Goal: Transaction & Acquisition: Book appointment/travel/reservation

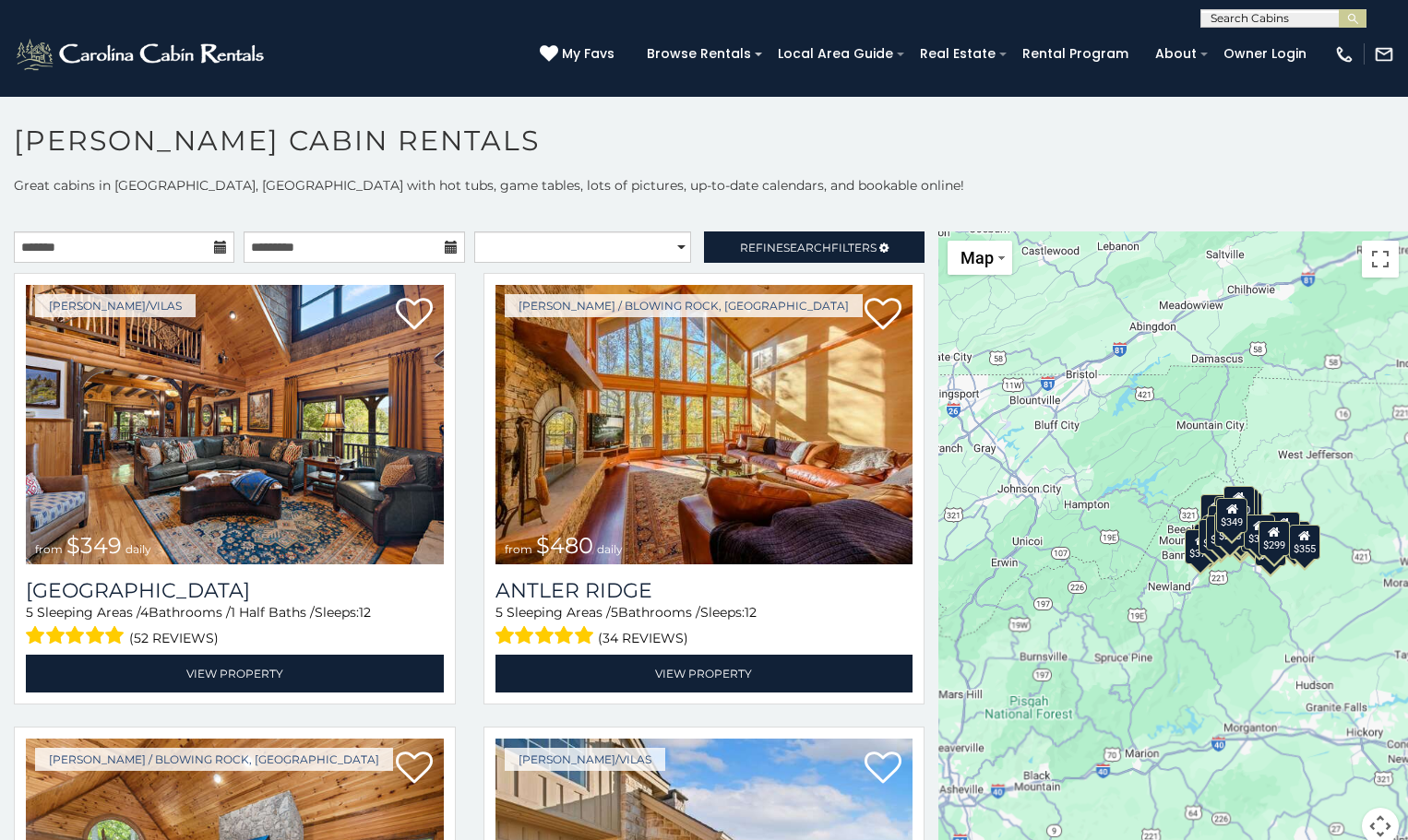
click at [215, 252] on icon at bounding box center [220, 246] width 13 height 13
click at [85, 254] on input "text" at bounding box center [124, 247] width 221 height 31
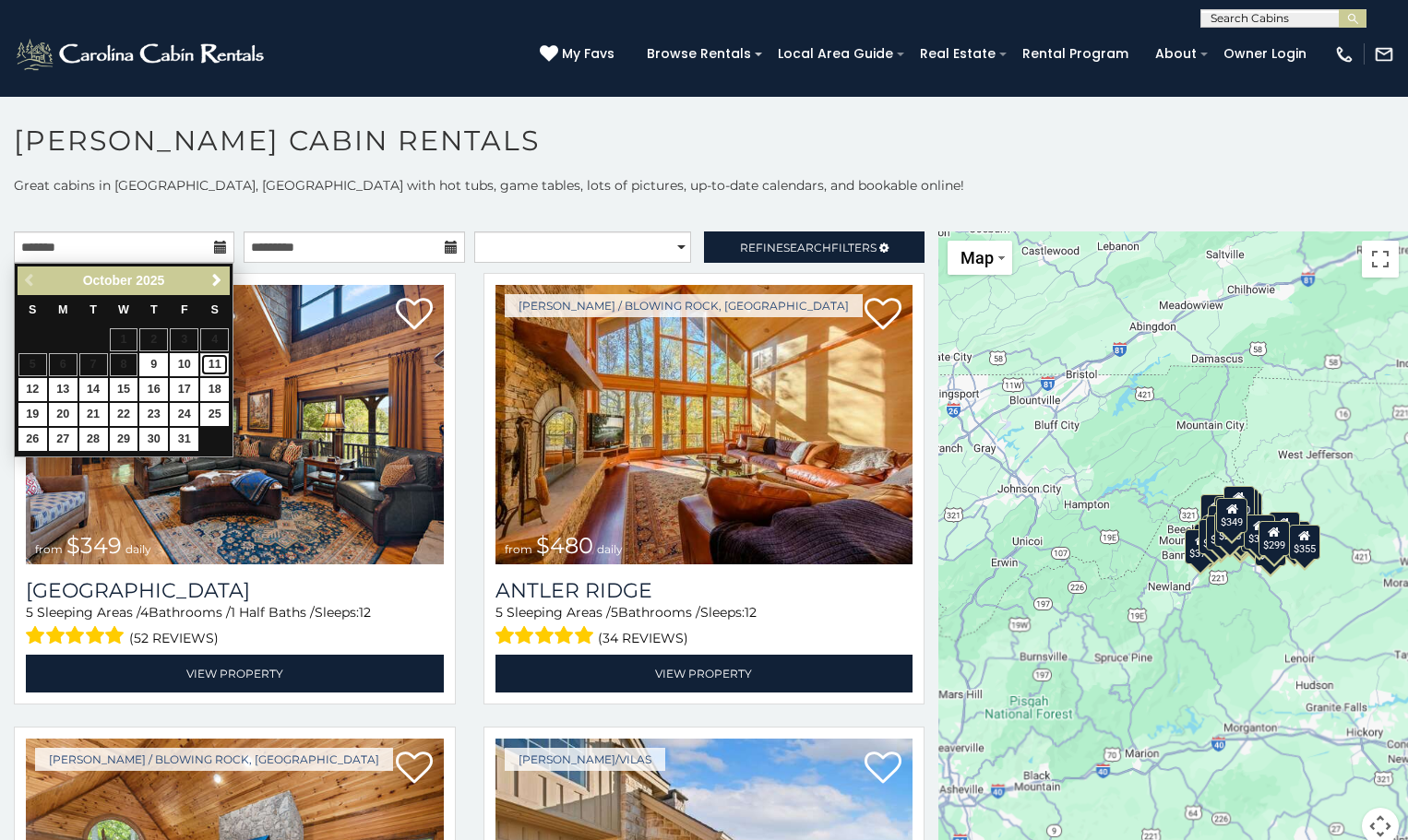
click at [216, 369] on link "11" at bounding box center [214, 365] width 28 height 23
type input "**********"
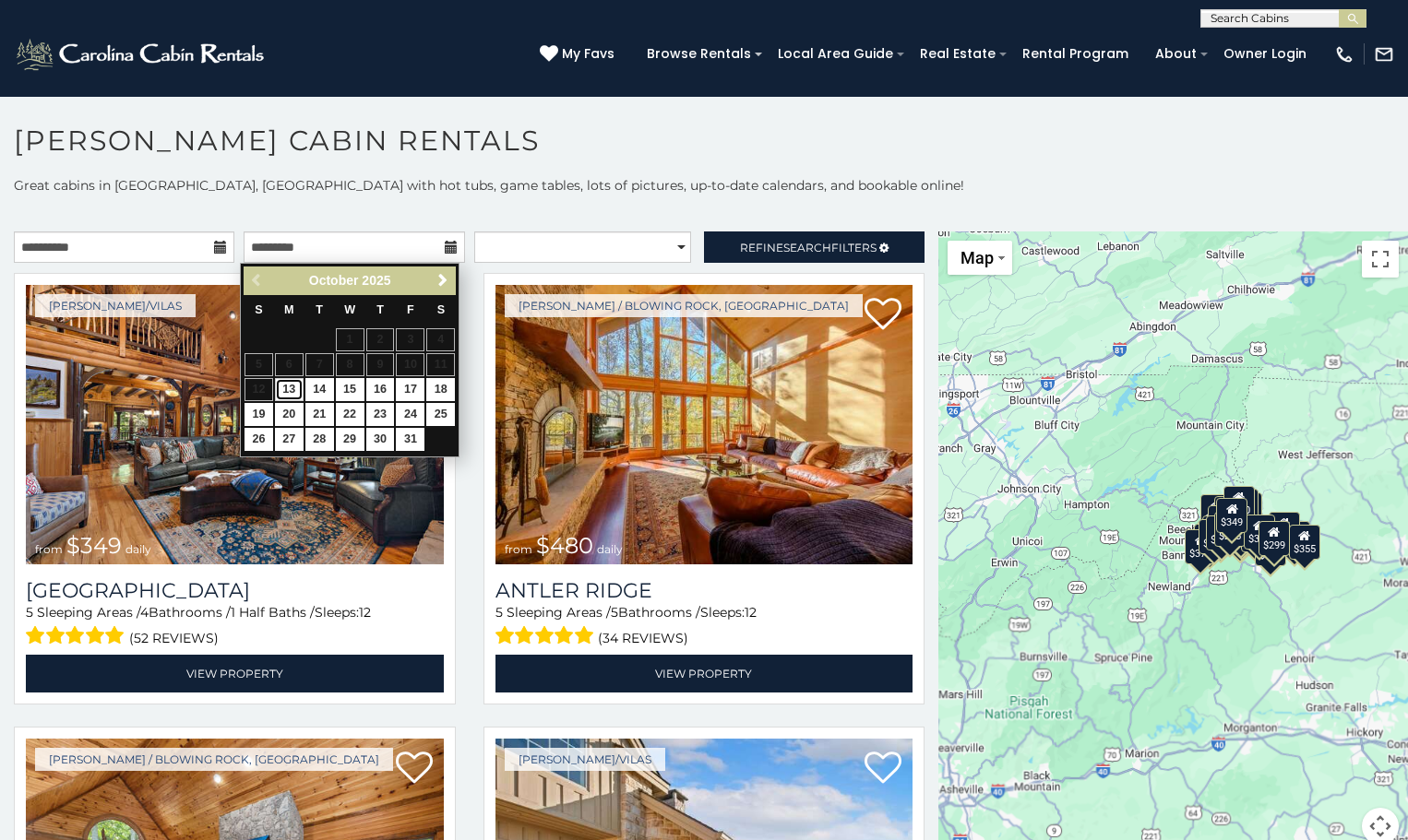
click at [293, 389] on link "13" at bounding box center [288, 390] width 28 height 23
type input "**********"
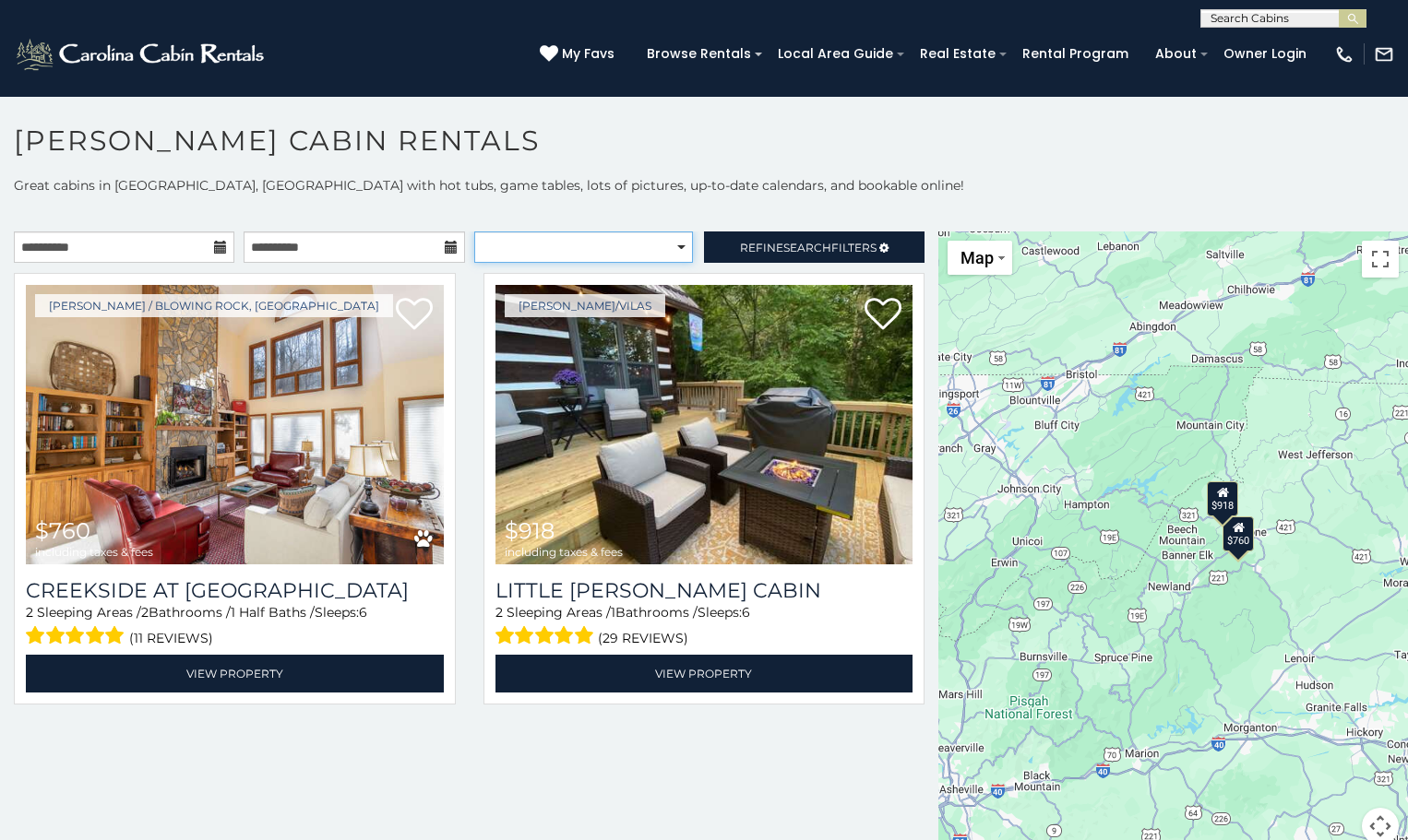
click at [671, 246] on select "**********" at bounding box center [583, 247] width 220 height 31
click at [754, 246] on span "Refine Search Filters" at bounding box center [808, 247] width 137 height 14
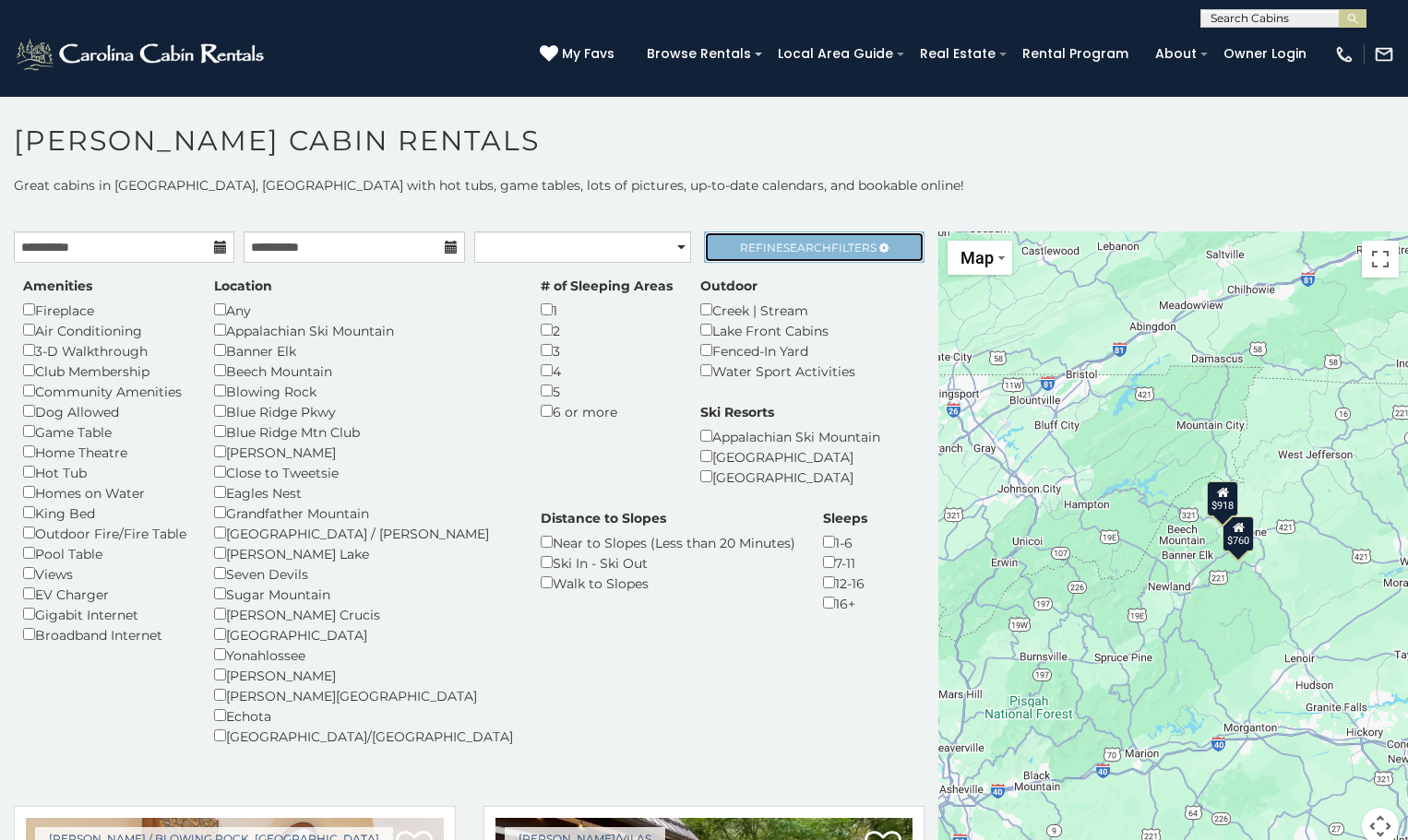
click at [766, 252] on span "Refine Search Filters" at bounding box center [808, 247] width 137 height 14
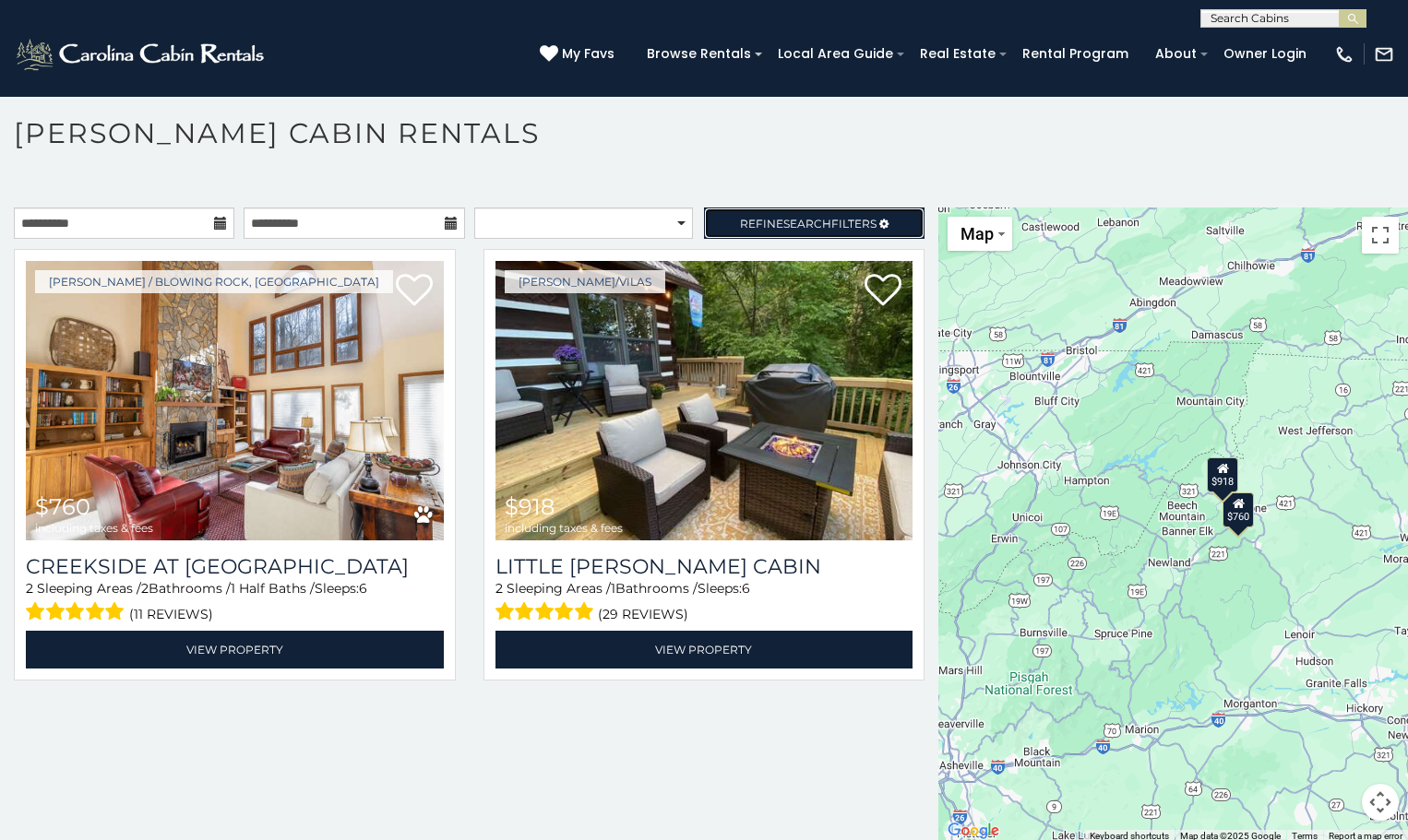
scroll to position [10, 0]
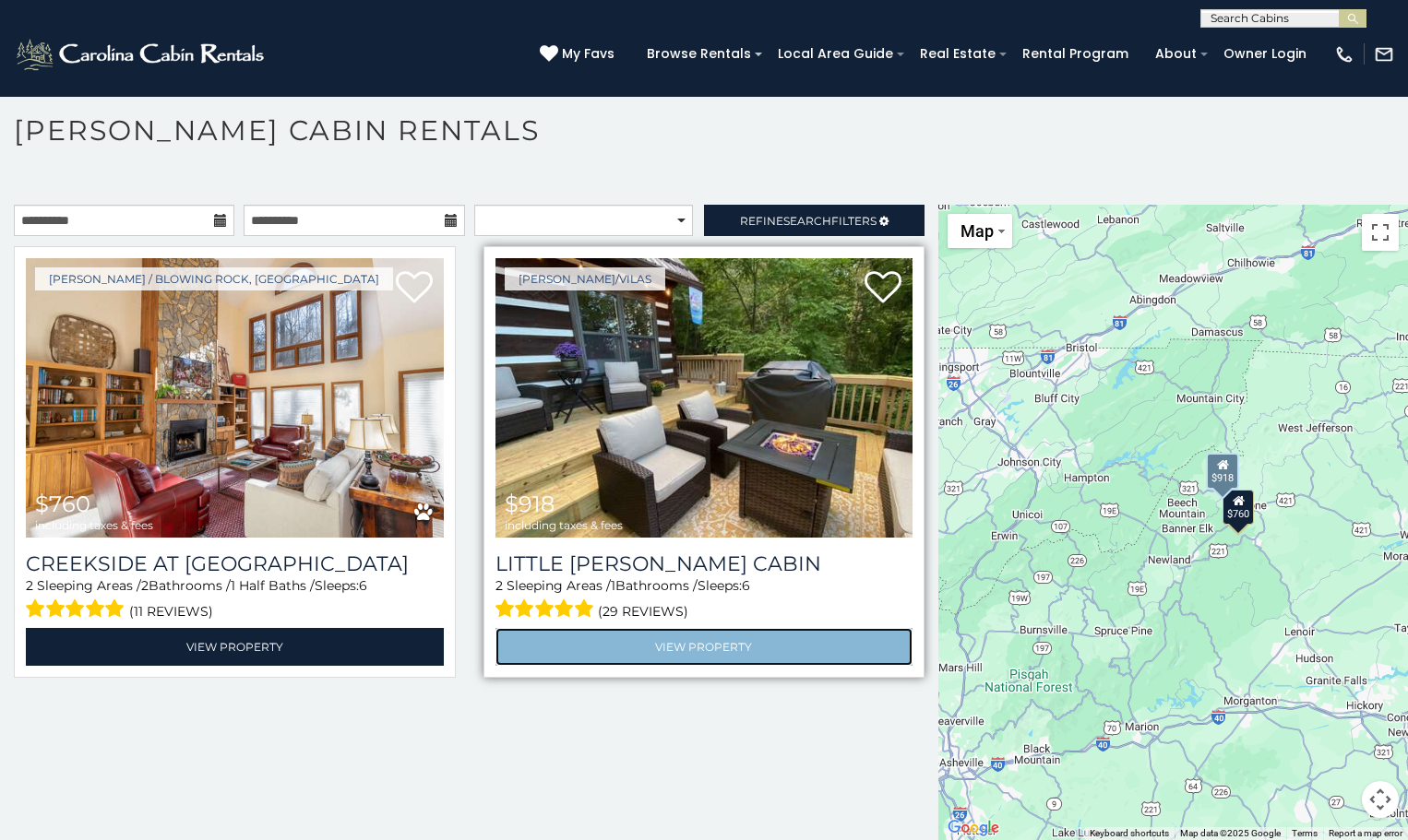
click at [693, 645] on link "View Property" at bounding box center [704, 647] width 418 height 38
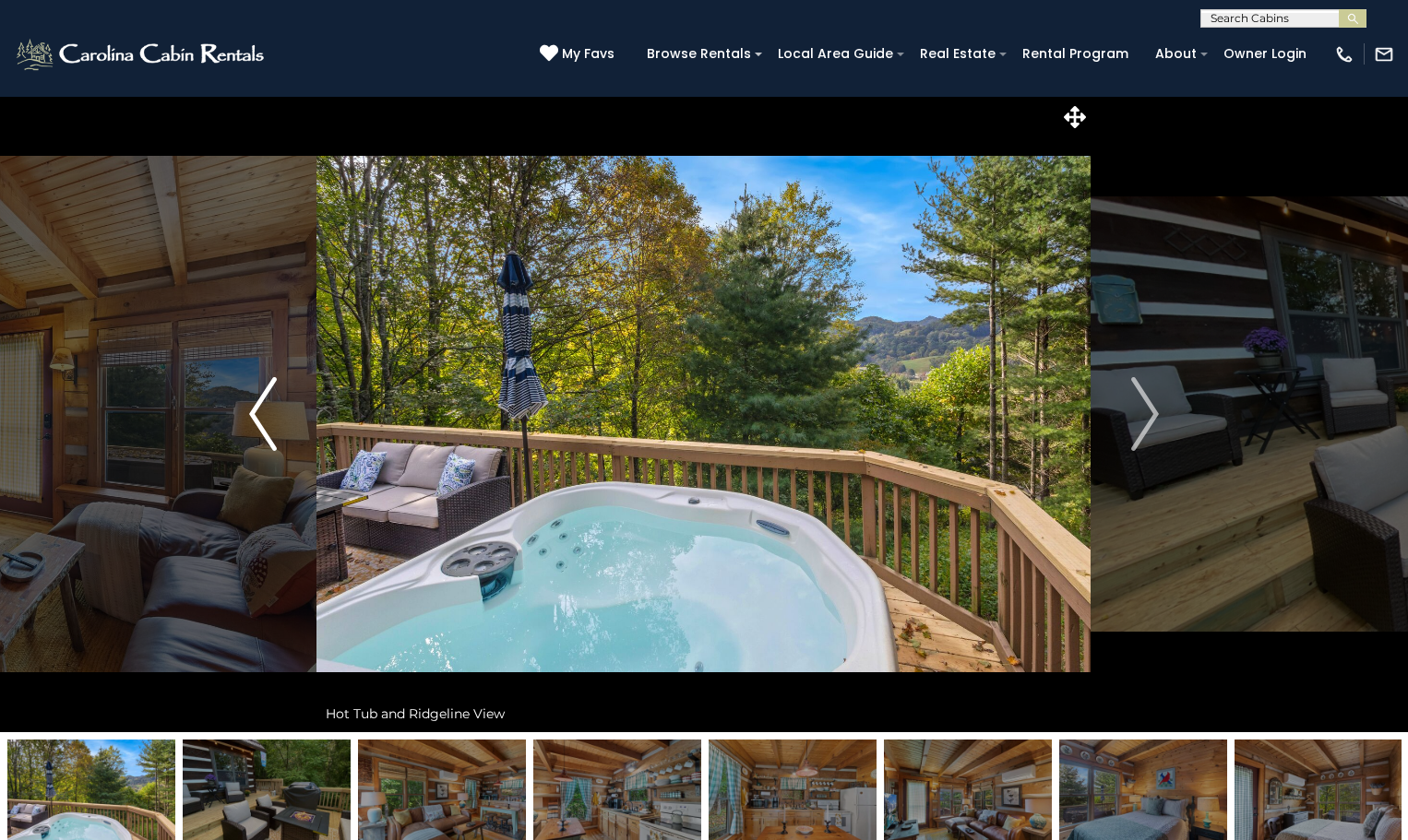
click at [254, 411] on img "Previous" at bounding box center [263, 414] width 27 height 74
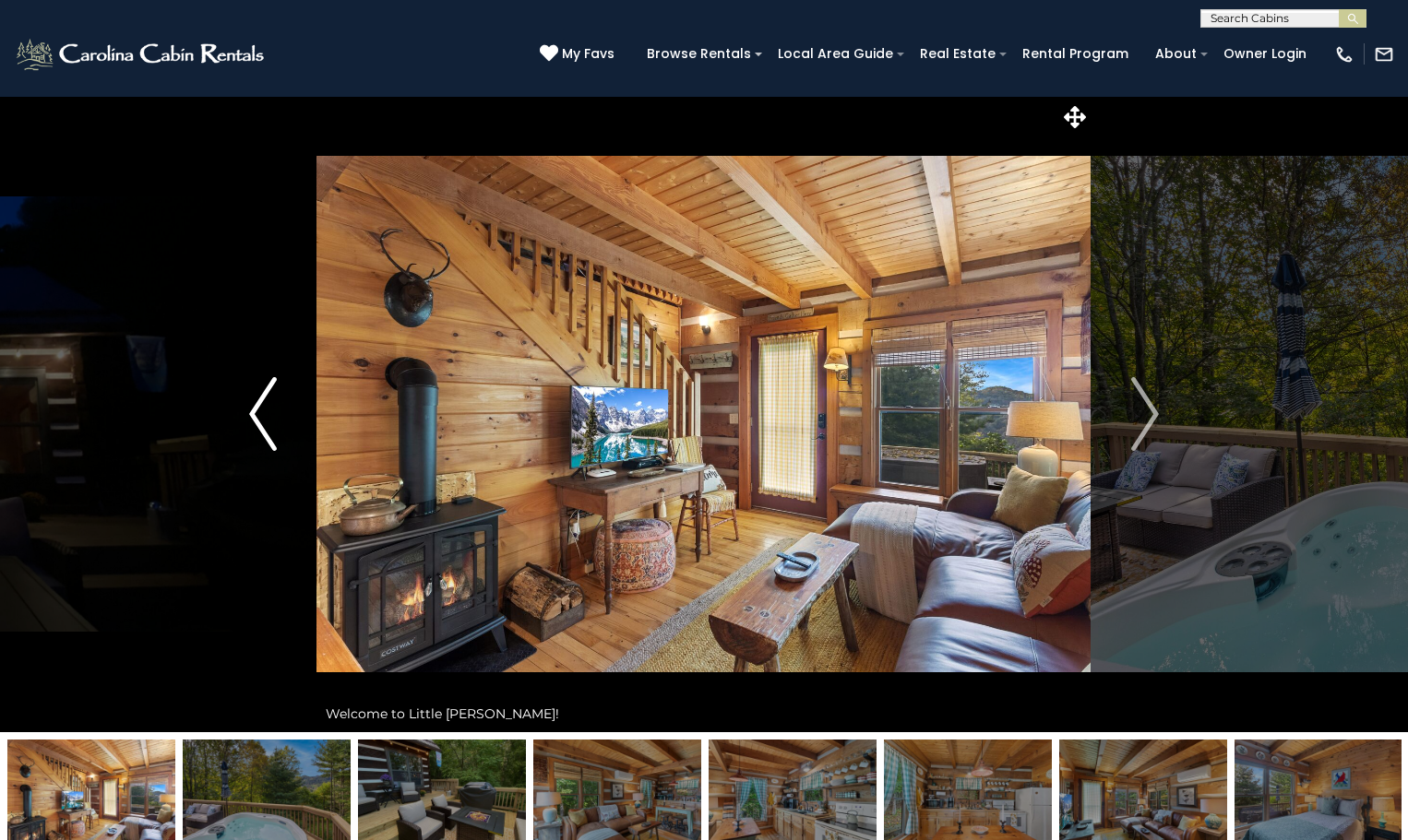
click at [254, 411] on img "Previous" at bounding box center [263, 414] width 27 height 74
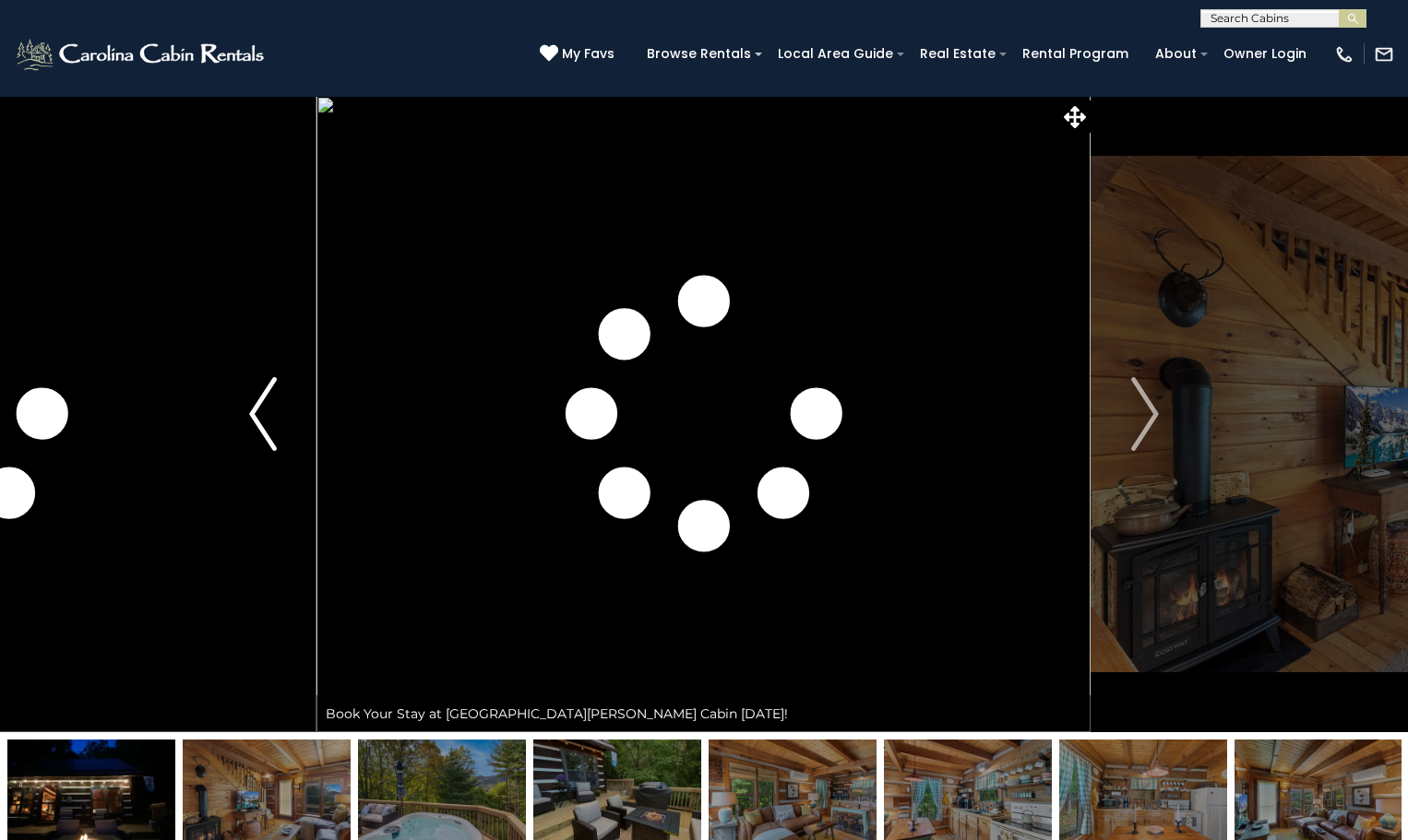
click at [254, 410] on img "Previous" at bounding box center [263, 414] width 27 height 74
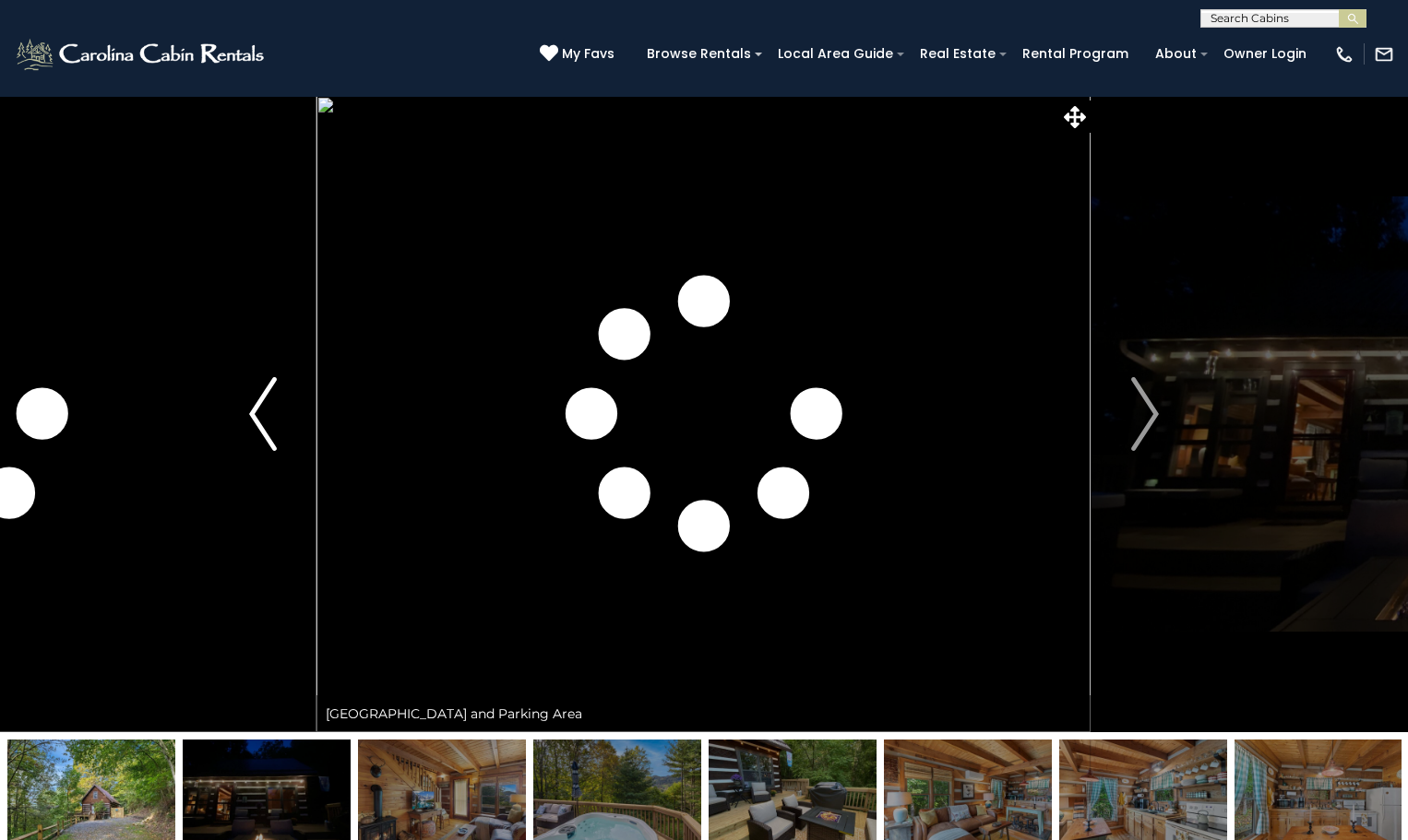
click at [254, 410] on img "Previous" at bounding box center [263, 414] width 27 height 74
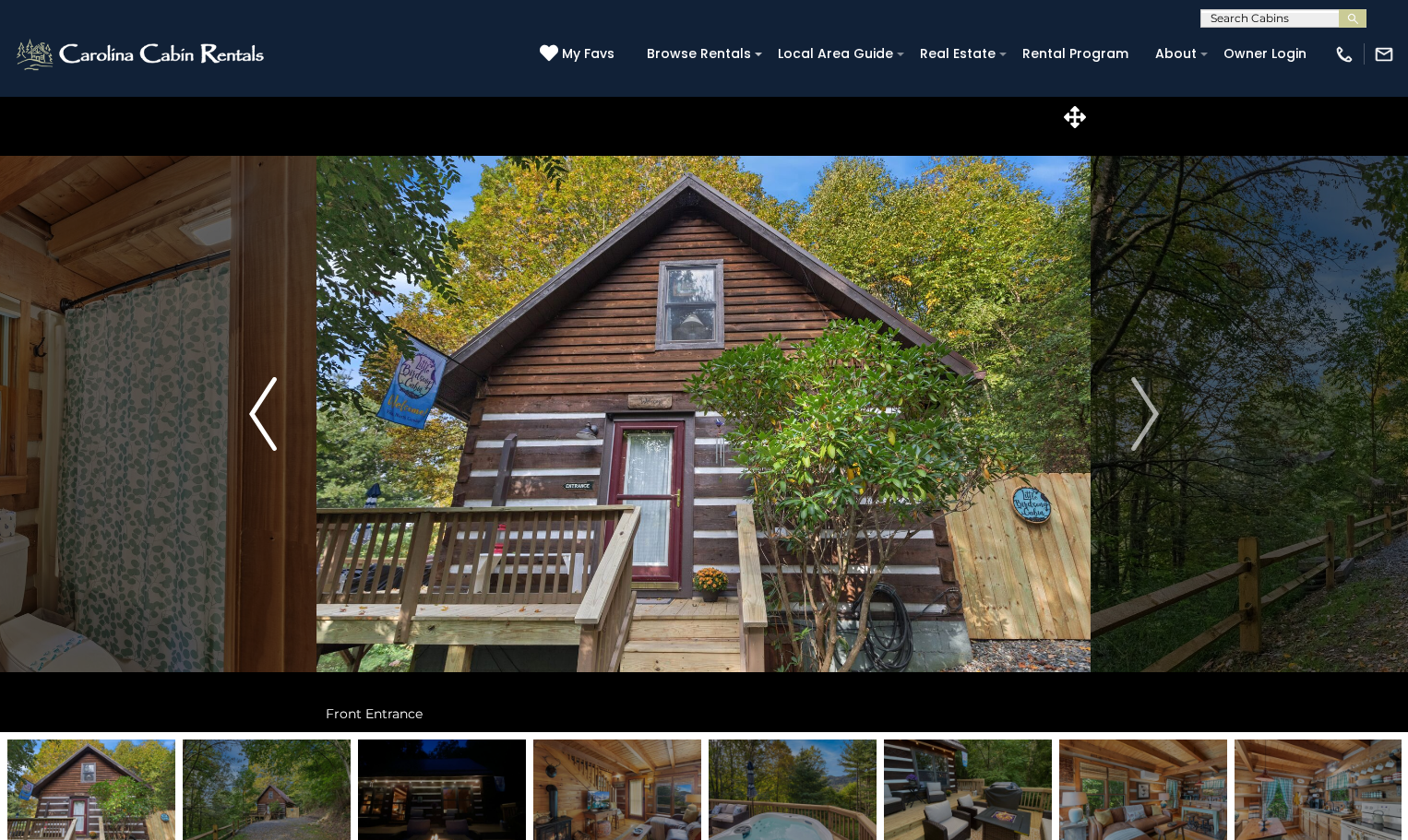
click at [254, 410] on img "Previous" at bounding box center [263, 414] width 27 height 74
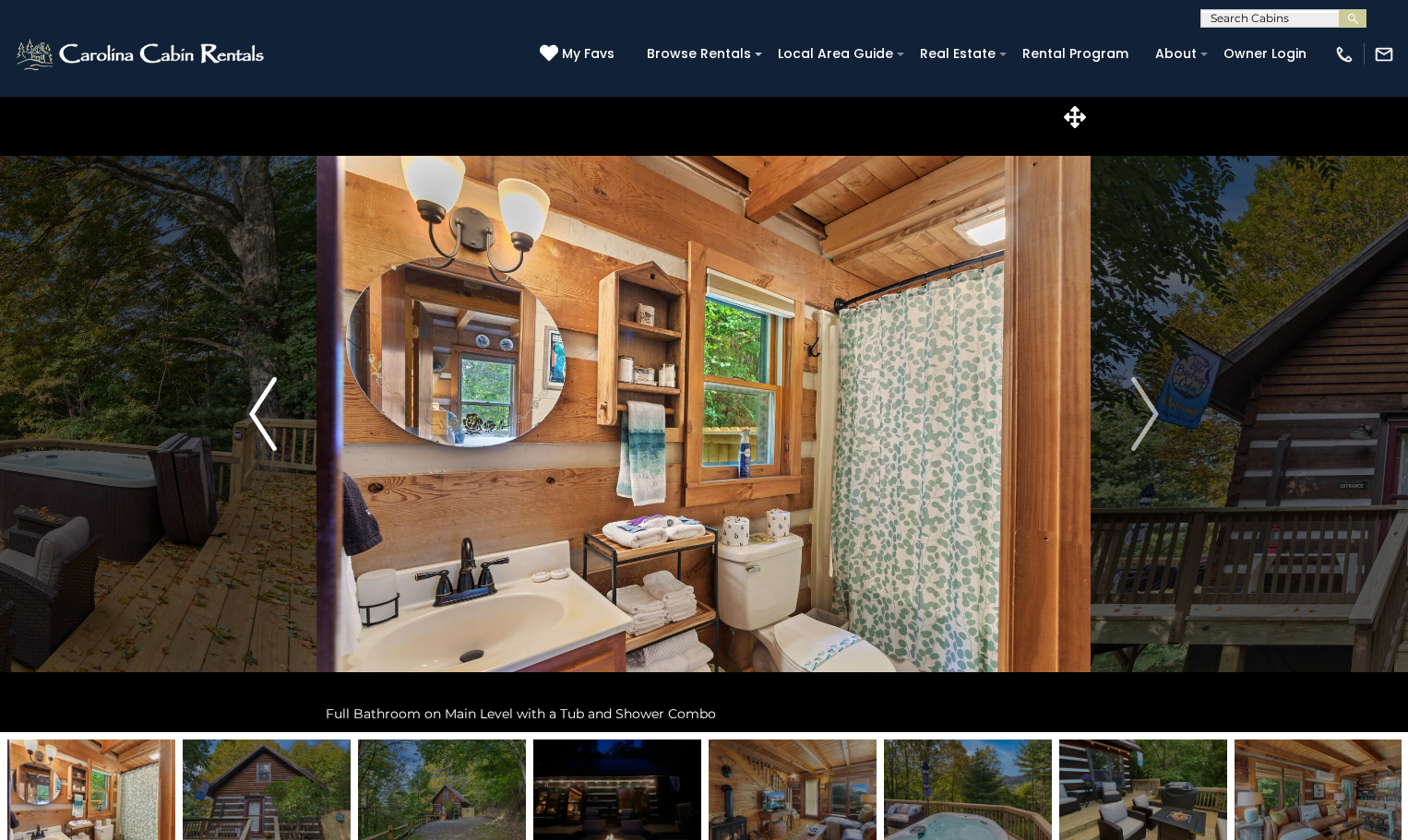
click at [254, 410] on img "Previous" at bounding box center [263, 414] width 27 height 74
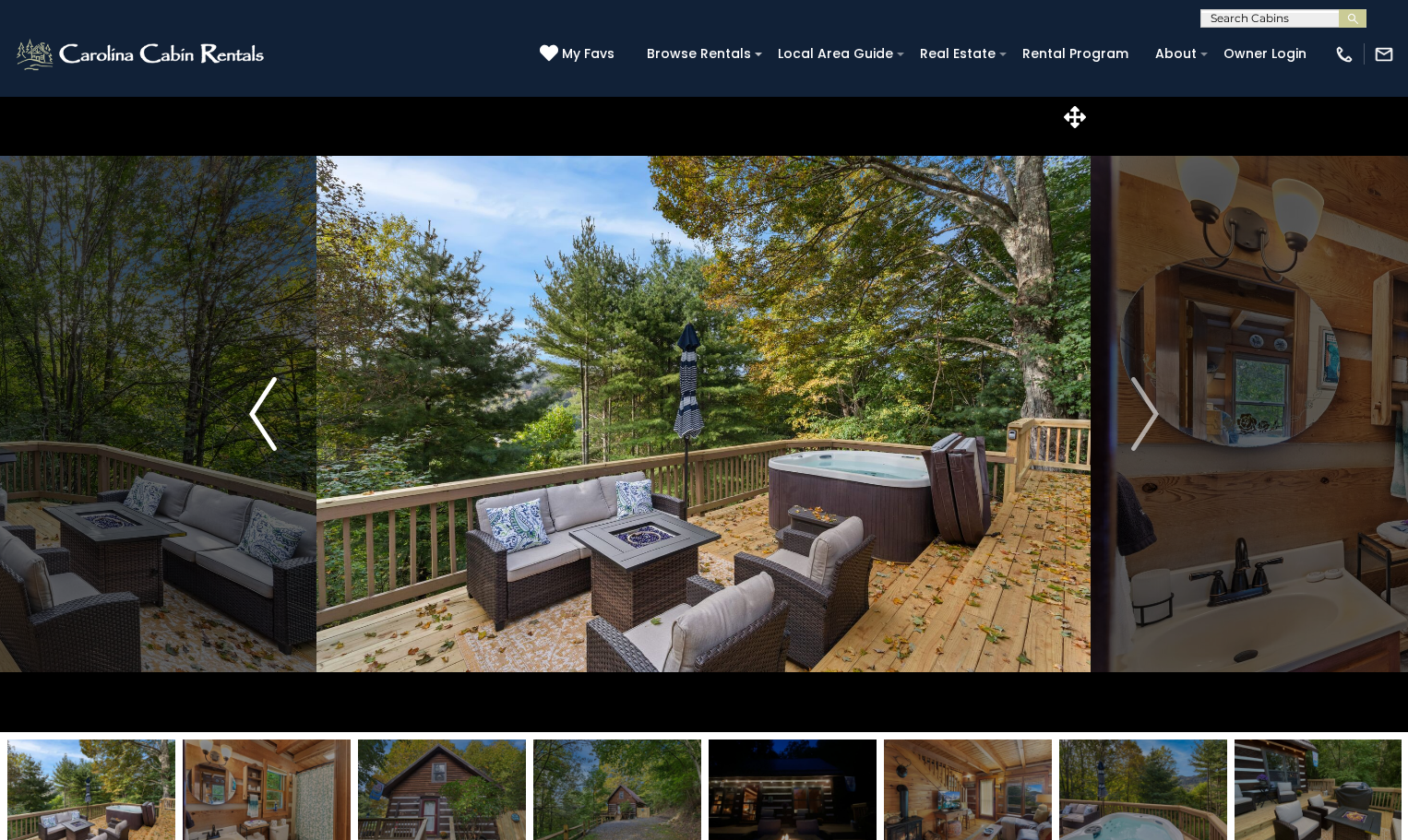
click at [254, 408] on img "Previous" at bounding box center [263, 414] width 27 height 74
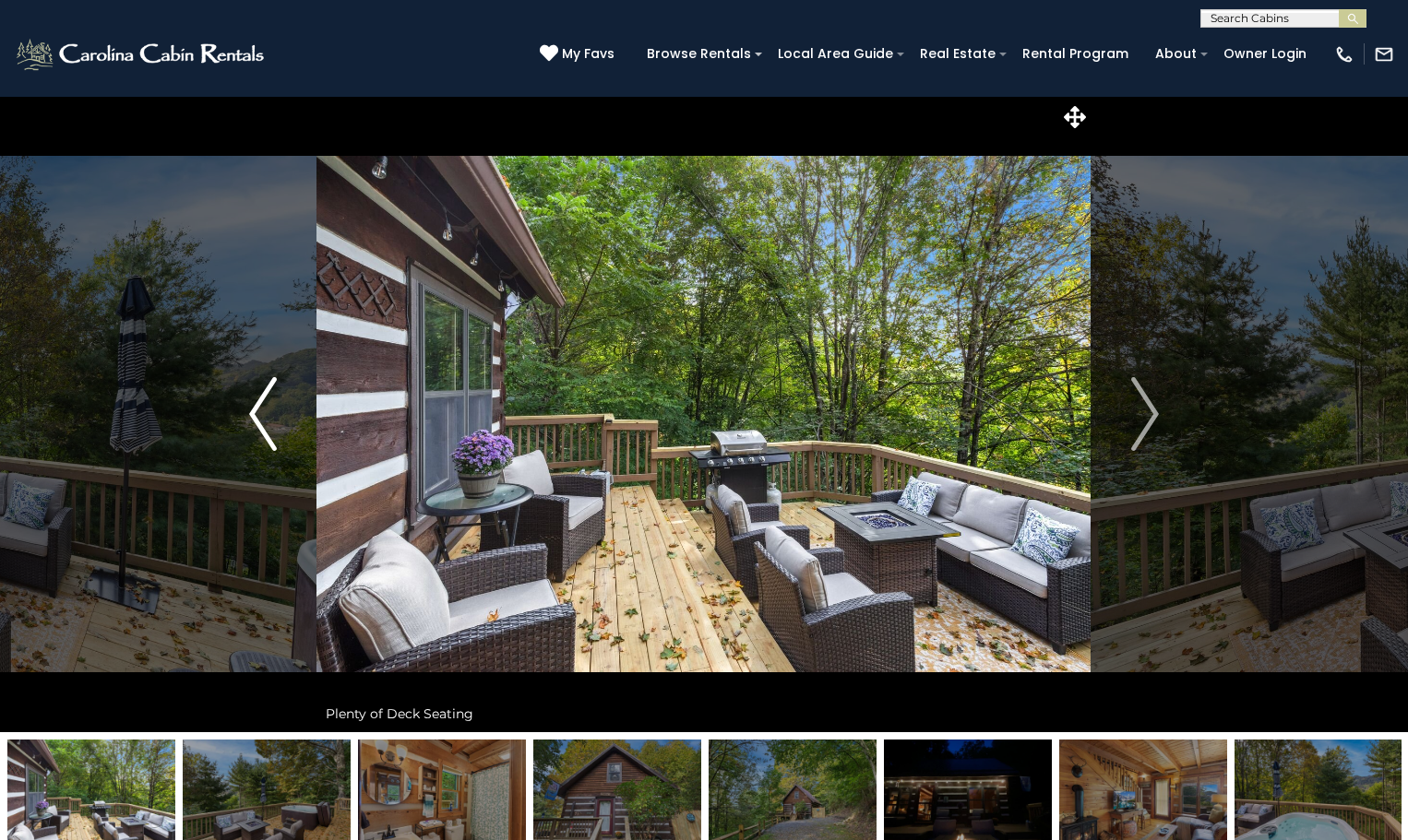
click at [254, 408] on img "Previous" at bounding box center [263, 414] width 27 height 74
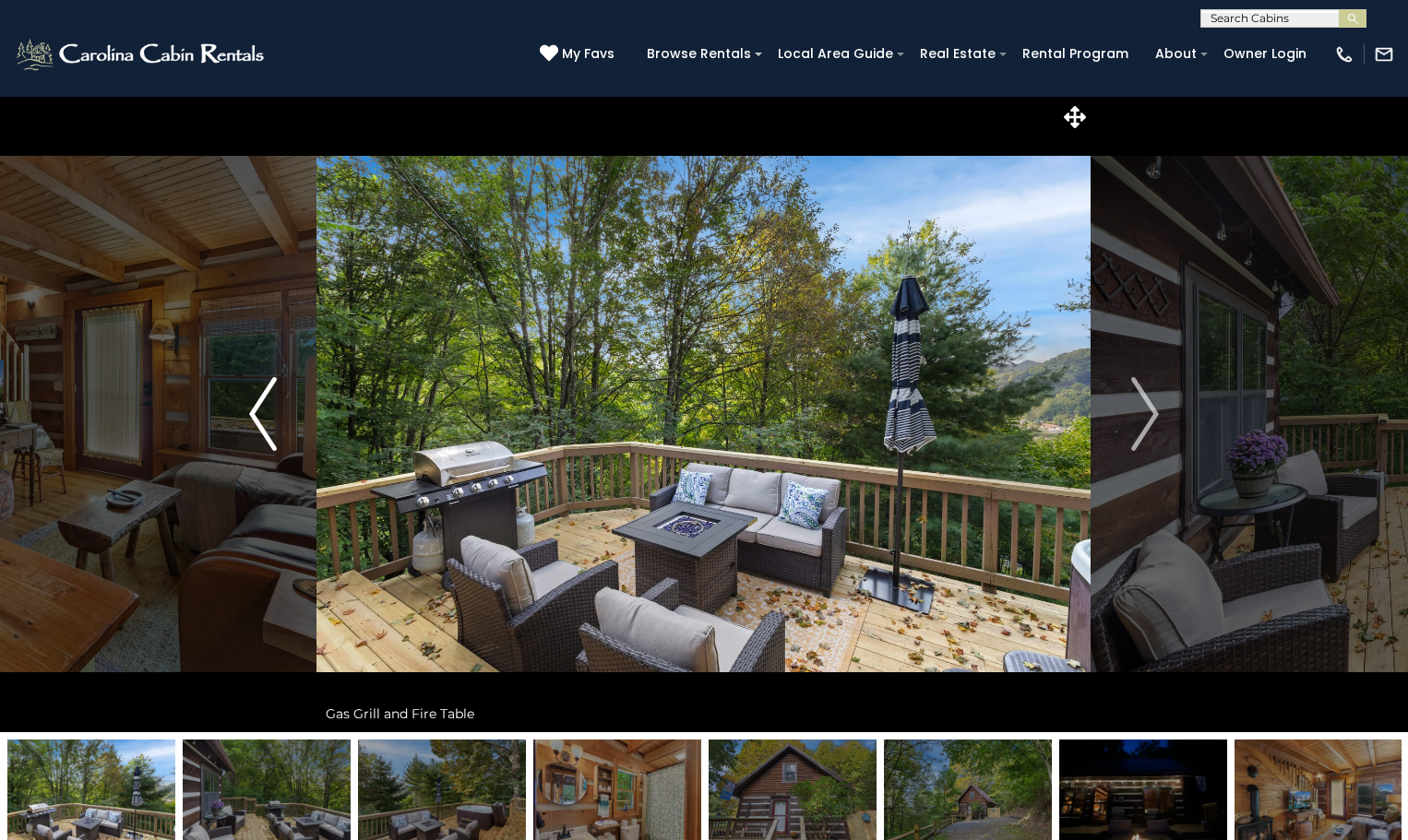
click at [254, 408] on img "Previous" at bounding box center [263, 414] width 27 height 74
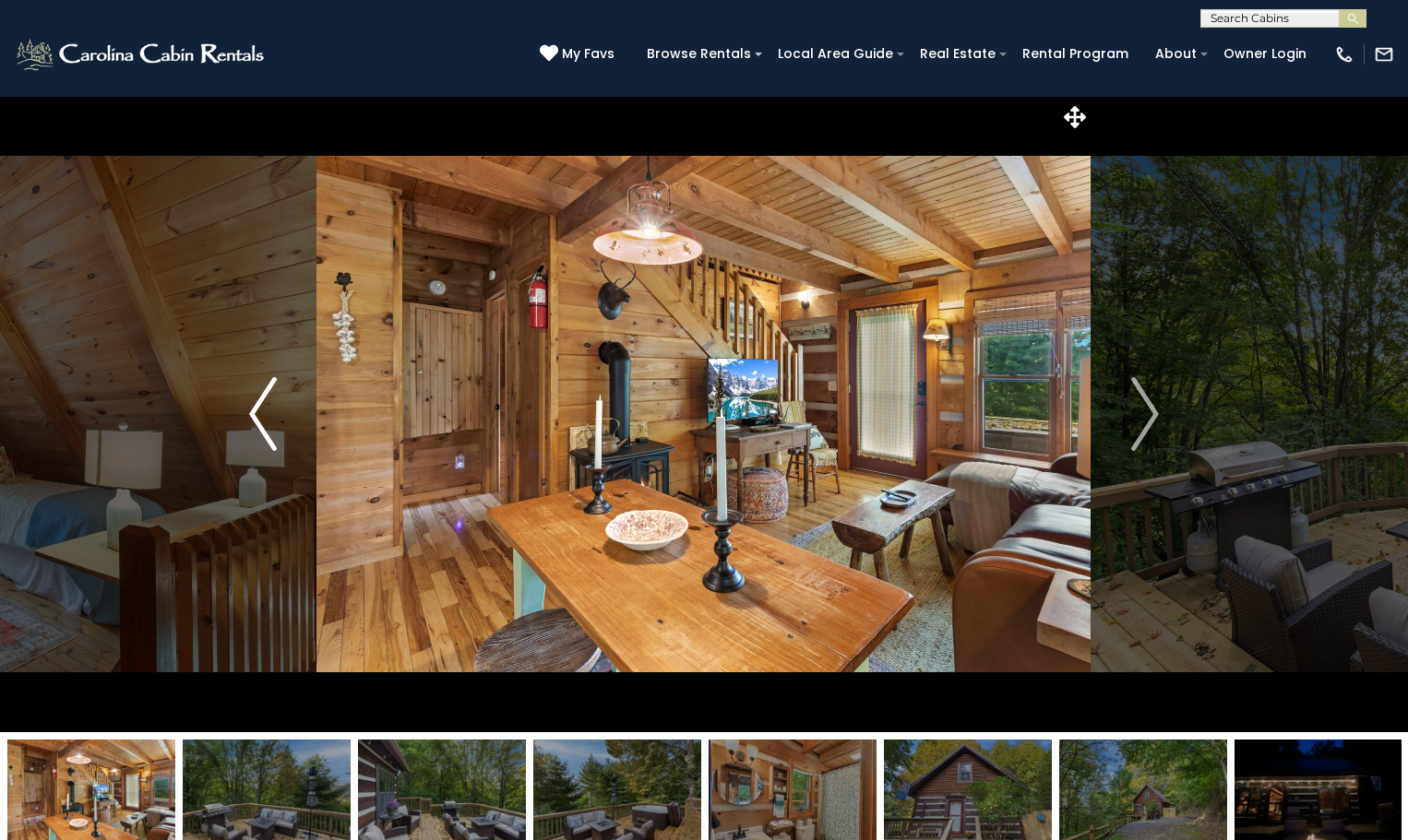
click at [254, 408] on img "Previous" at bounding box center [263, 414] width 27 height 74
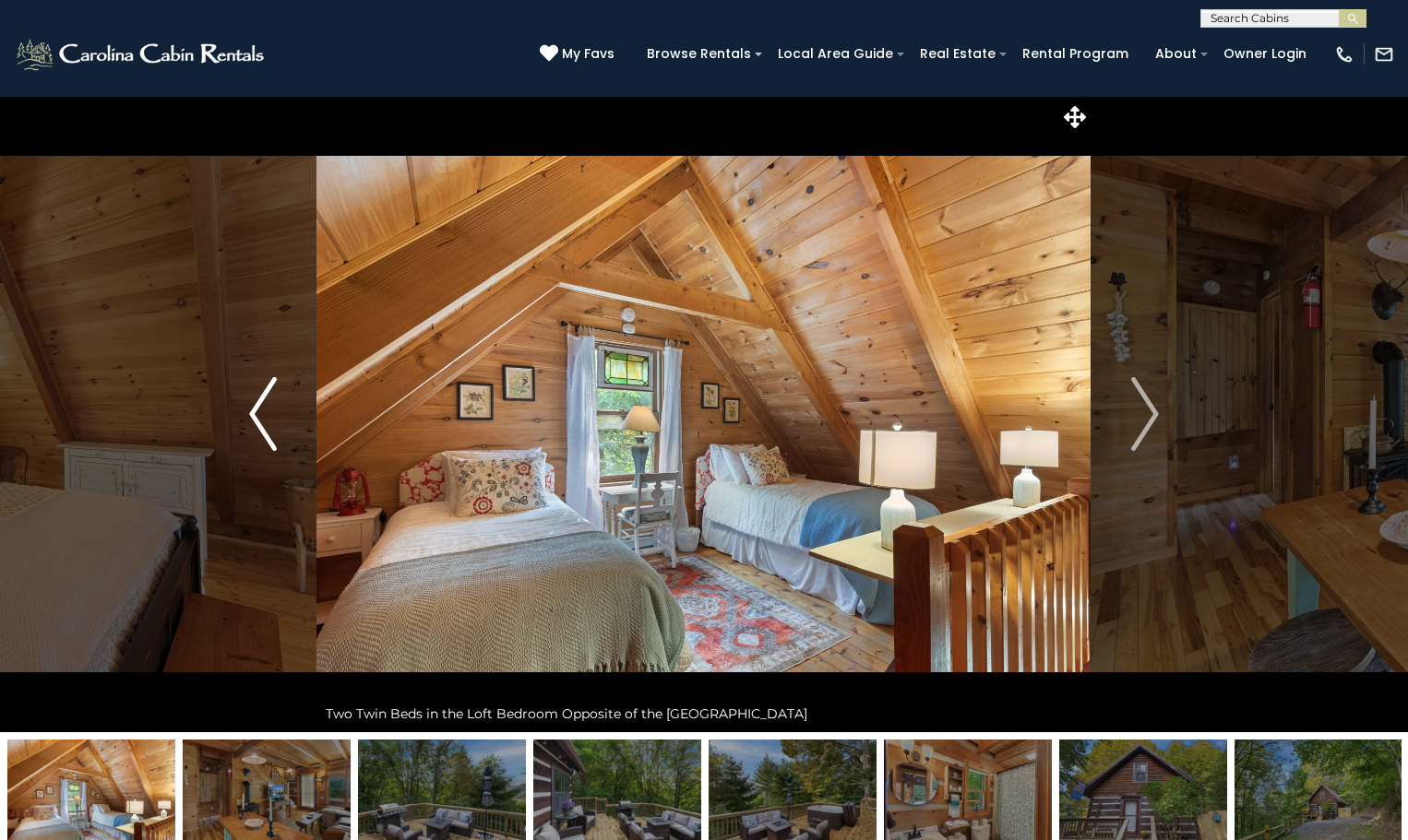
click at [254, 408] on img "Previous" at bounding box center [263, 414] width 27 height 74
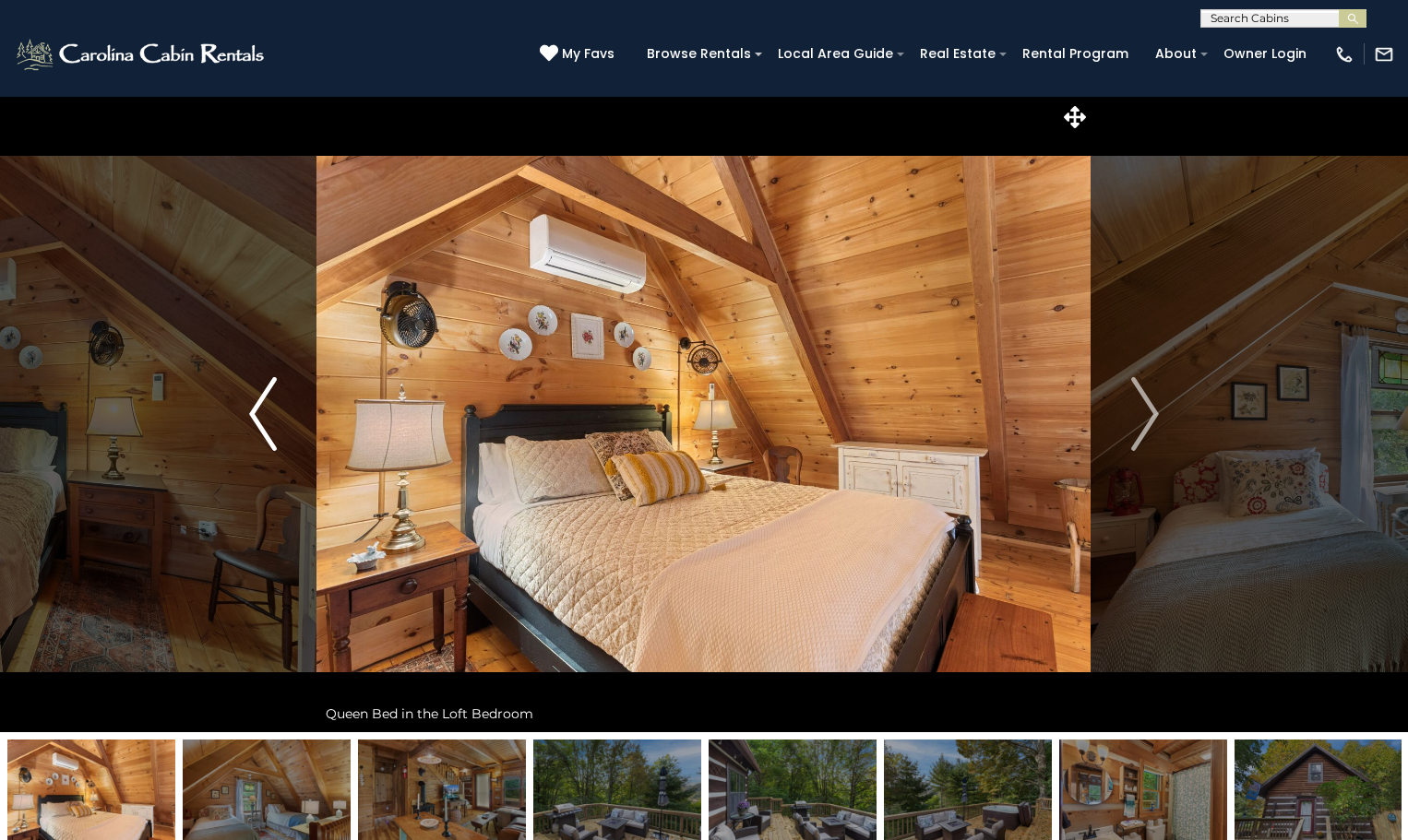
click at [254, 408] on img "Previous" at bounding box center [263, 414] width 27 height 74
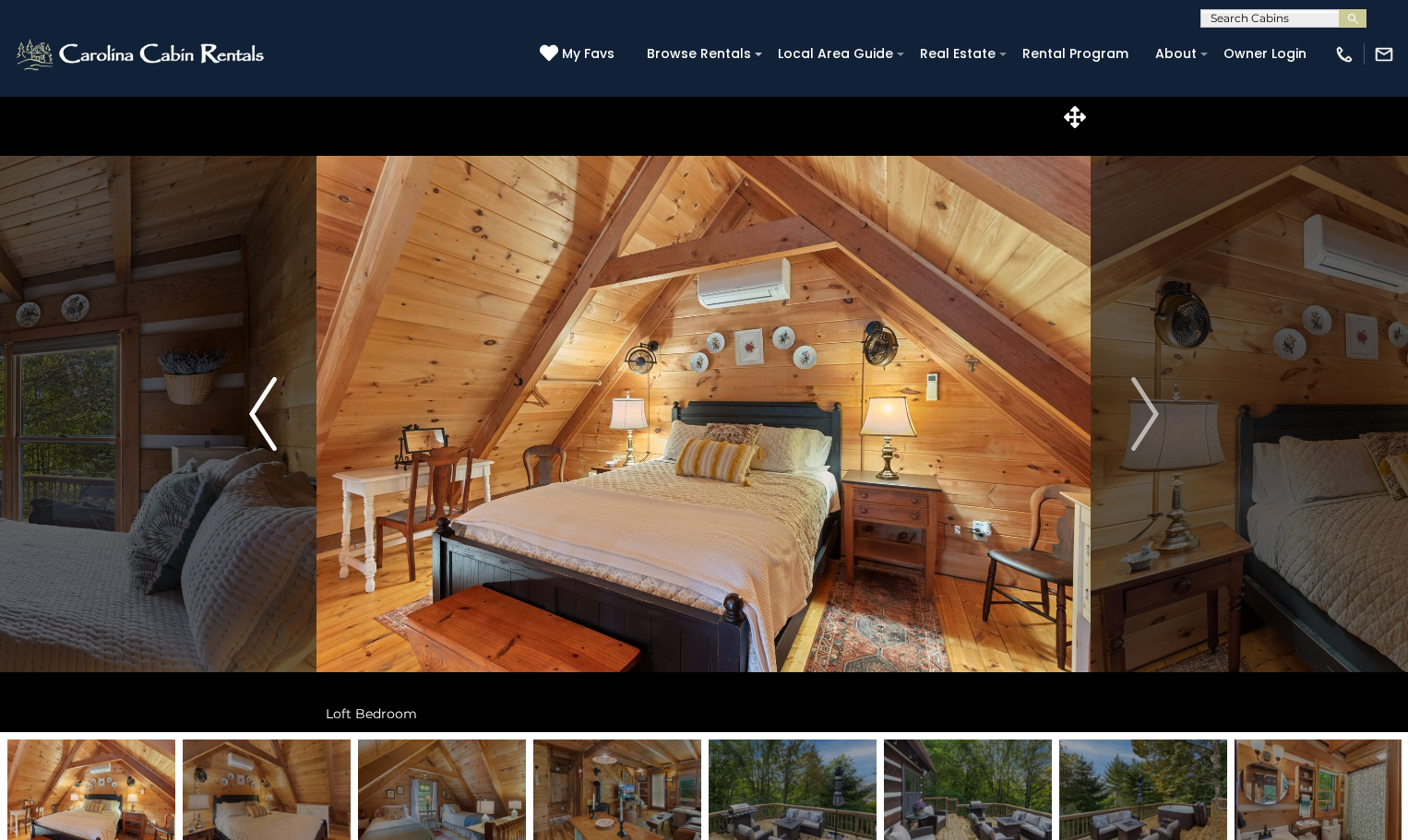
click at [254, 408] on img "Previous" at bounding box center [263, 414] width 27 height 74
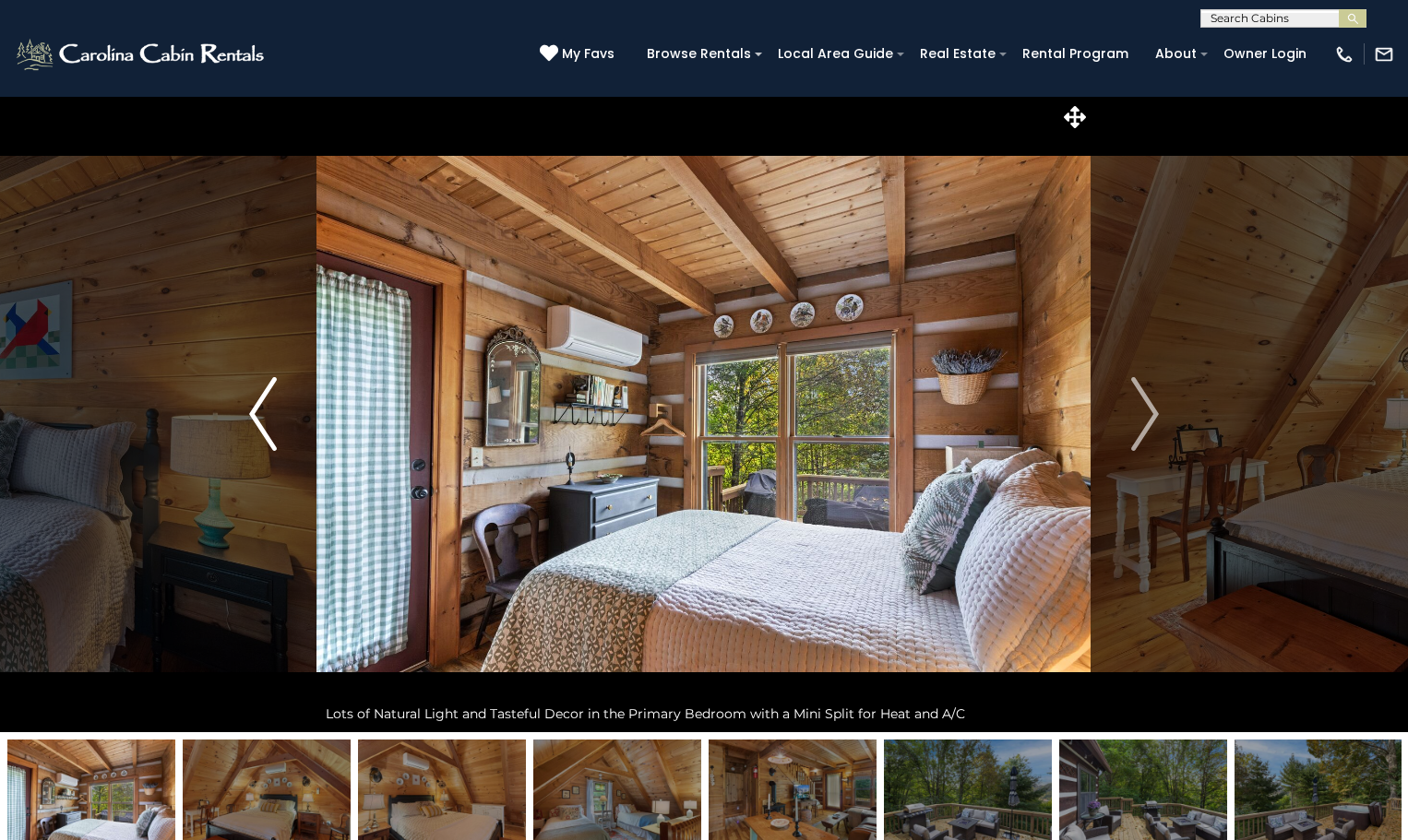
click at [254, 408] on img "Previous" at bounding box center [263, 414] width 27 height 74
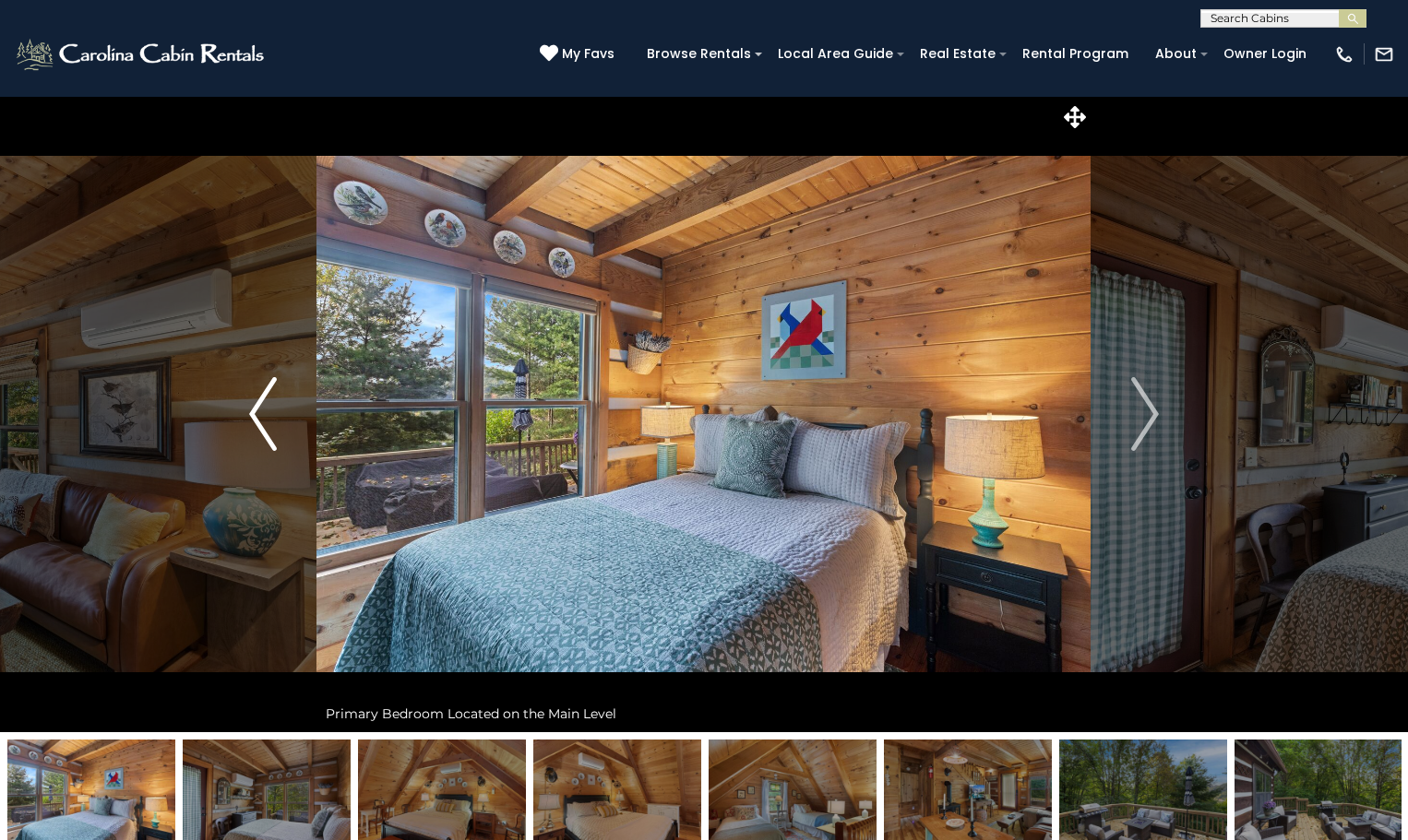
click at [254, 408] on img "Previous" at bounding box center [263, 414] width 27 height 74
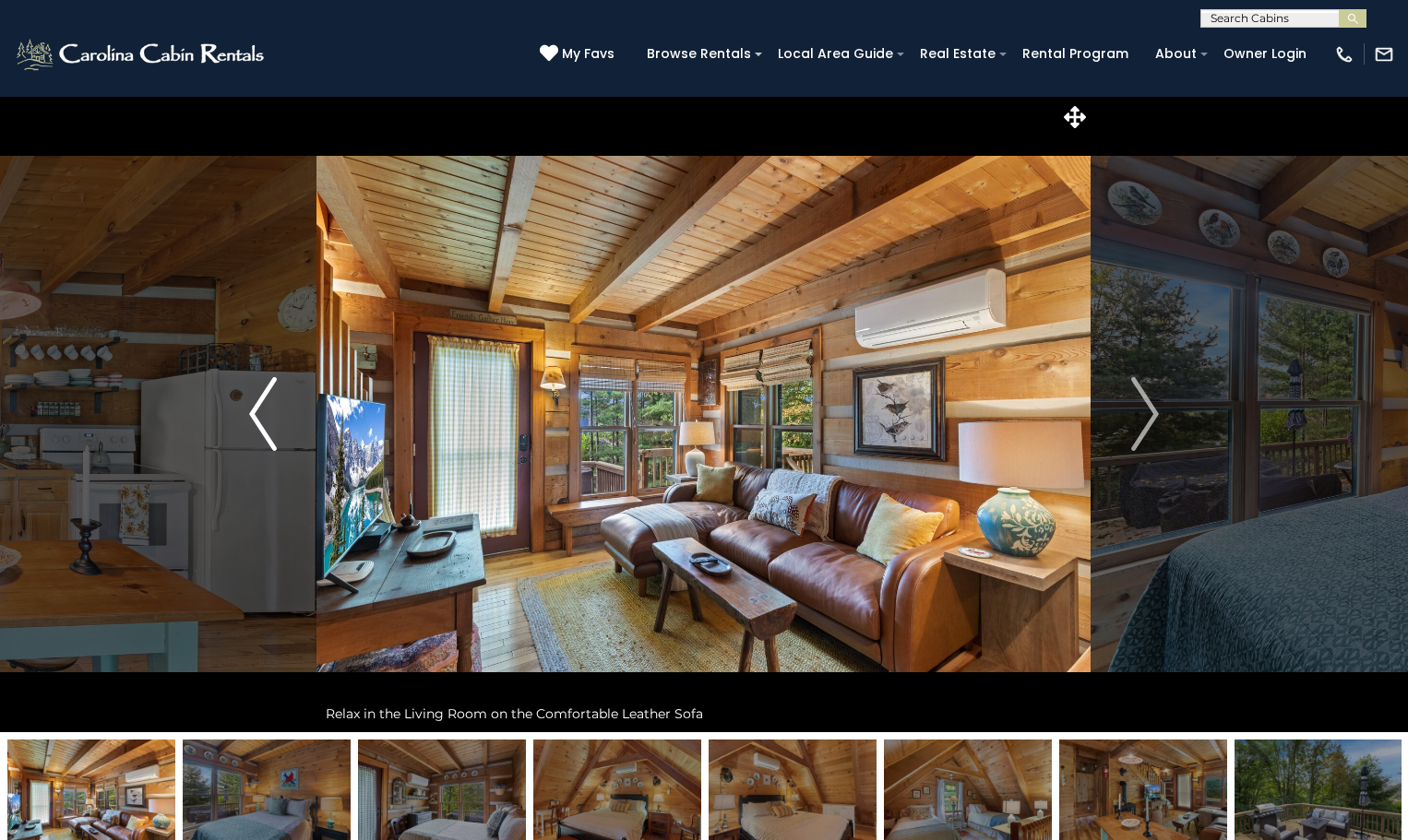
click at [254, 407] on img "Previous" at bounding box center [263, 414] width 27 height 74
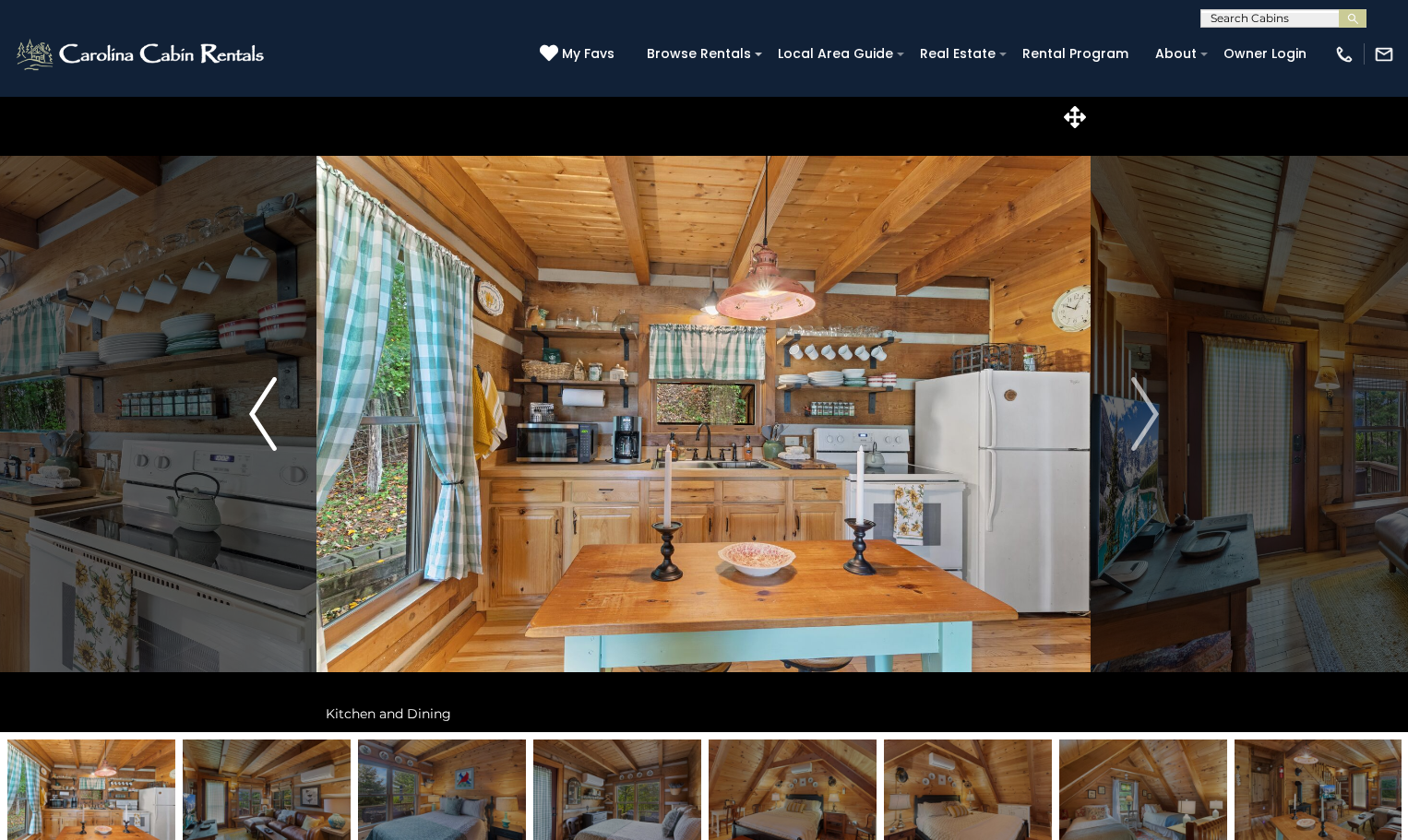
click at [254, 407] on img "Previous" at bounding box center [263, 414] width 27 height 74
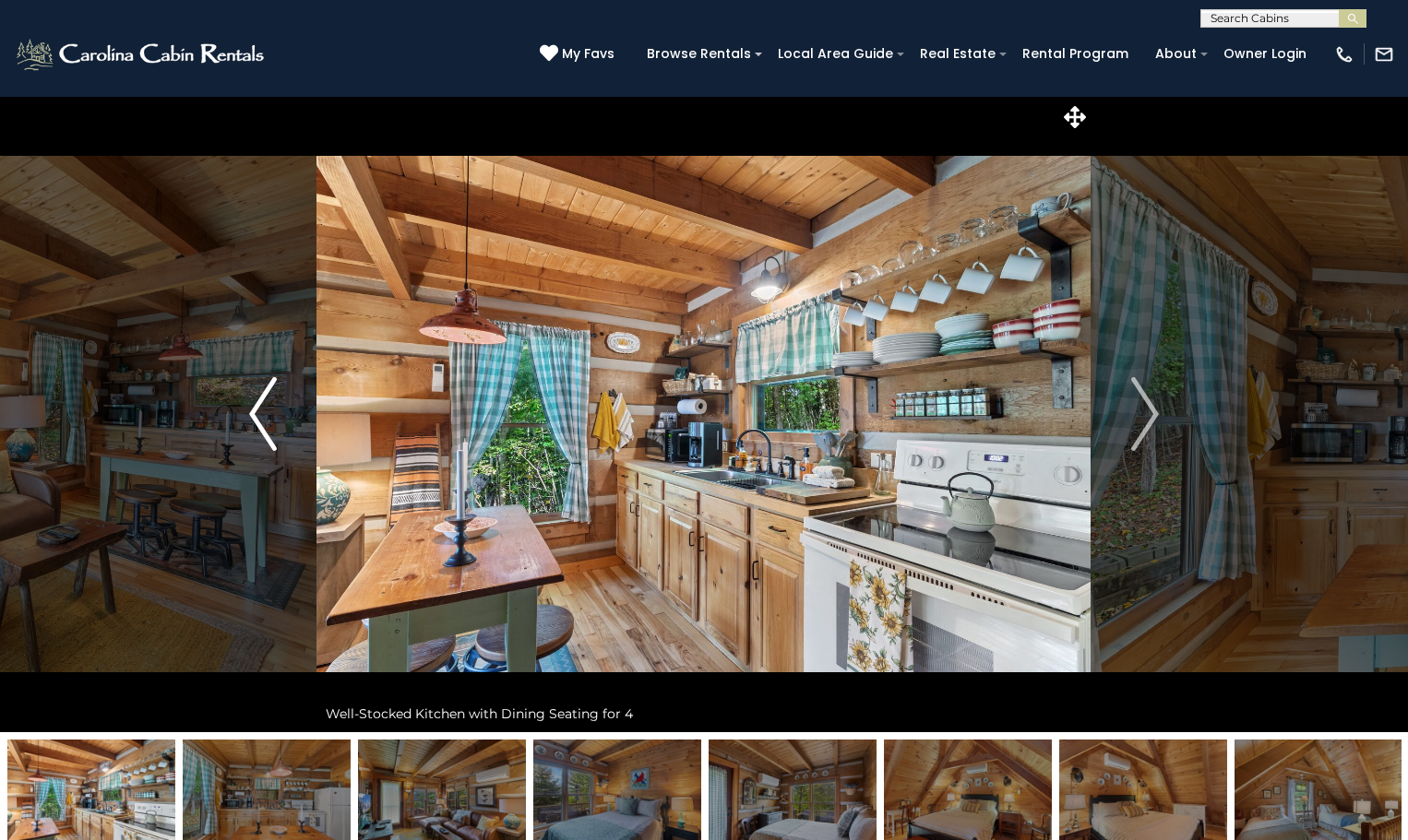
click at [254, 407] on img "Previous" at bounding box center [263, 414] width 27 height 74
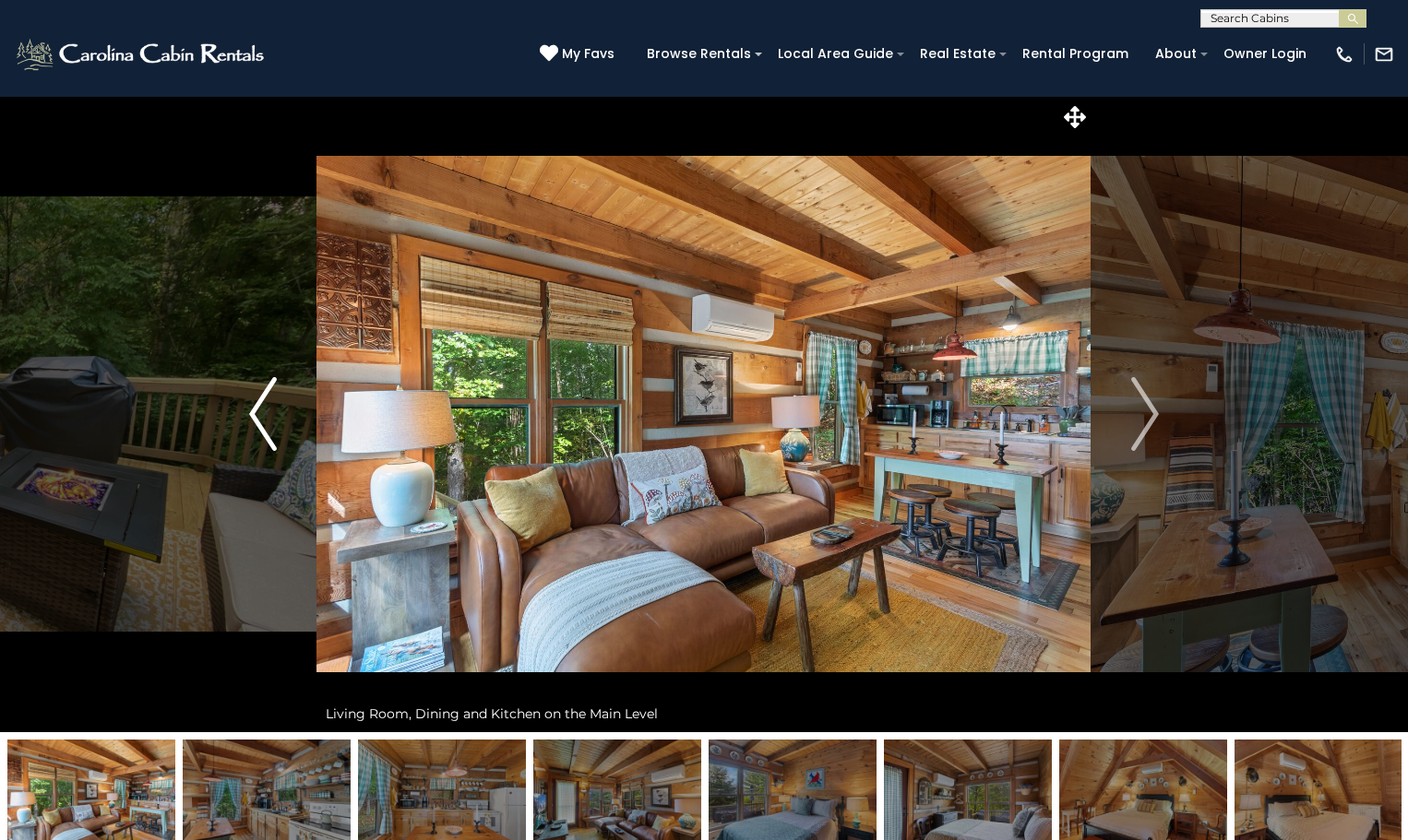
click at [254, 407] on img "Previous" at bounding box center [263, 414] width 27 height 74
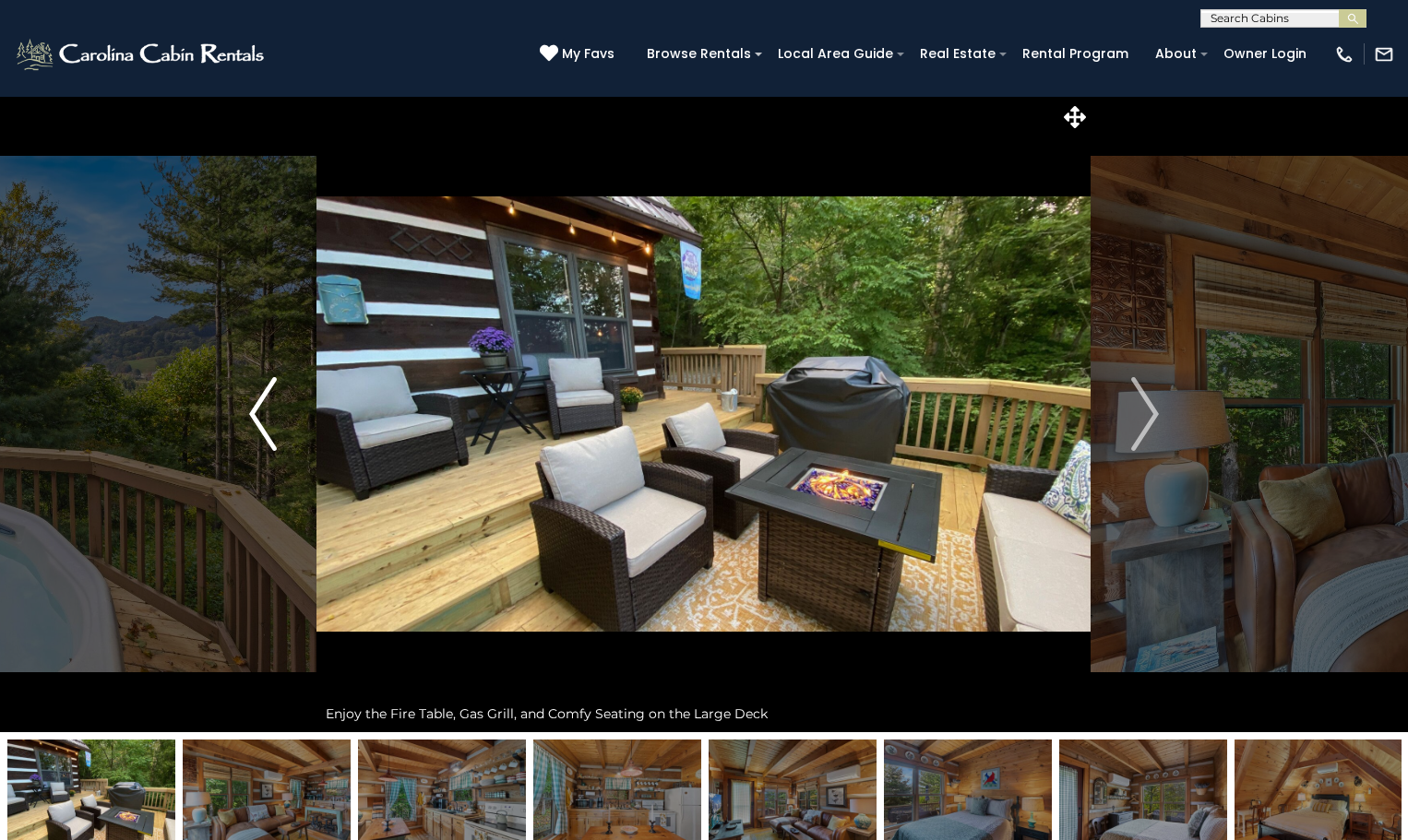
click at [254, 407] on img "Previous" at bounding box center [263, 414] width 27 height 74
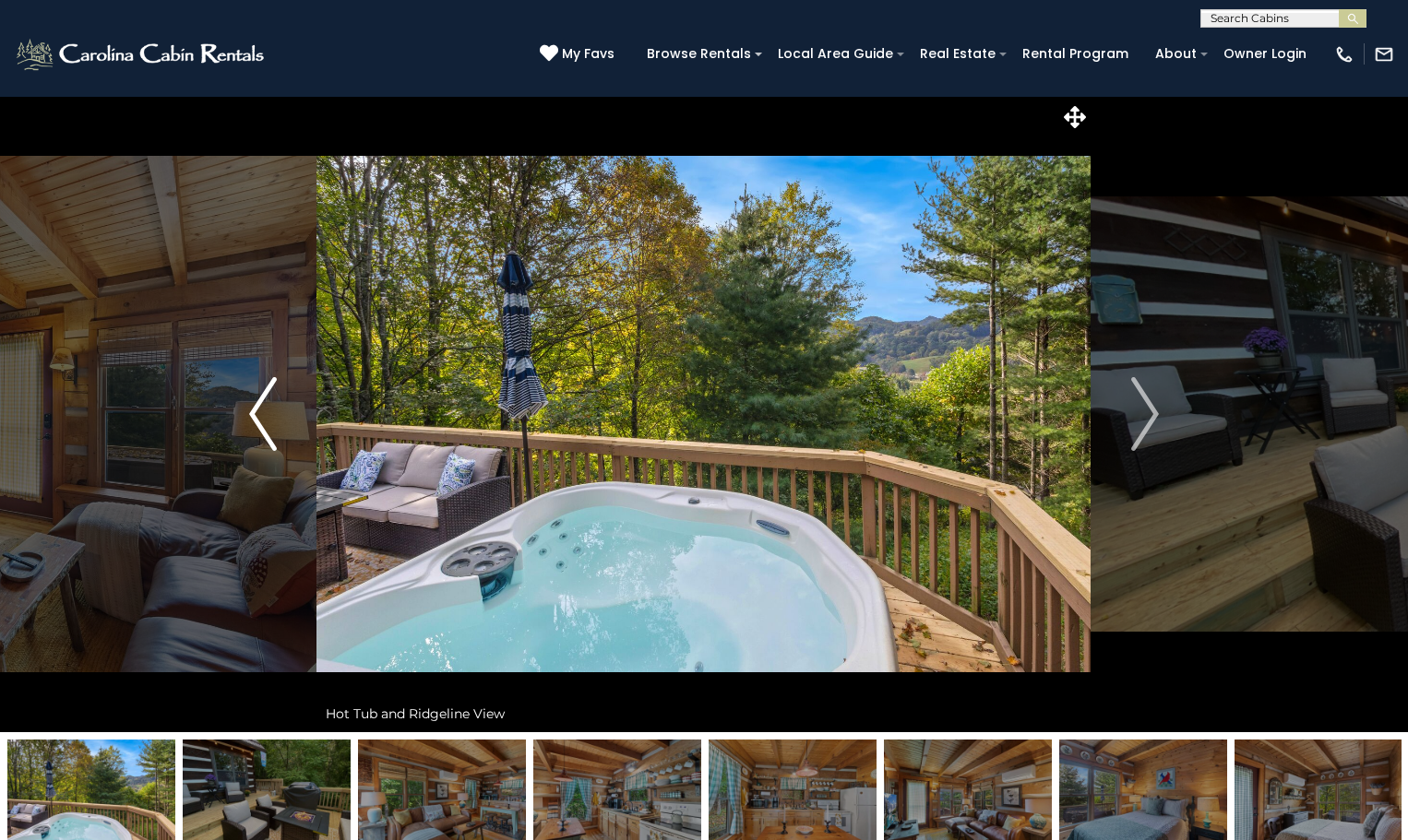
click at [254, 407] on img "Previous" at bounding box center [263, 414] width 27 height 74
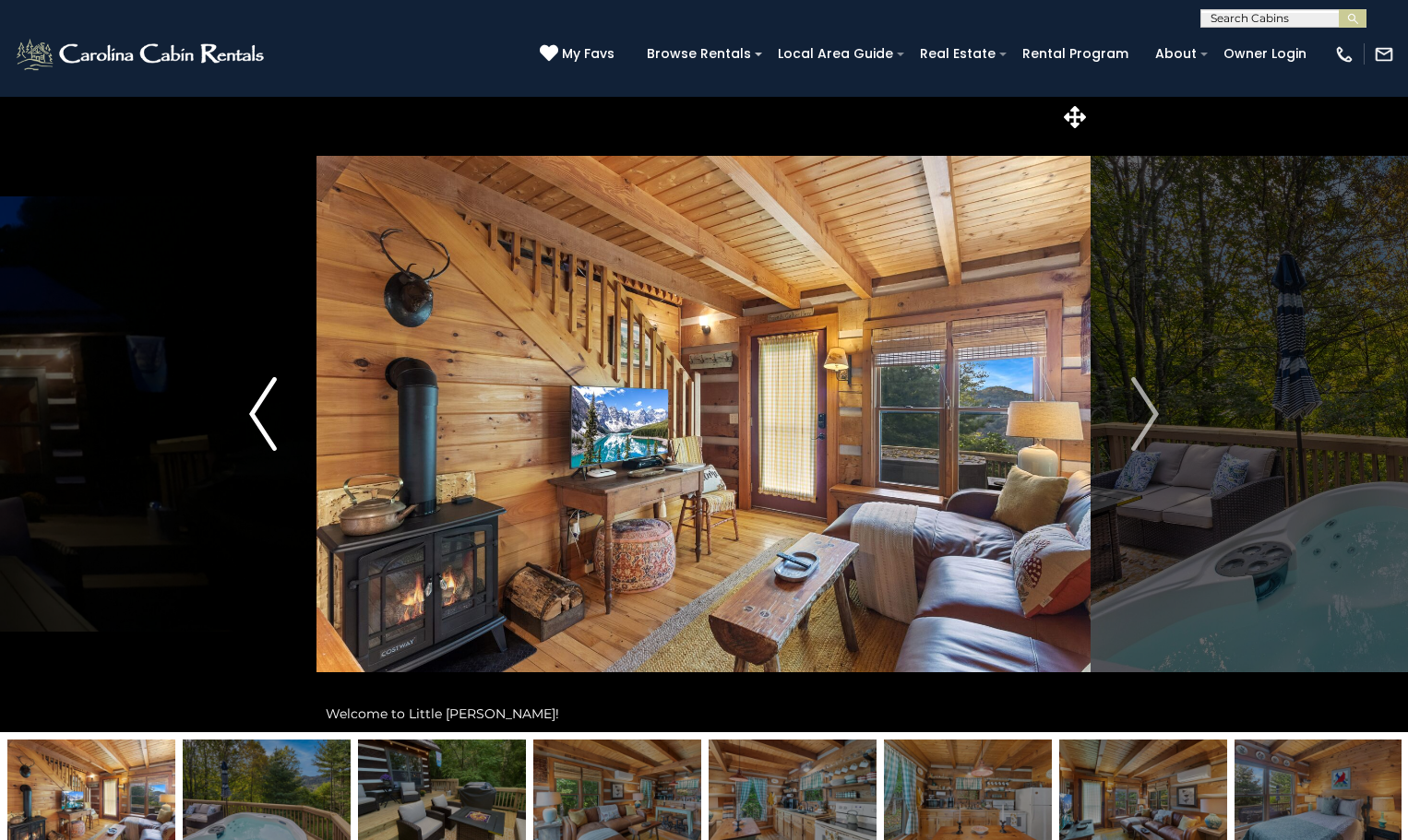
click at [254, 407] on img "Previous" at bounding box center [263, 414] width 27 height 74
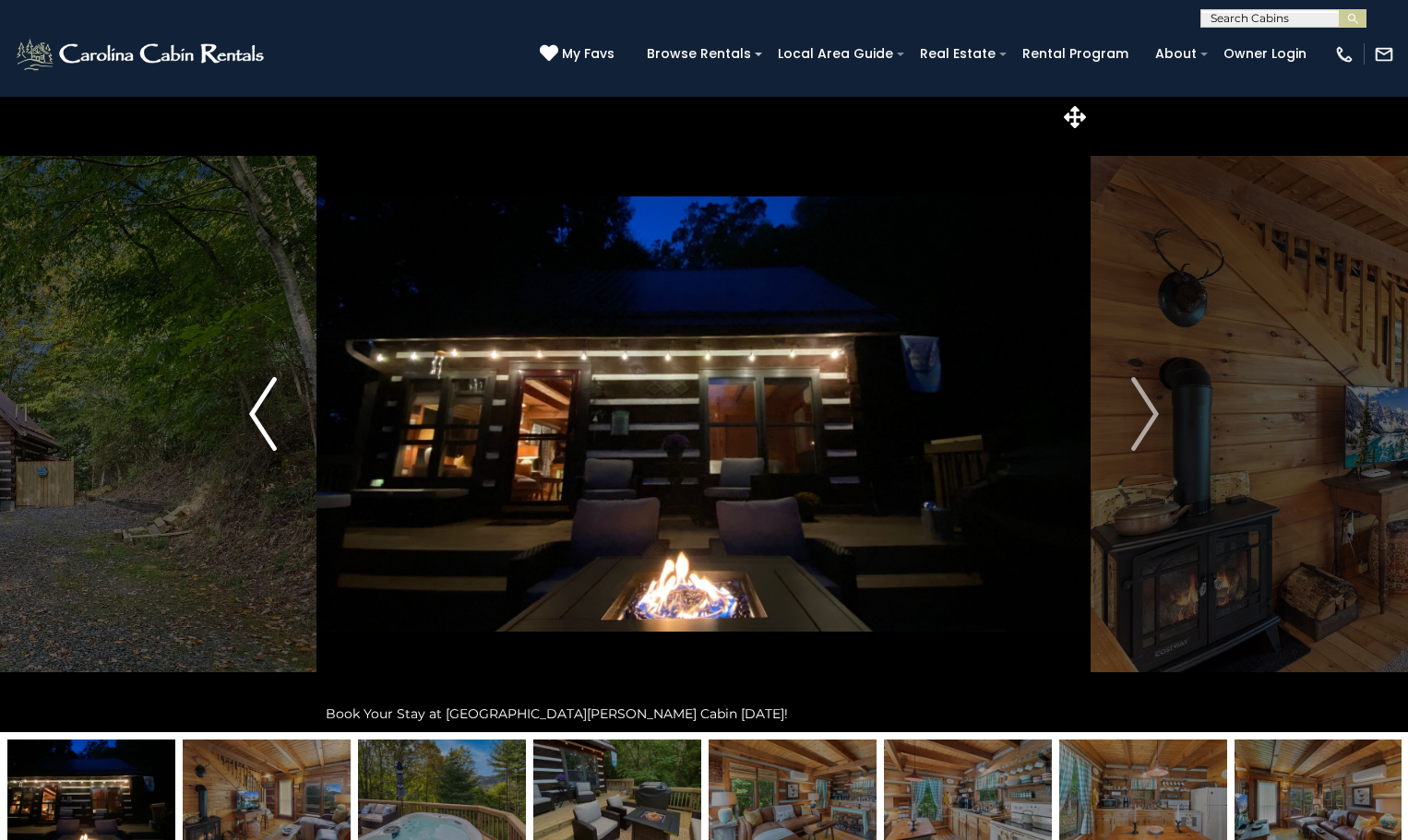
click at [254, 407] on img "Previous" at bounding box center [263, 414] width 27 height 74
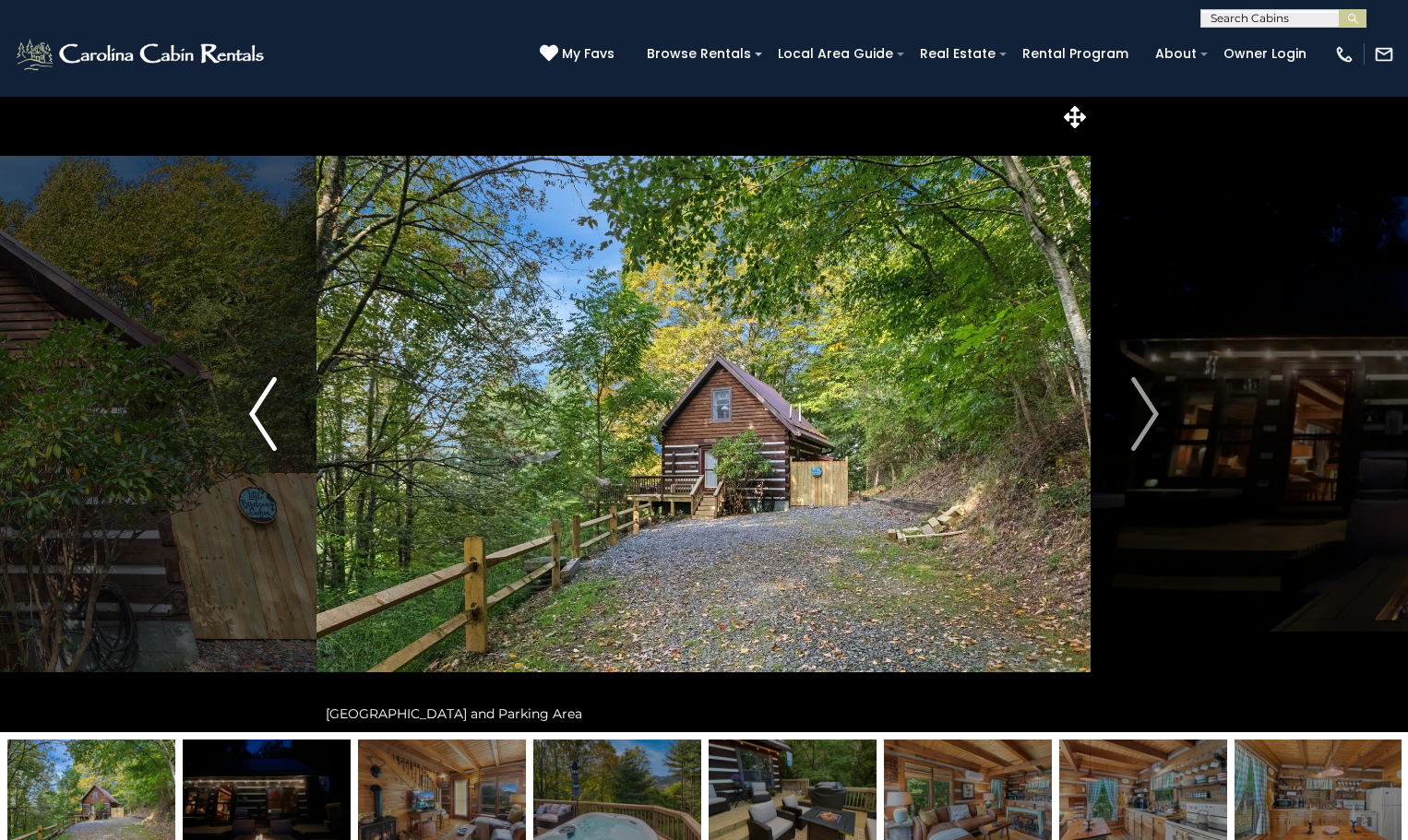
click at [254, 407] on img "Previous" at bounding box center [263, 414] width 27 height 74
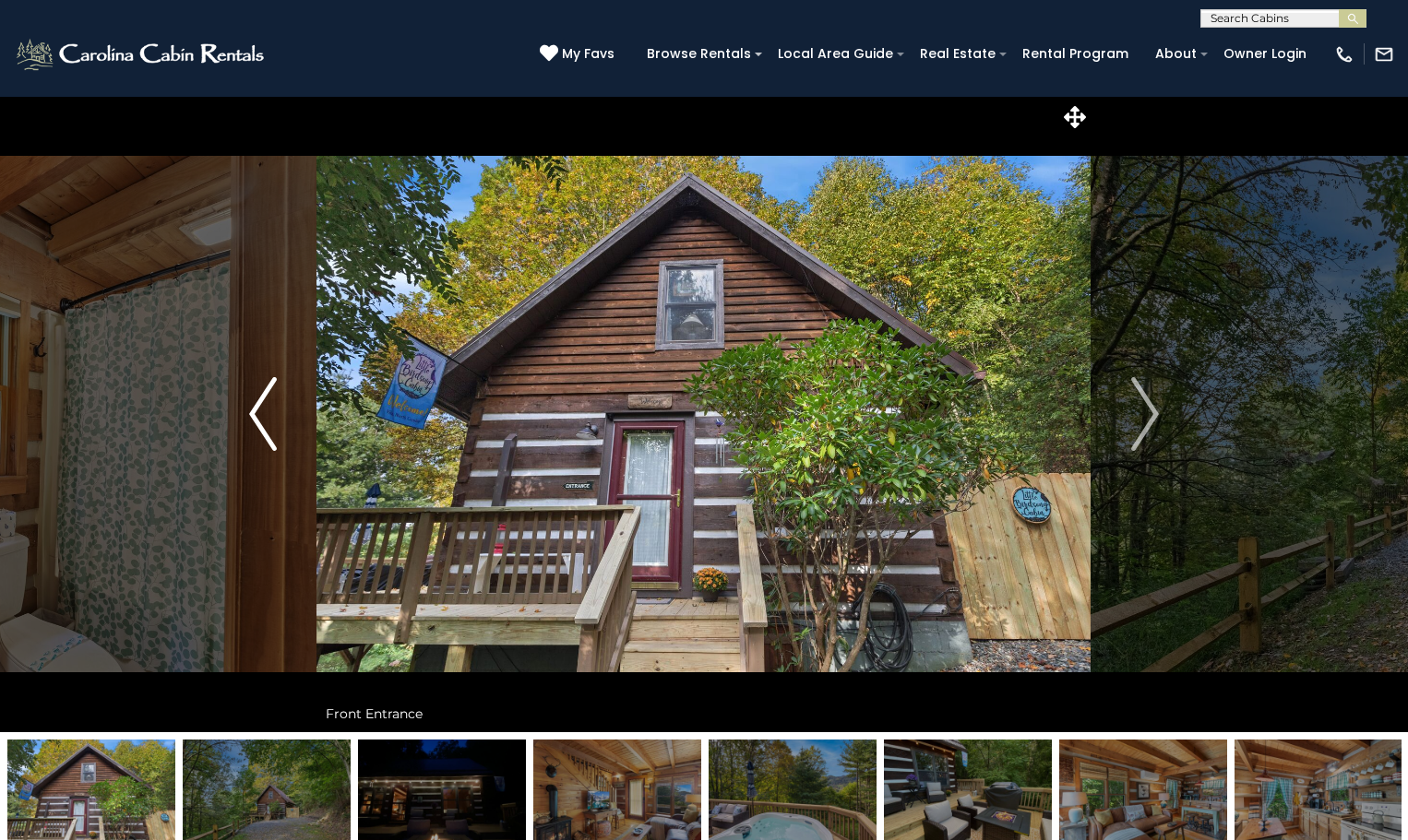
click at [254, 407] on img "Previous" at bounding box center [263, 414] width 27 height 74
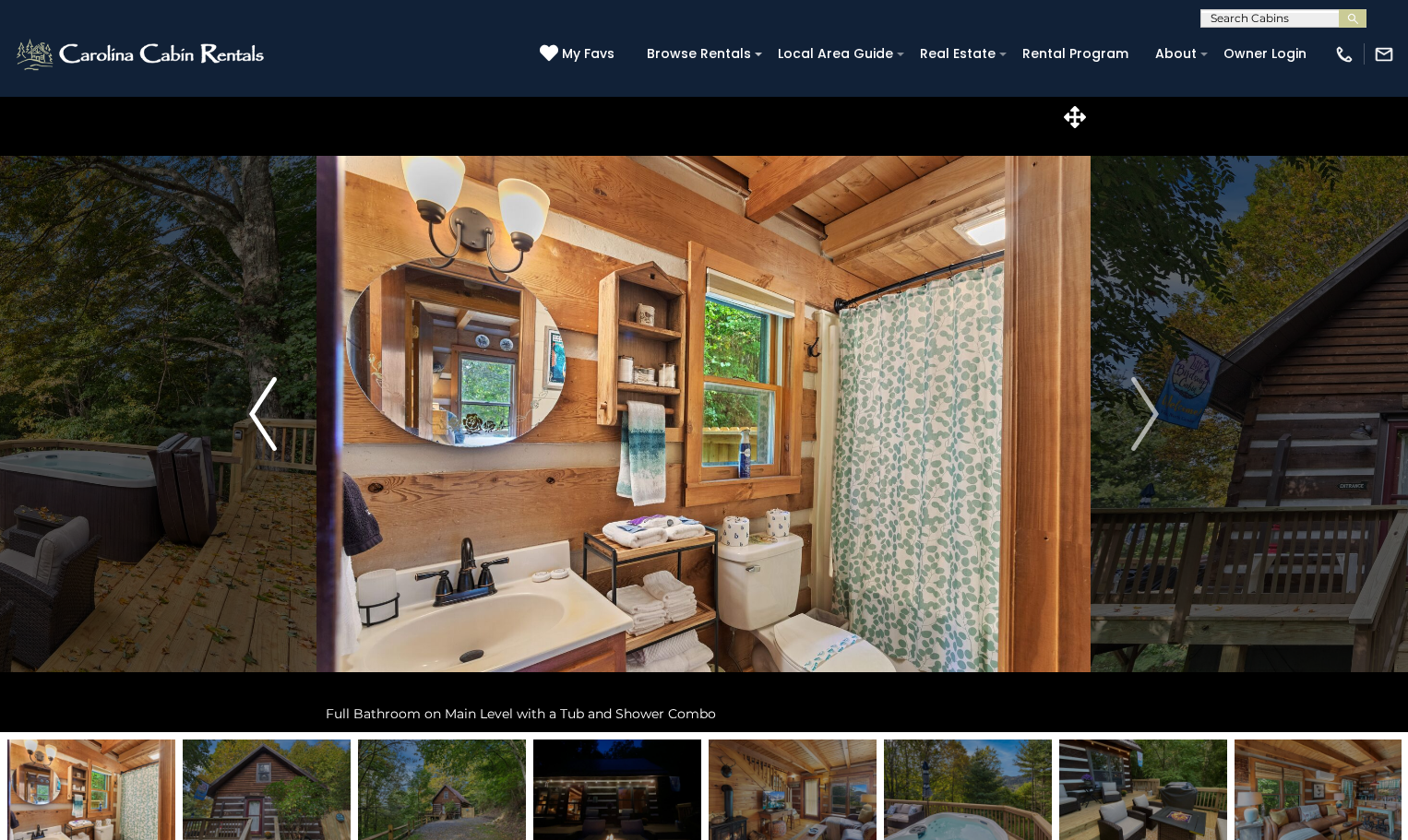
click at [254, 407] on img "Previous" at bounding box center [263, 414] width 27 height 74
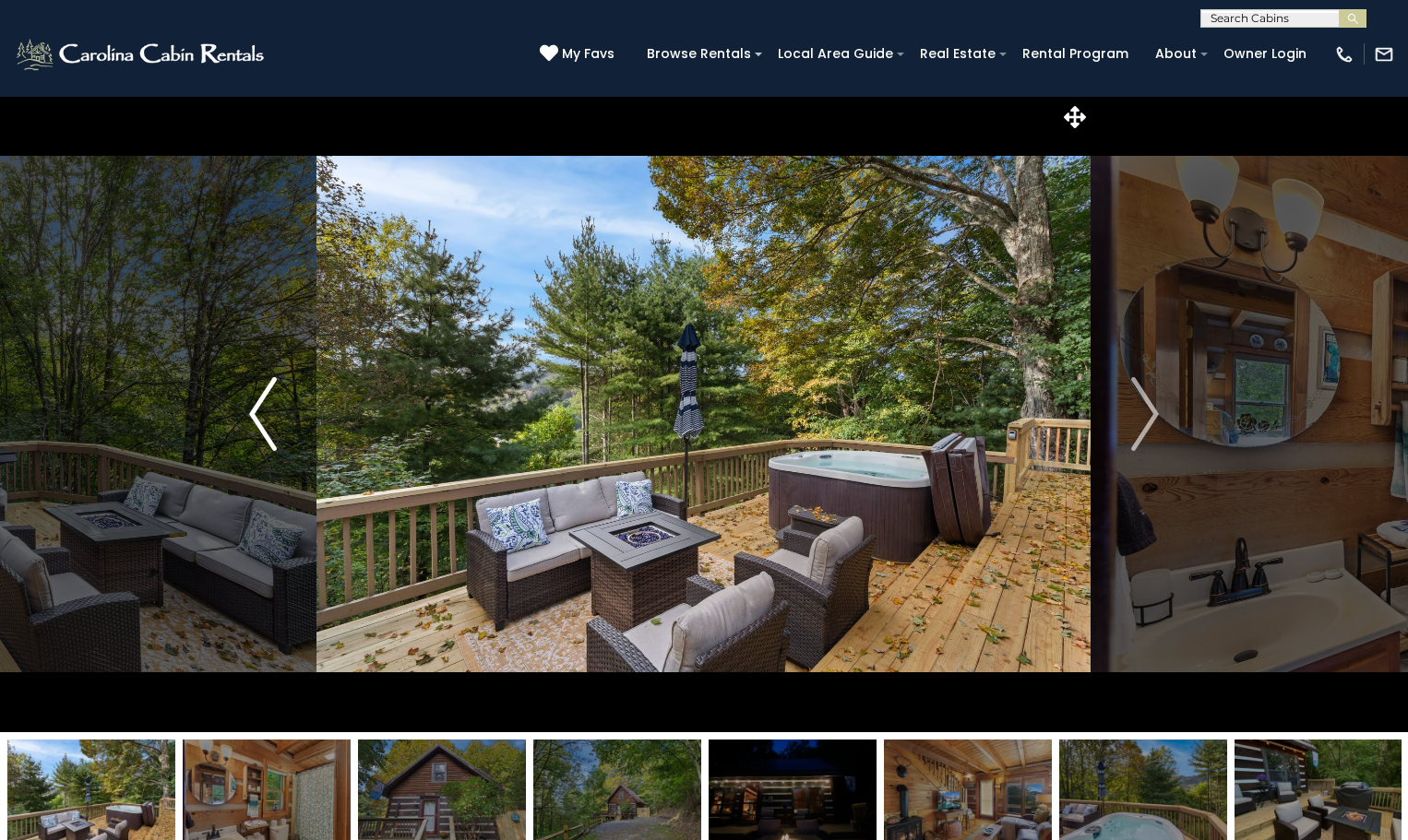
click at [254, 407] on img "Previous" at bounding box center [263, 414] width 27 height 74
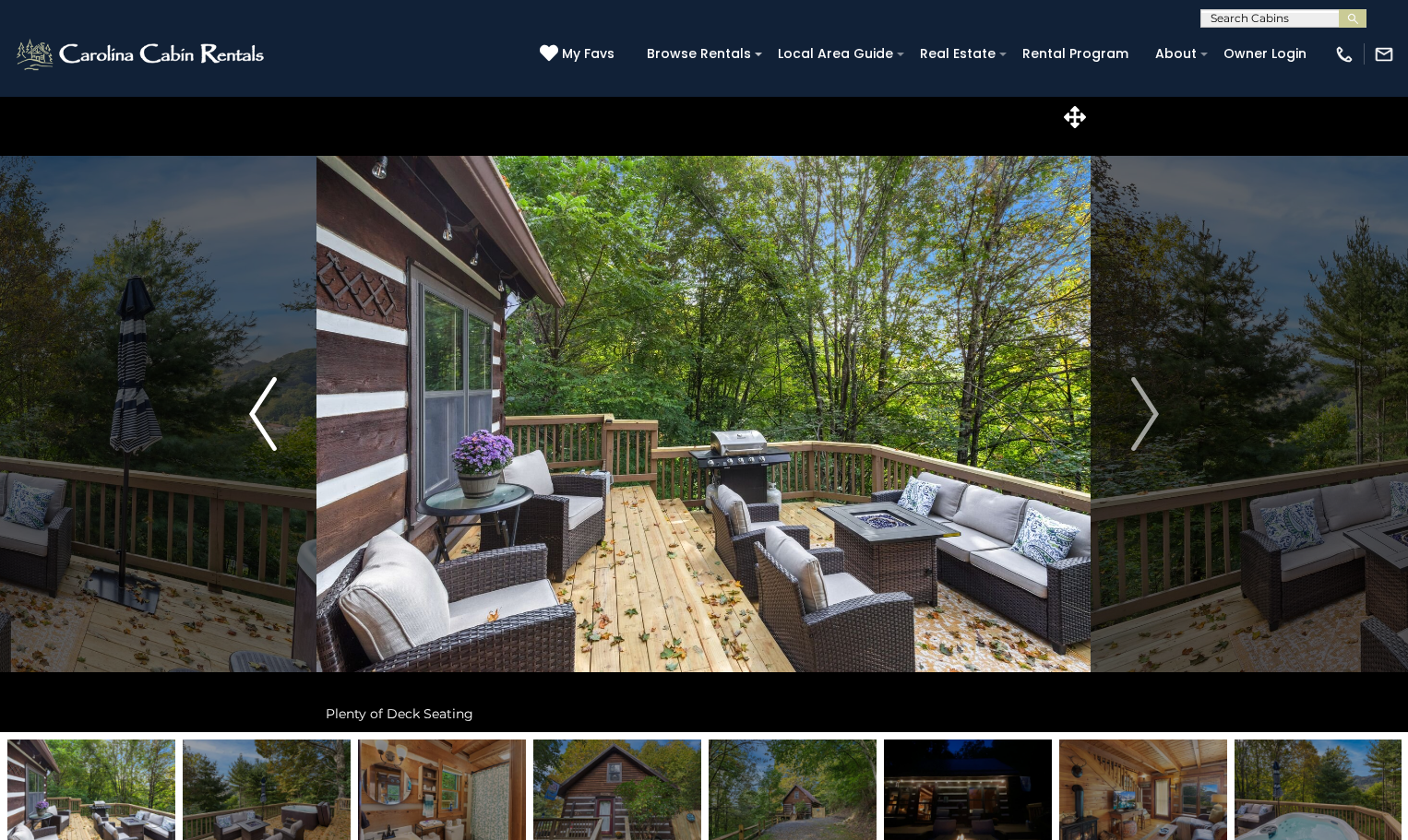
click at [254, 407] on img "Previous" at bounding box center [263, 414] width 27 height 74
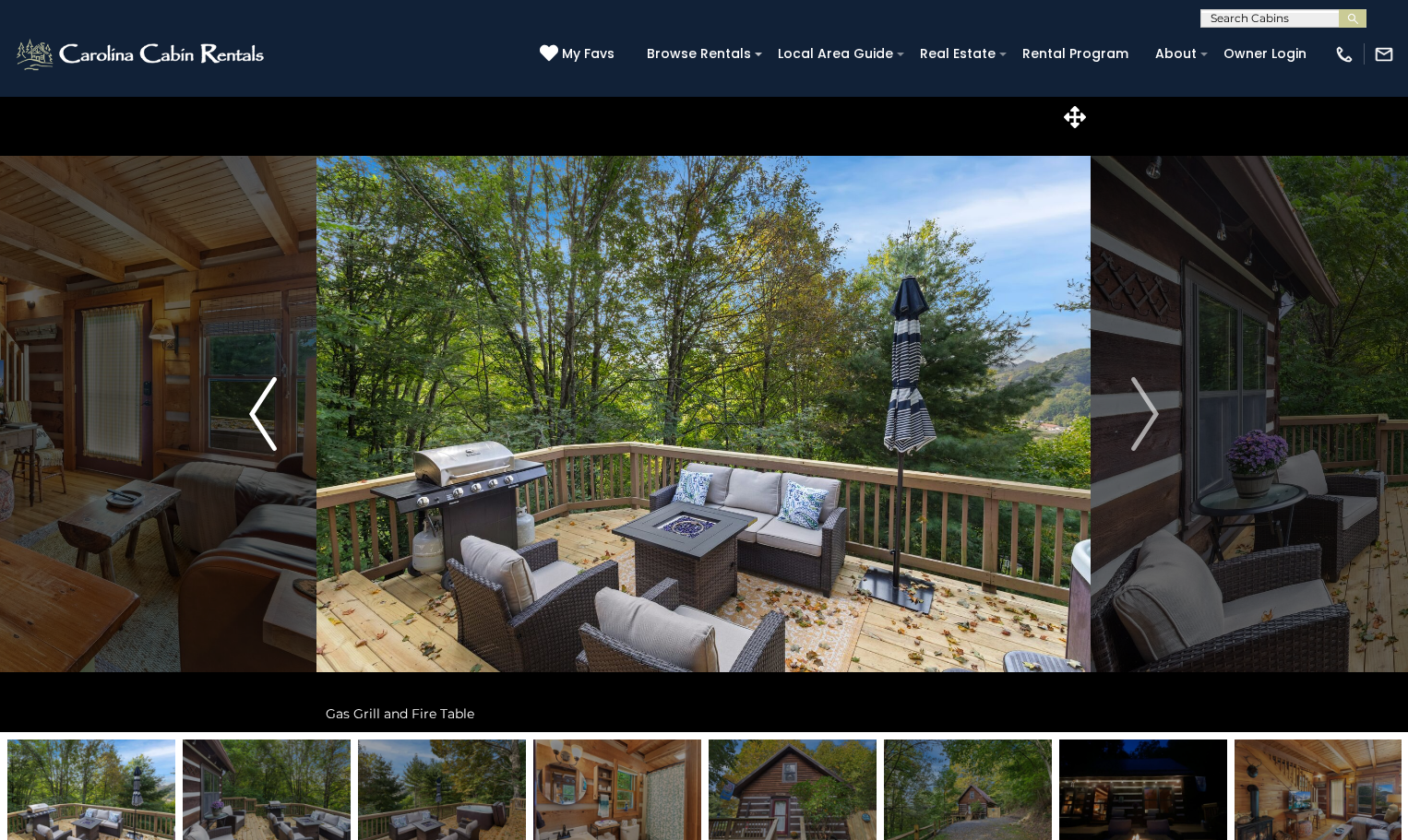
click at [255, 410] on img "Previous" at bounding box center [263, 414] width 27 height 74
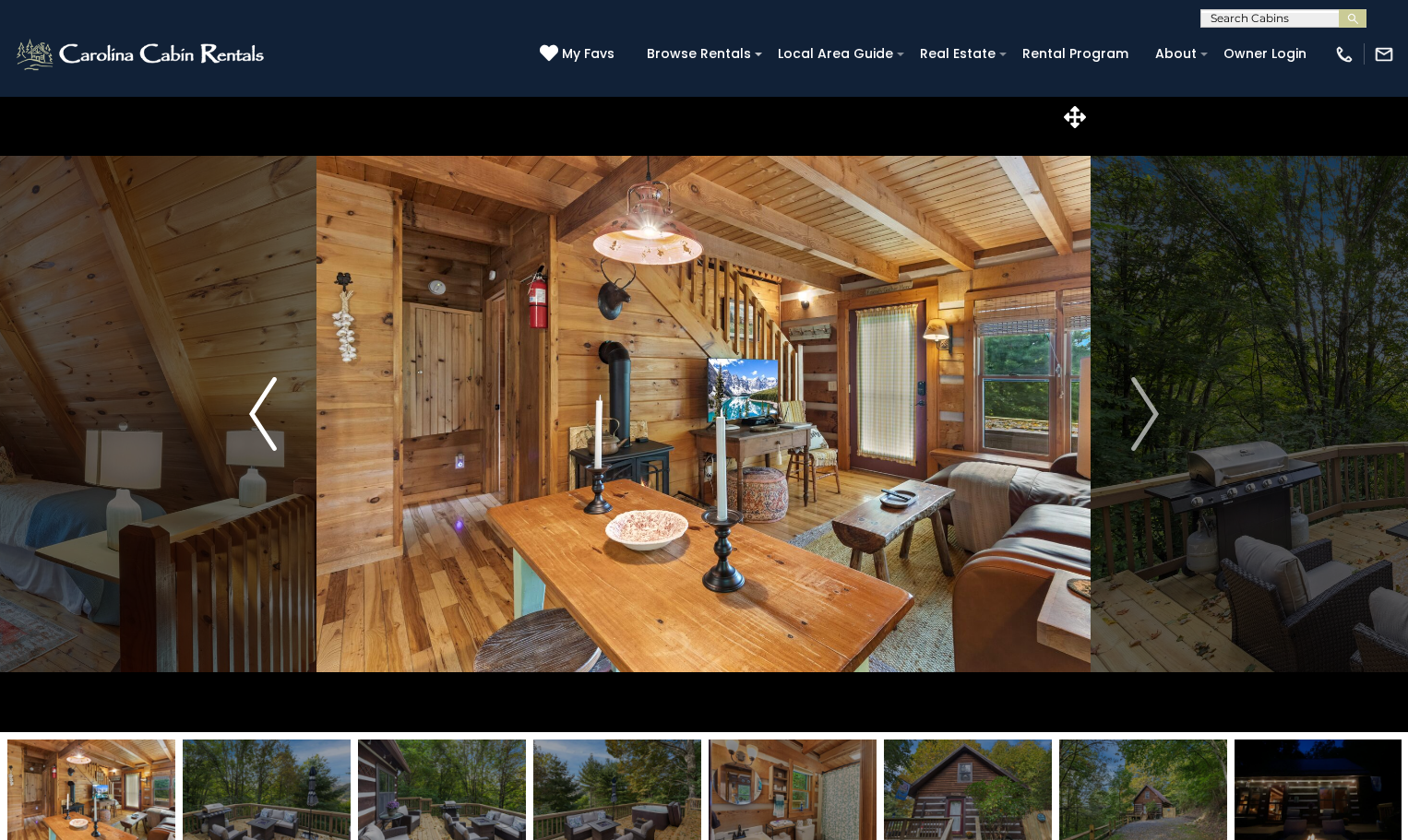
click at [255, 410] on img "Previous" at bounding box center [263, 414] width 27 height 74
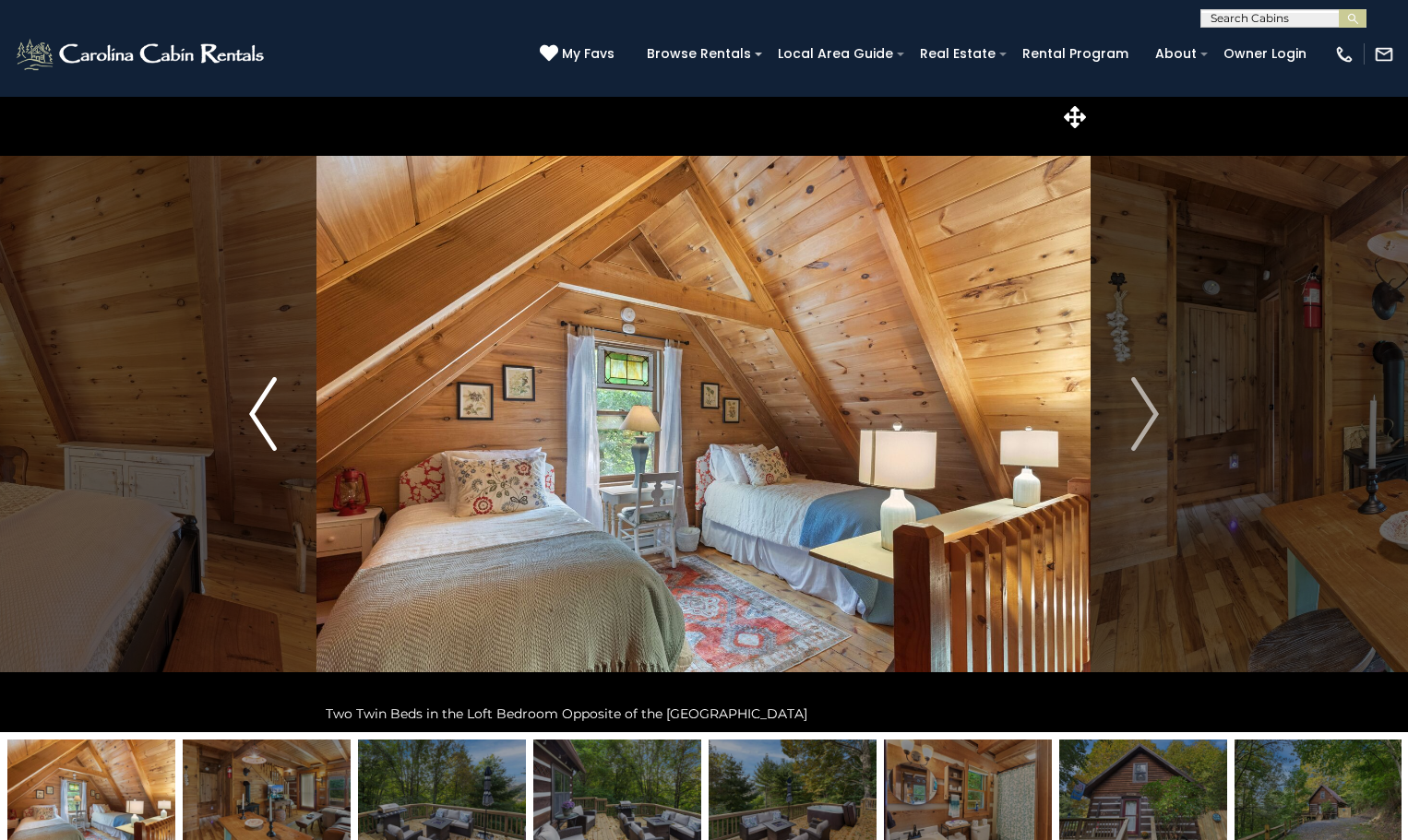
click at [255, 410] on img "Previous" at bounding box center [263, 414] width 27 height 74
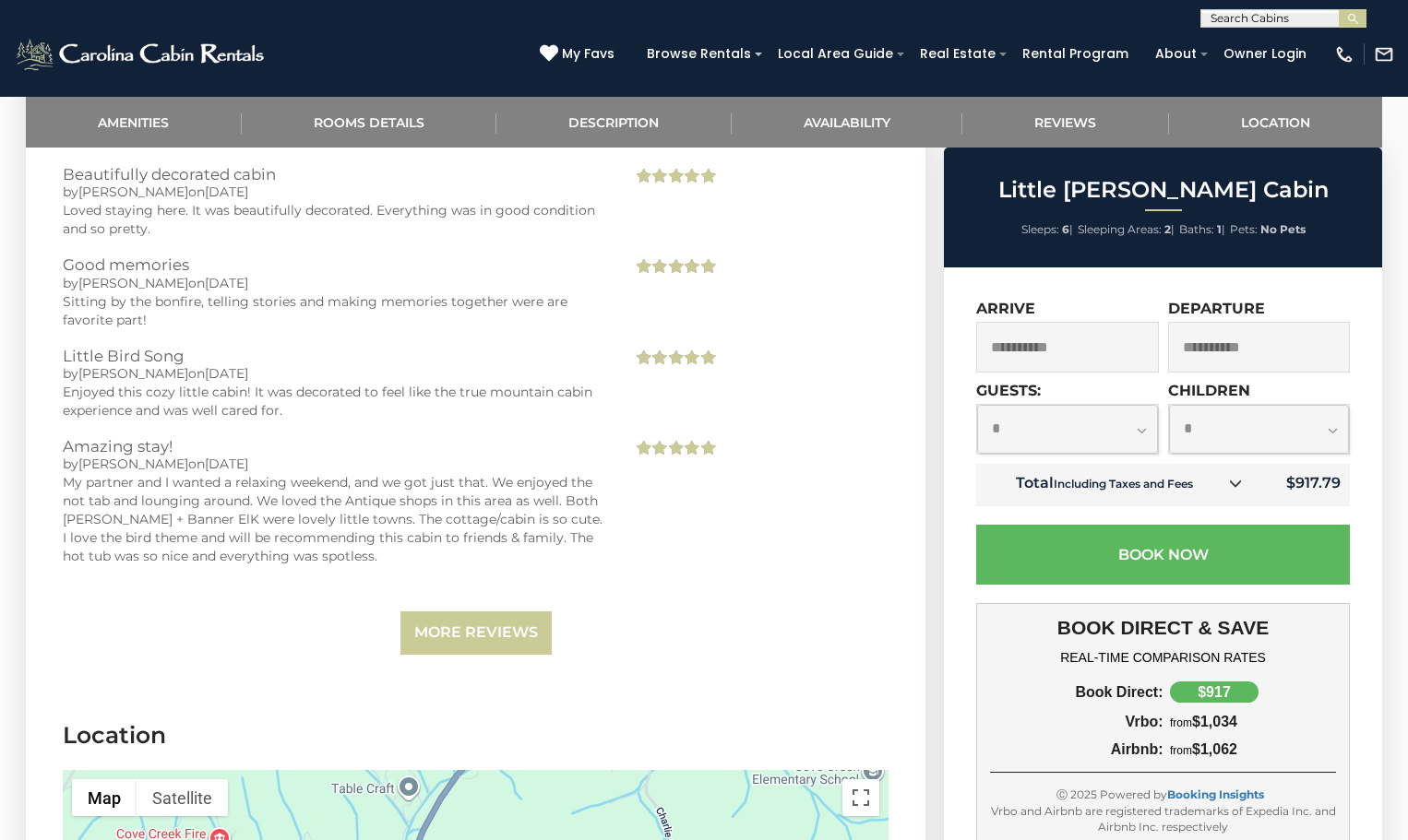
scroll to position [3135, 0]
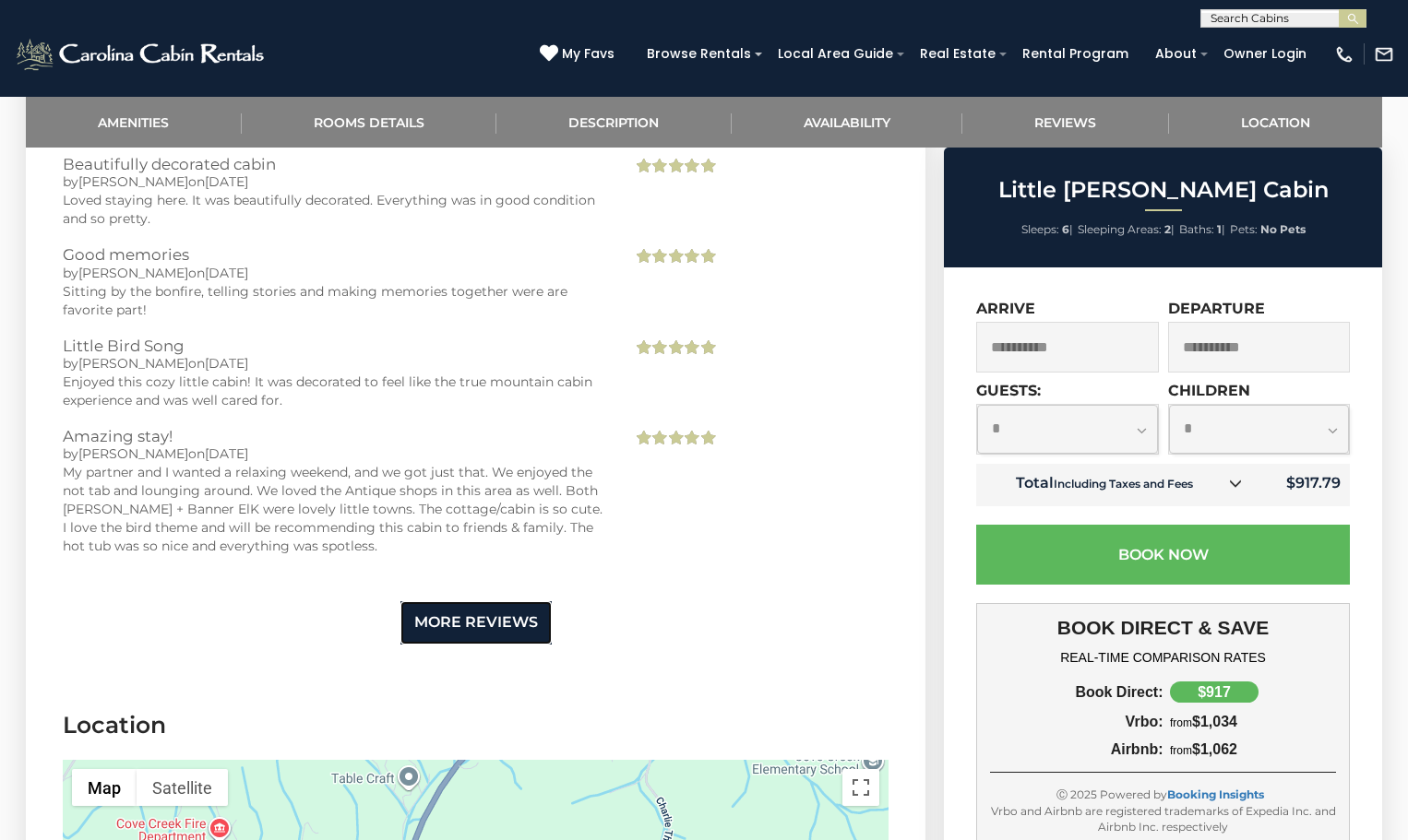
click at [439, 602] on link "More Reviews" at bounding box center [476, 623] width 151 height 43
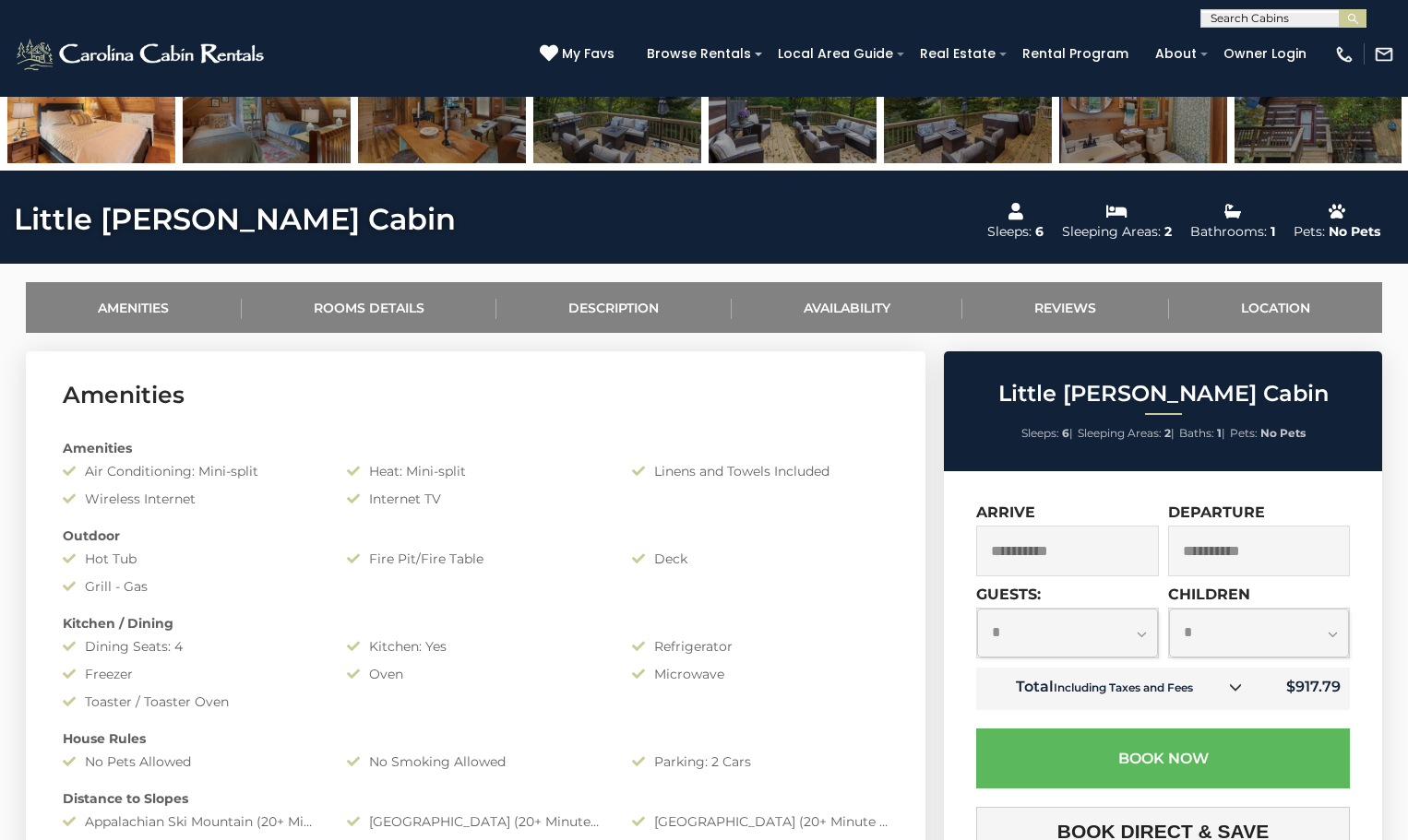
scroll to position [830, 0]
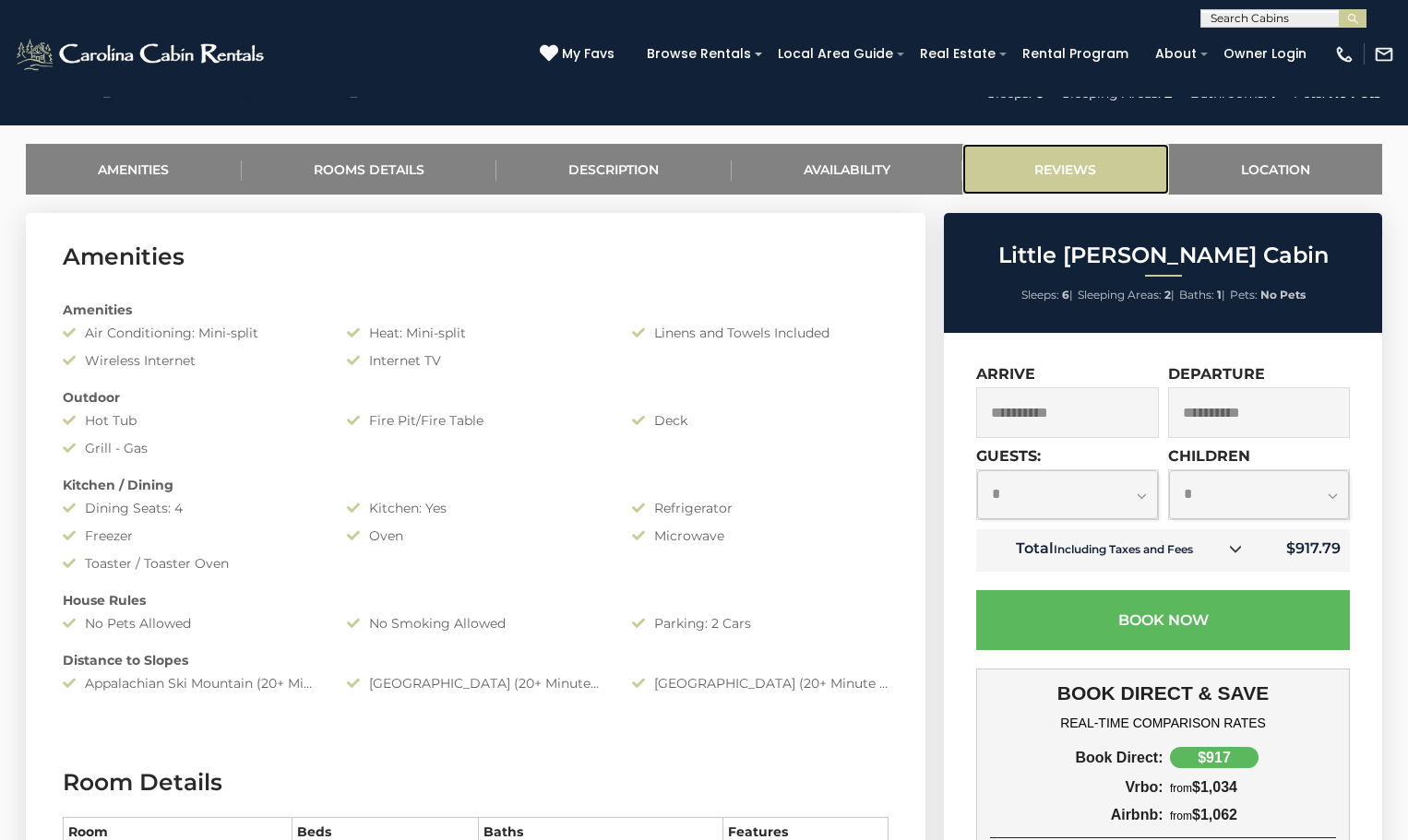
click at [1059, 169] on link "Reviews" at bounding box center [1065, 169] width 206 height 51
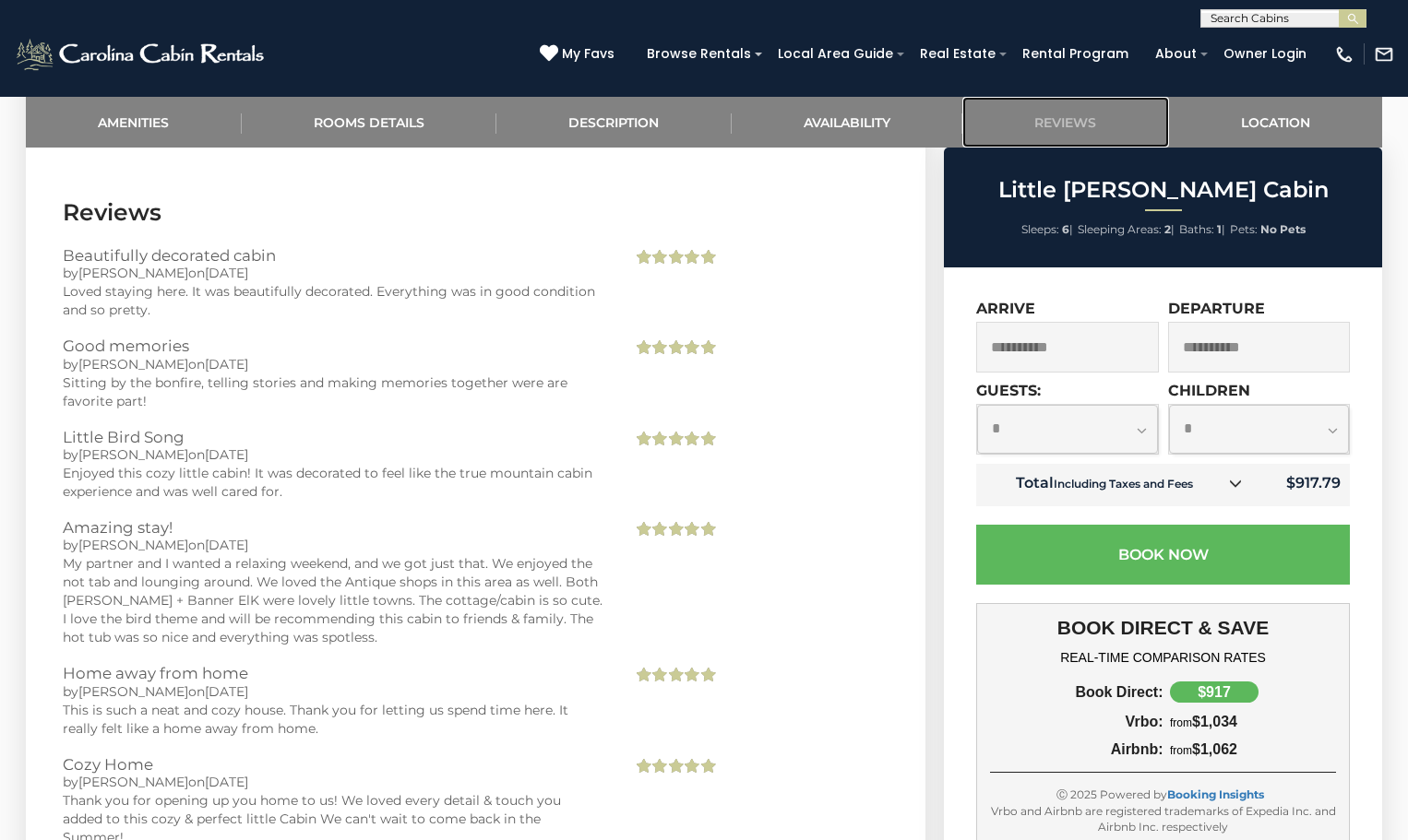
scroll to position [3047, 0]
click at [1236, 483] on icon at bounding box center [1234, 483] width 13 height 13
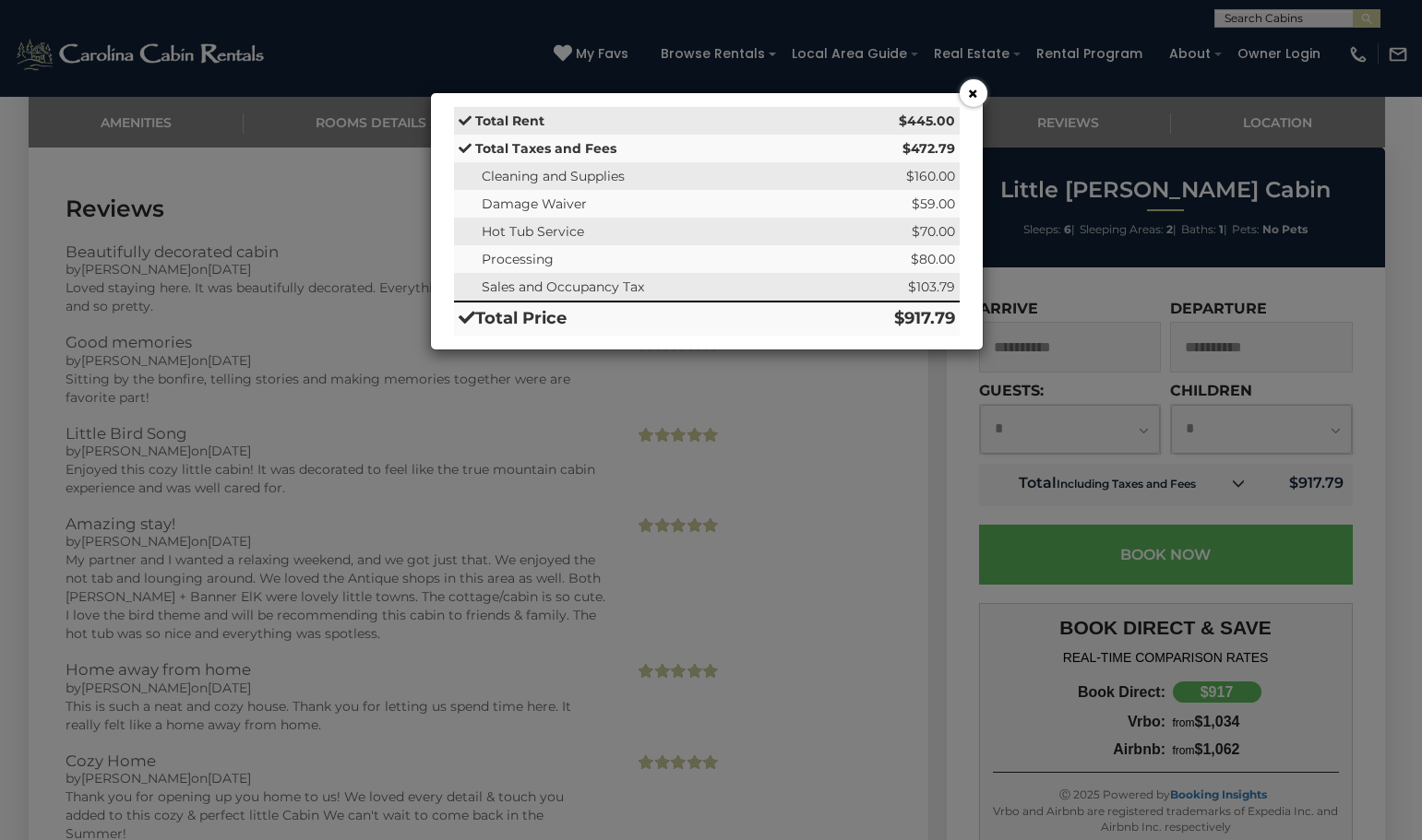
click at [980, 90] on button "×" at bounding box center [973, 93] width 27 height 27
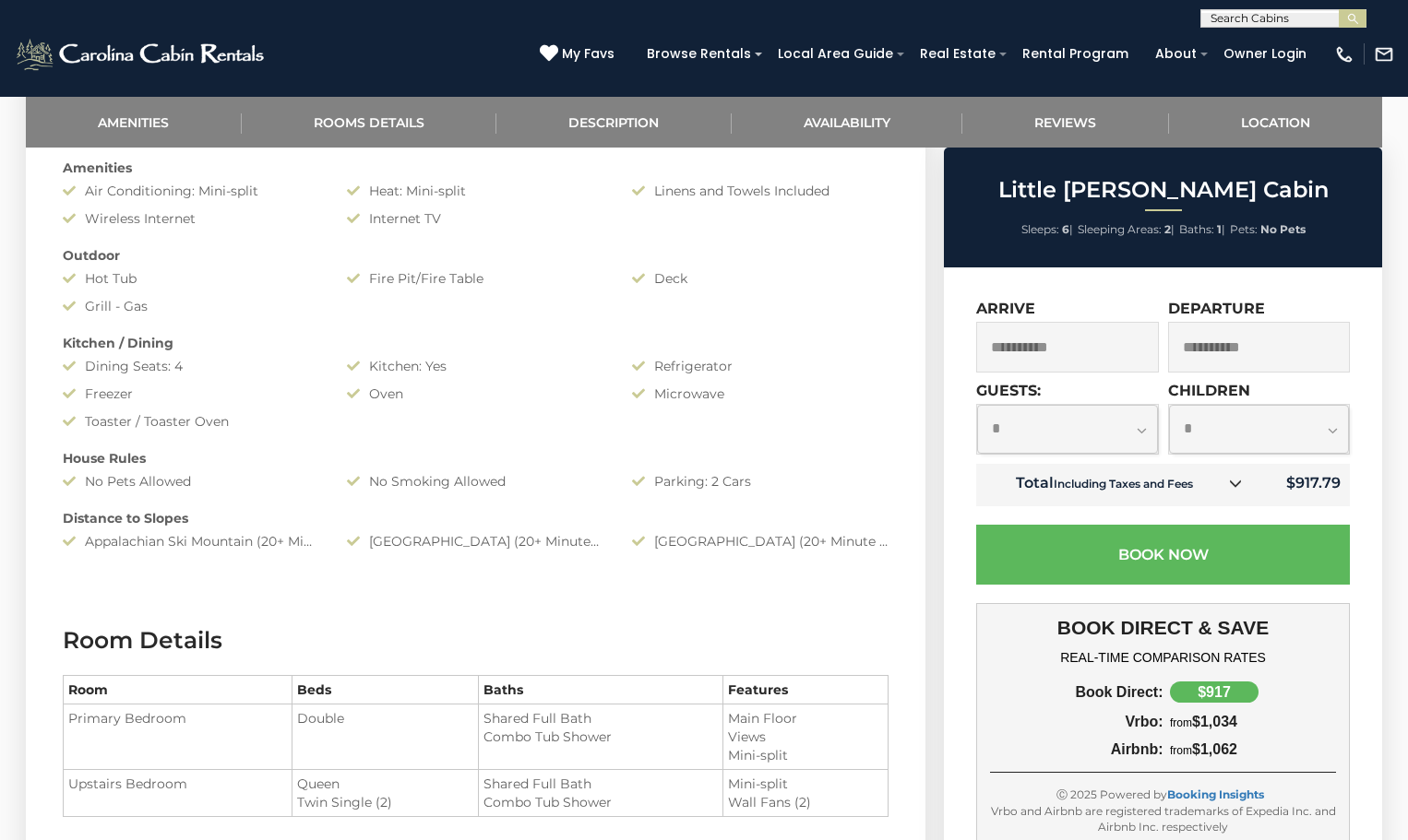
scroll to position [1014, 0]
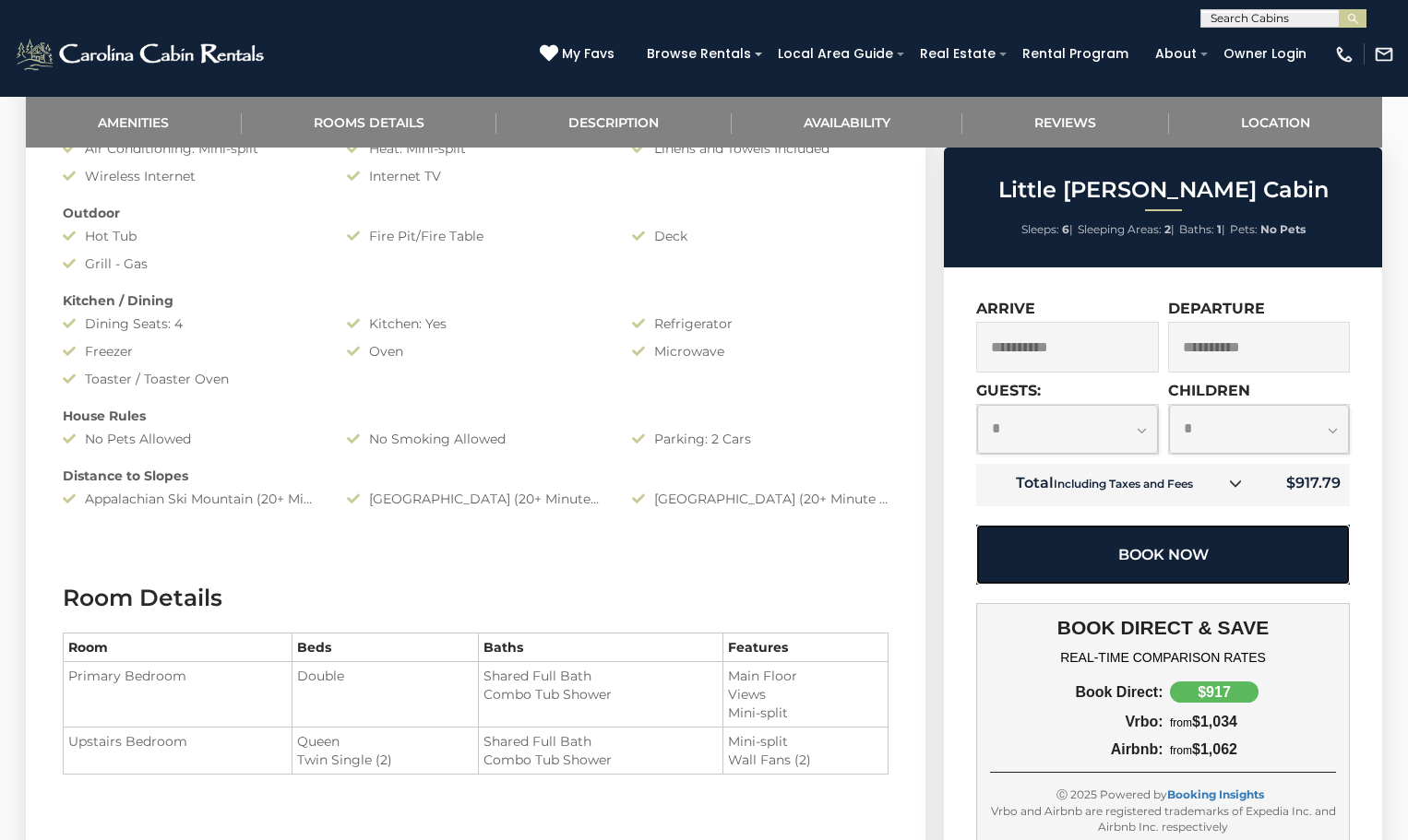
click at [1157, 546] on button "Book Now" at bounding box center [1163, 554] width 373 height 60
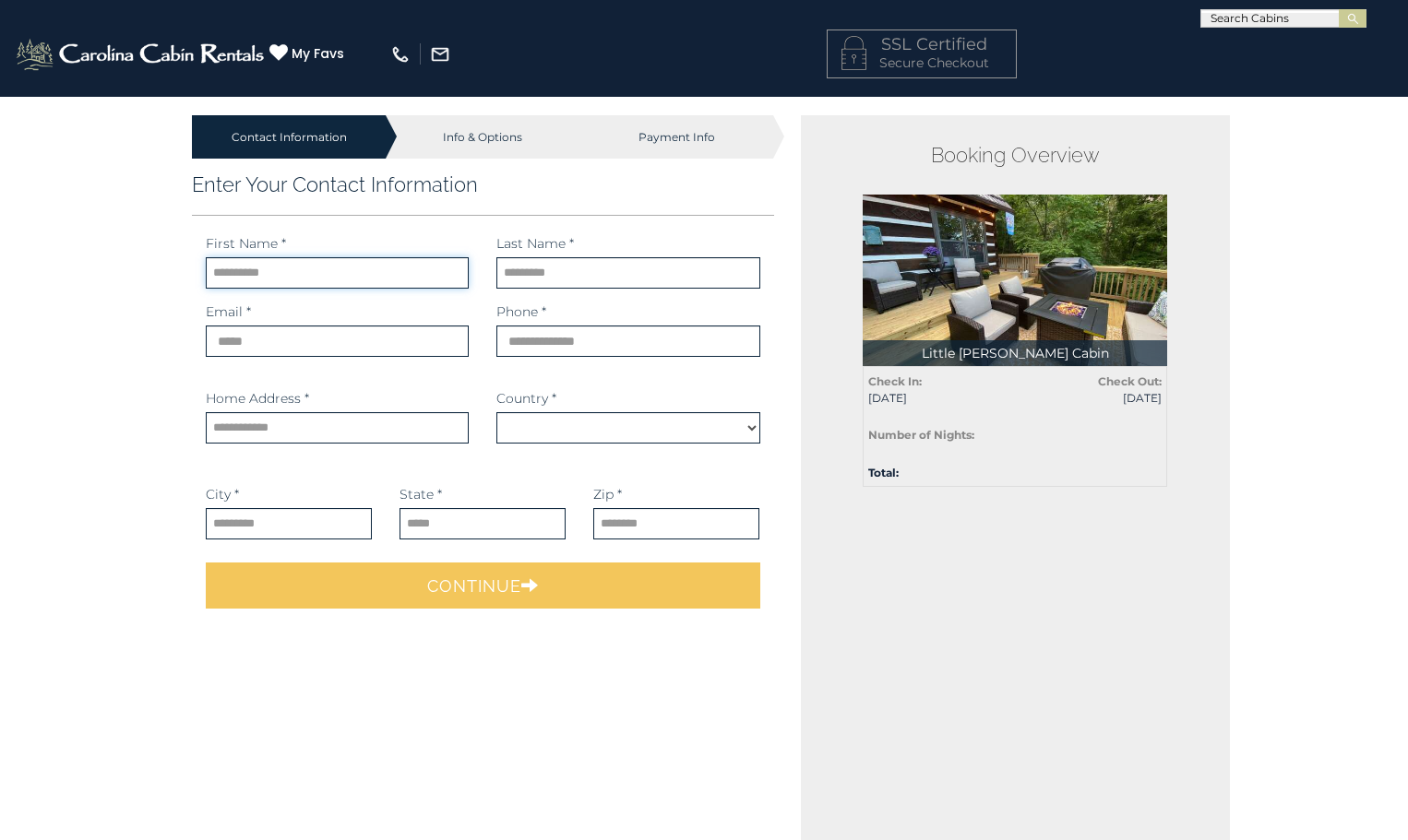
click at [244, 267] on input "text" at bounding box center [337, 273] width 263 height 31
click at [239, 272] on input "text" at bounding box center [337, 273] width 263 height 31
type input "**"
click at [296, 338] on input "email" at bounding box center [337, 341] width 263 height 31
click at [265, 278] on input "**" at bounding box center [337, 273] width 263 height 31
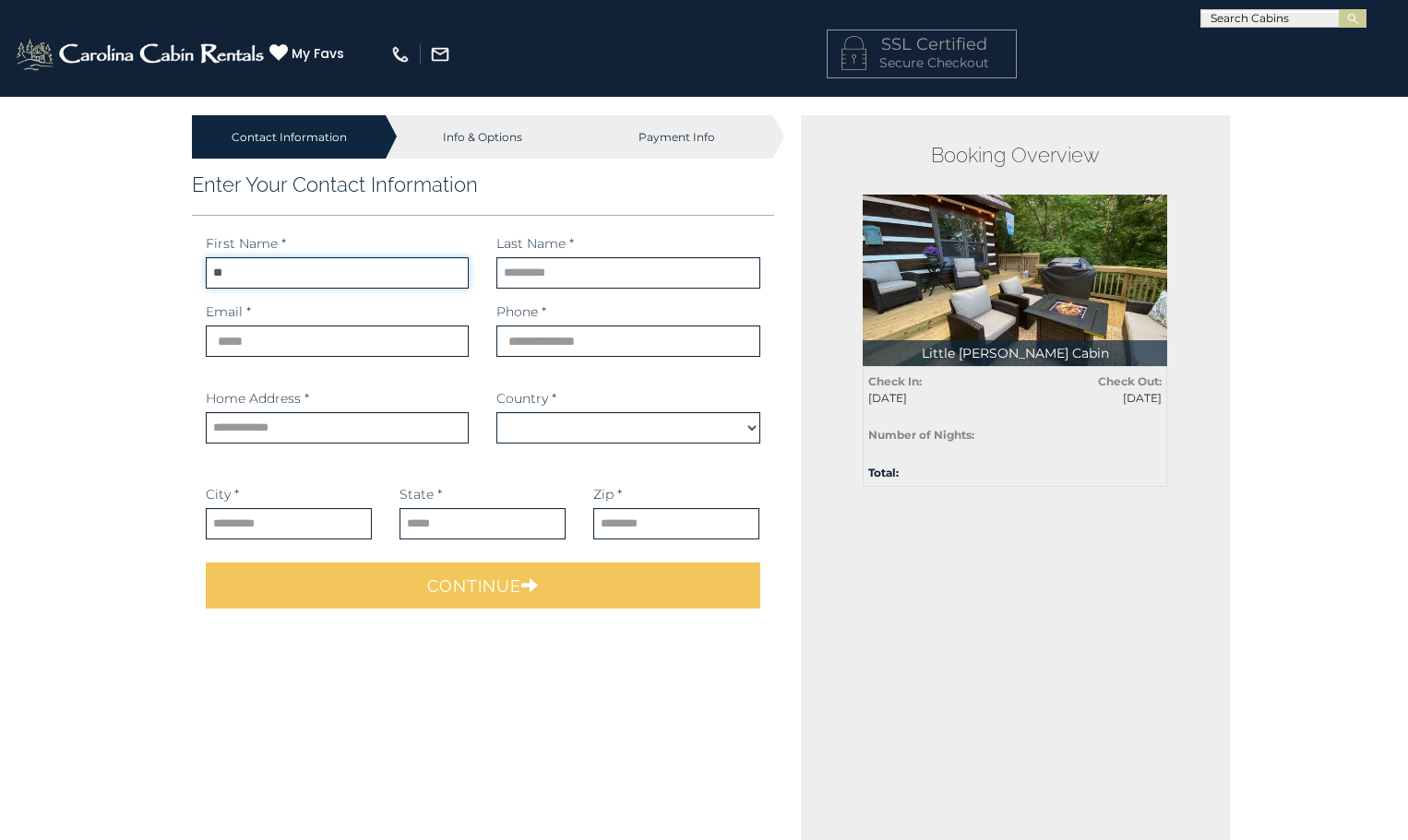
click at [266, 278] on input "**" at bounding box center [337, 273] width 263 height 31
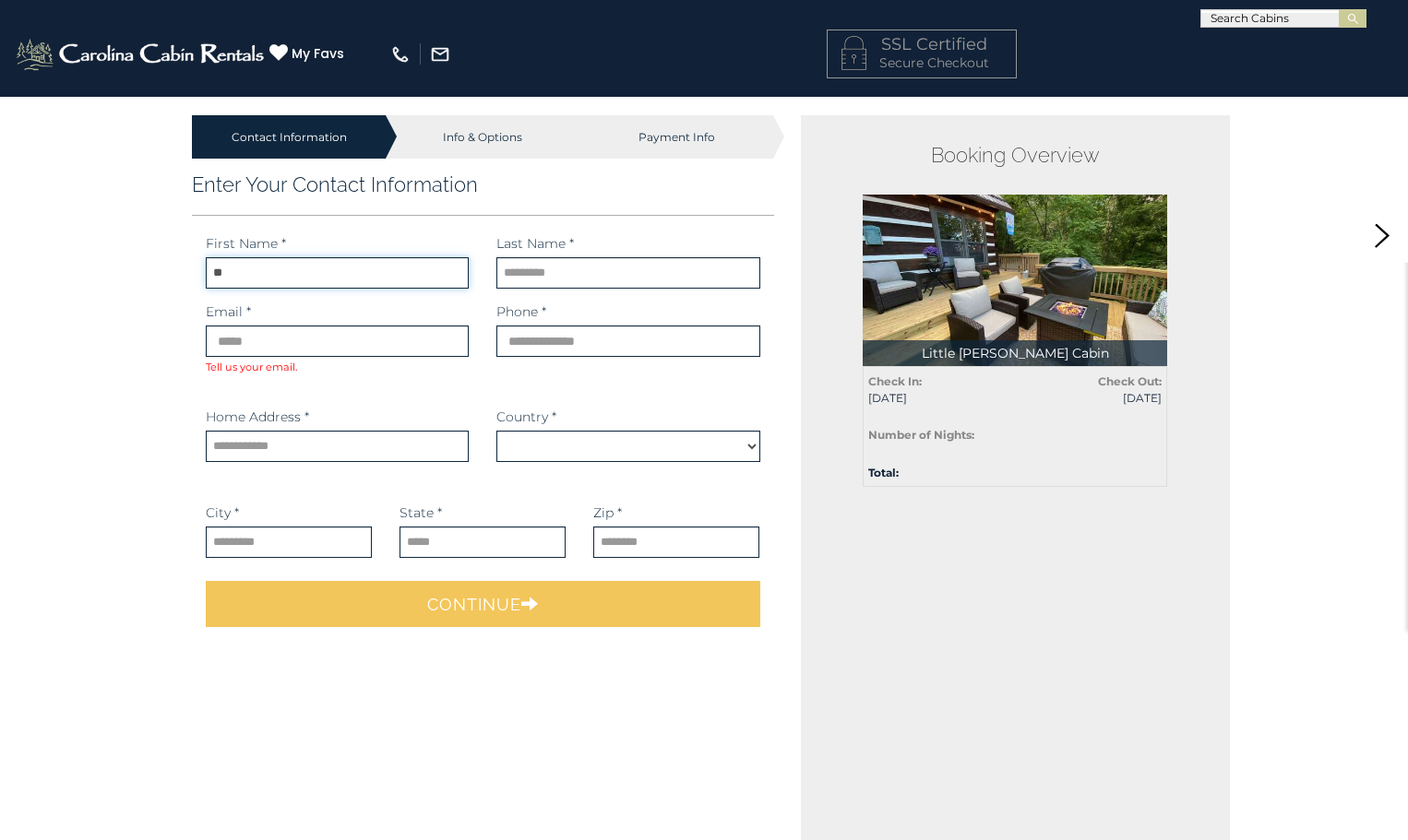
select select "*********"
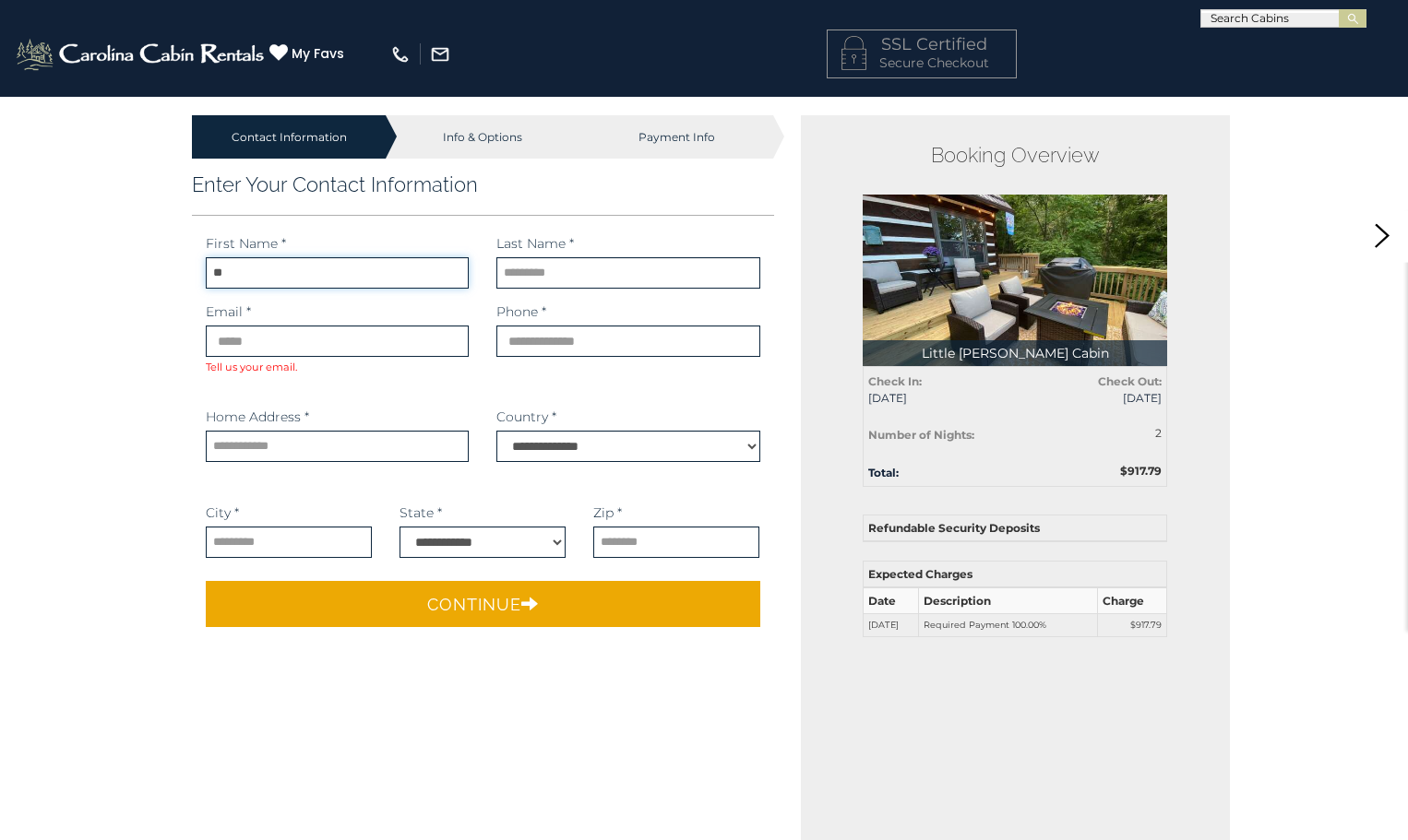
type input "*"
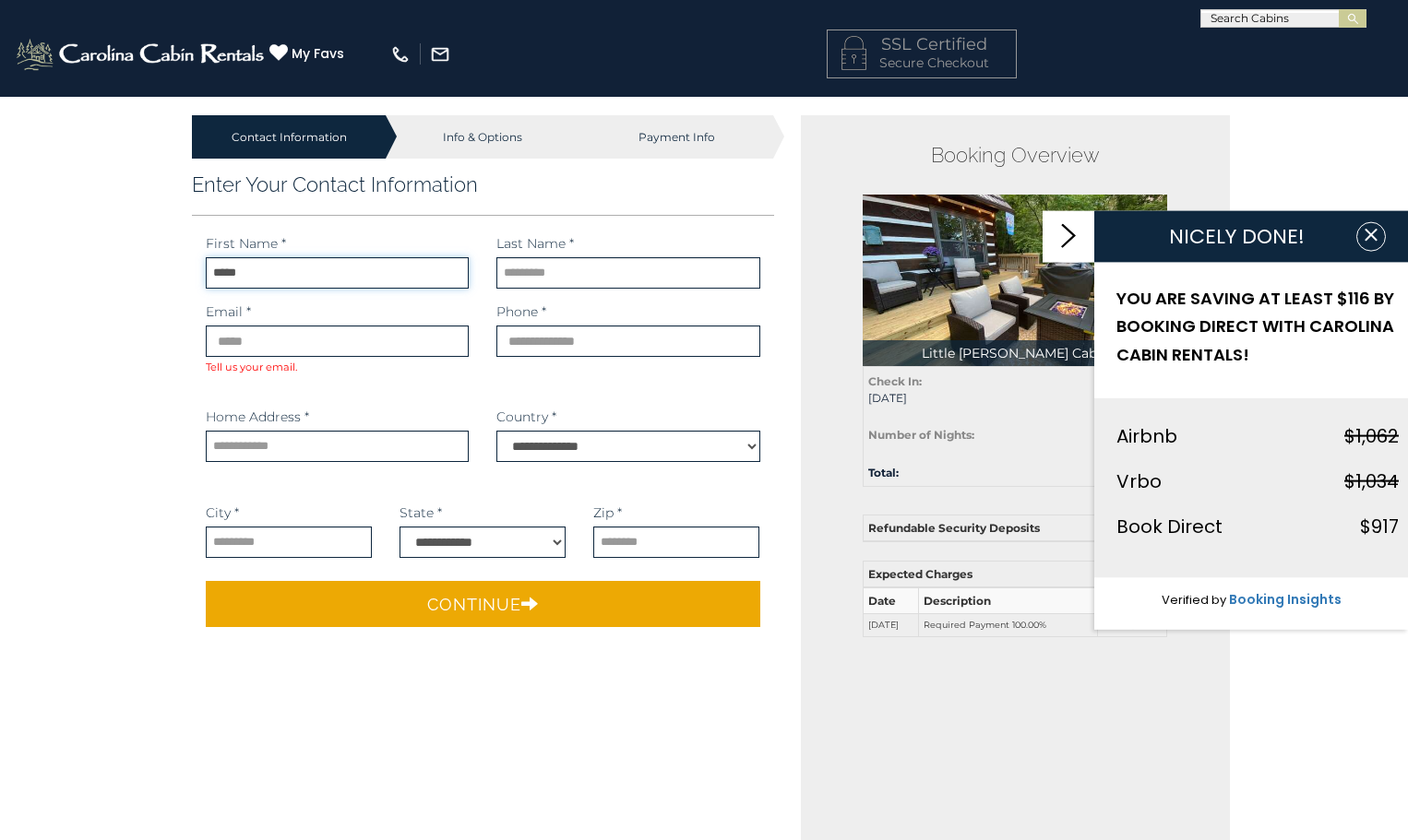
type input "*****"
type input "*******"
type input "**********"
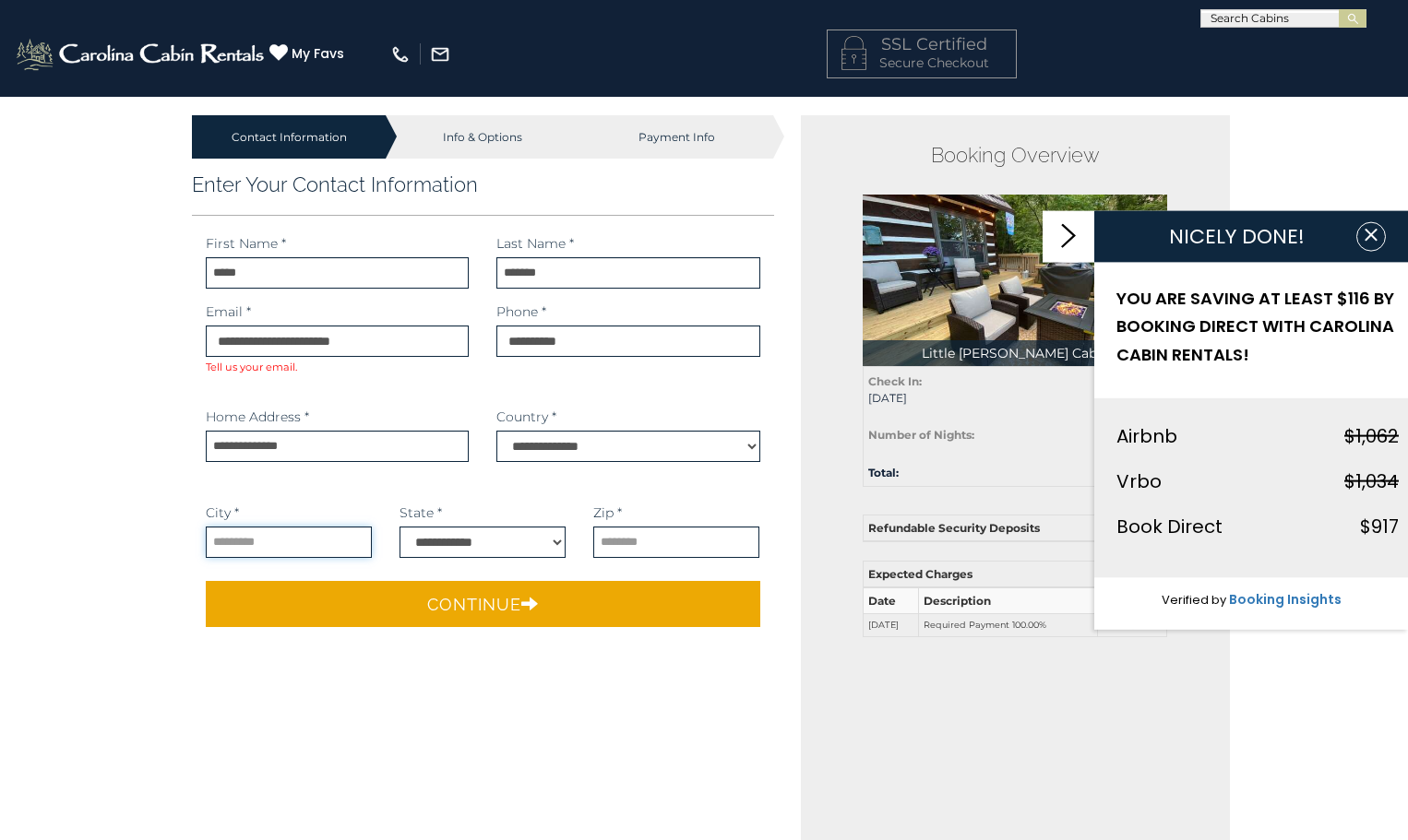
type input "********"
select select "**"
type input "*****"
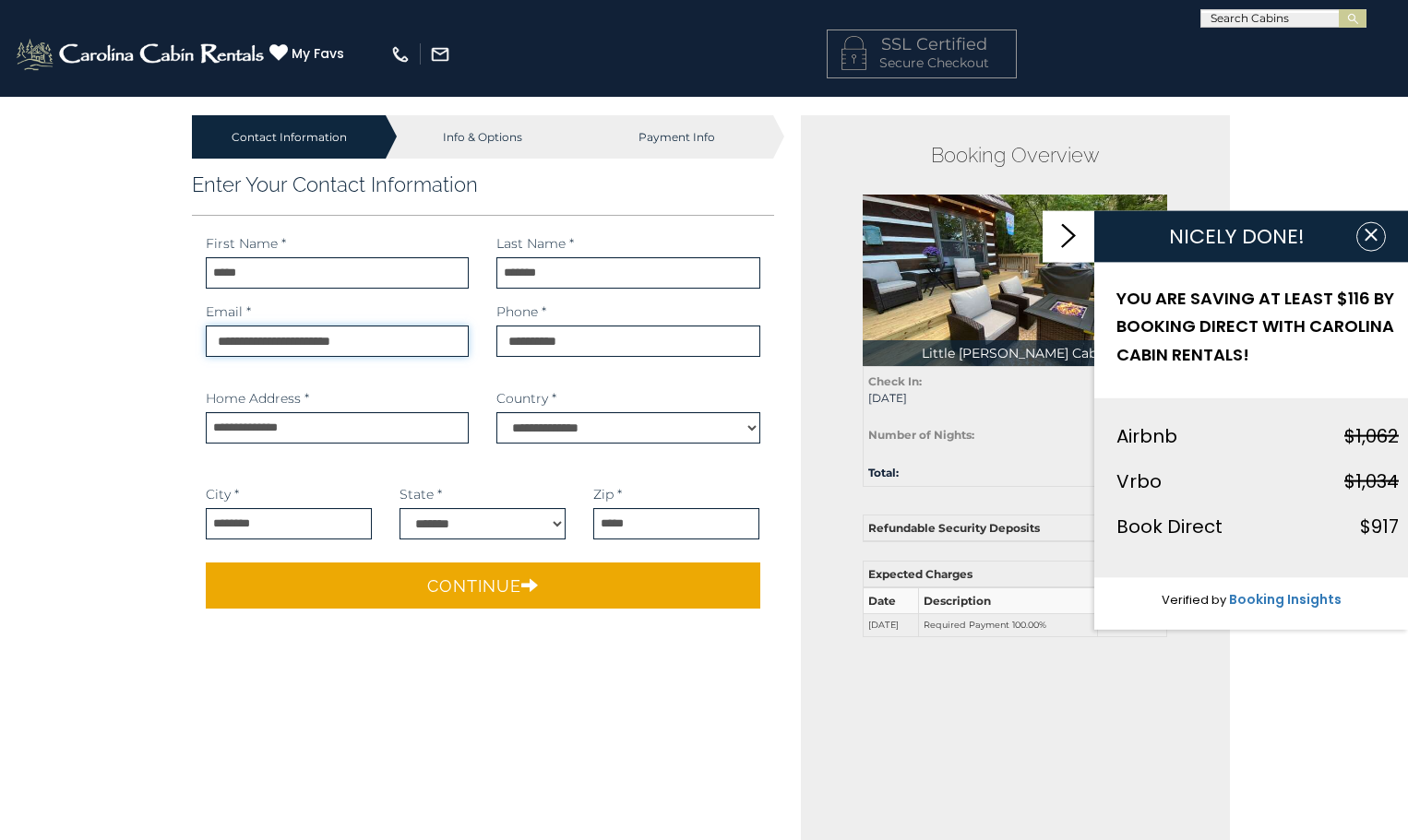
drag, startPoint x: 413, startPoint y: 340, endPoint x: 0, endPoint y: 340, distance: 413.0
click at [0, 340] on div "Contact Information Info & Options Payment Info 1. Guest Information Enter Your…" at bounding box center [704, 761] width 1408 height 1330
type input "**********"
drag, startPoint x: 606, startPoint y: 346, endPoint x: 393, endPoint y: 348, distance: 213.0
click at [398, 348] on div "**********" at bounding box center [483, 337] width 582 height 68
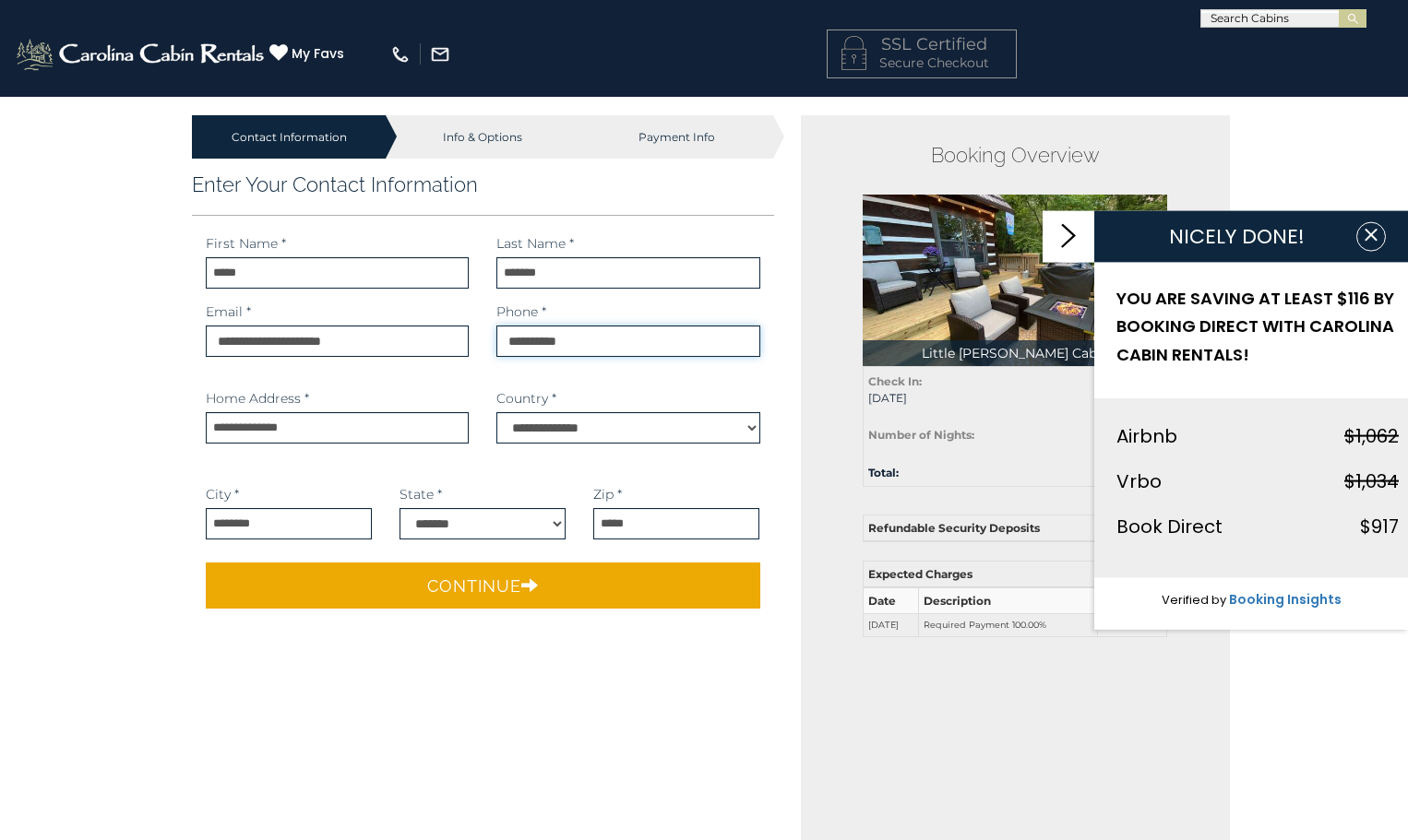
type input "**********"
type input "***"
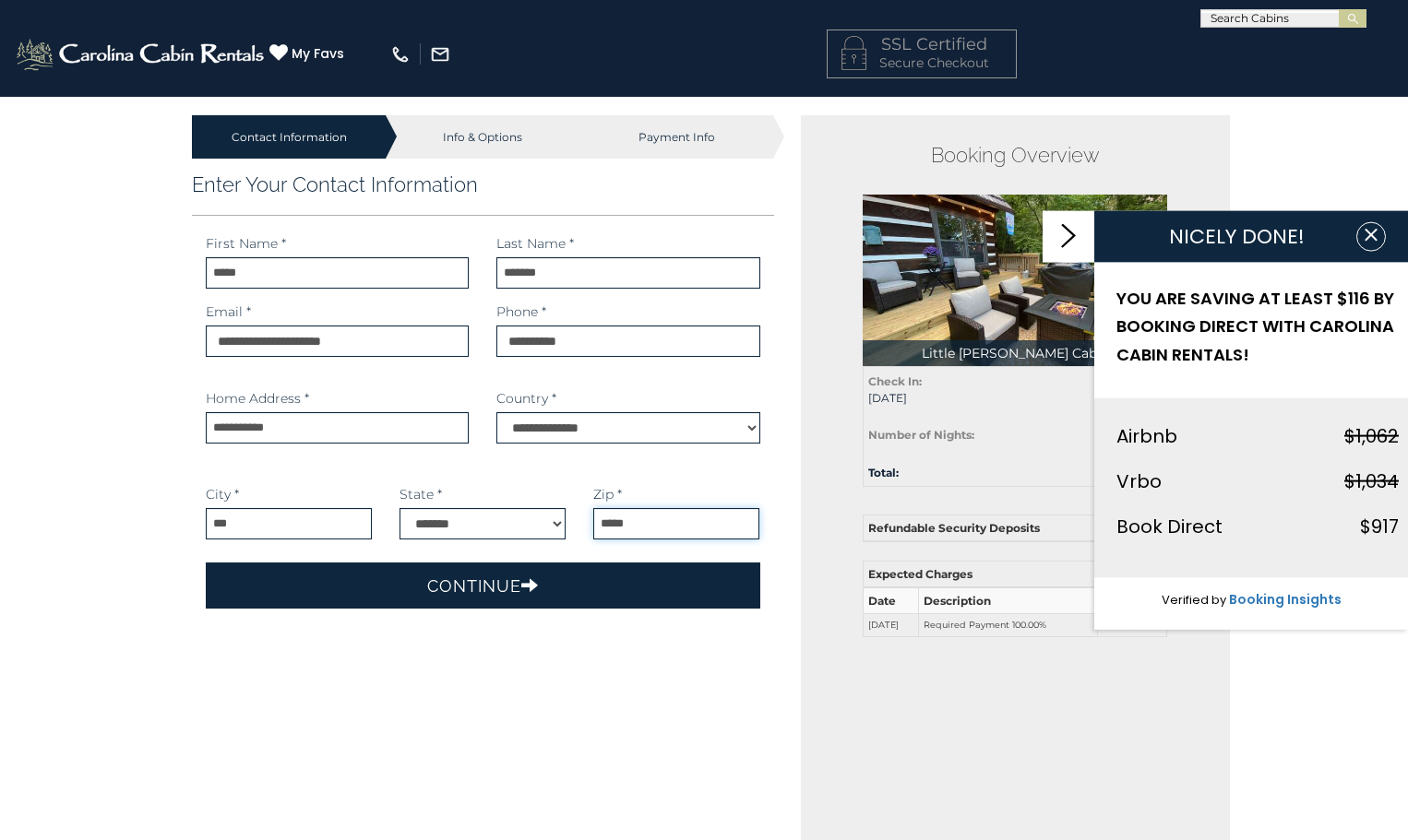
type input "*****"
click at [439, 582] on button "Continue" at bounding box center [483, 585] width 554 height 46
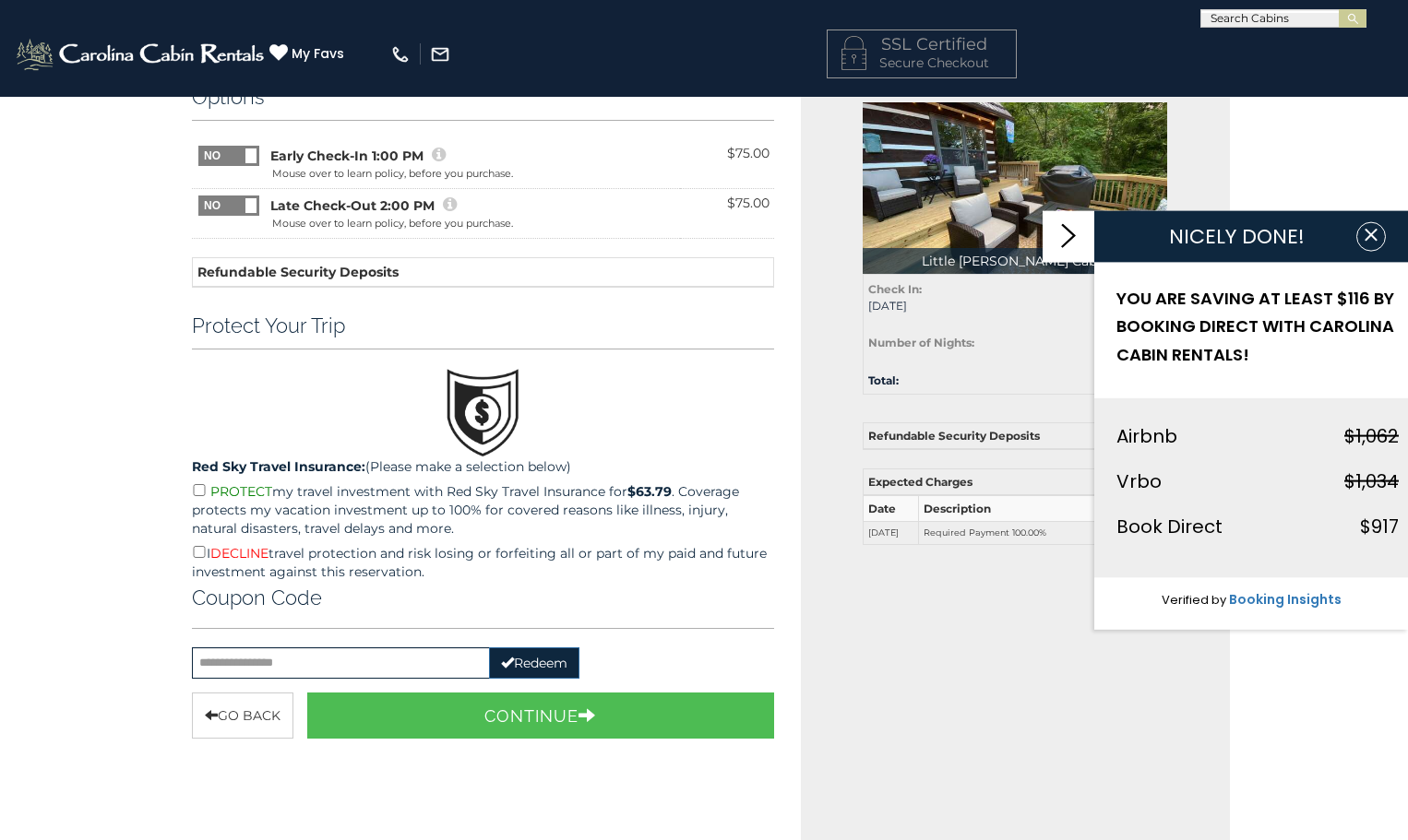
scroll to position [185, 0]
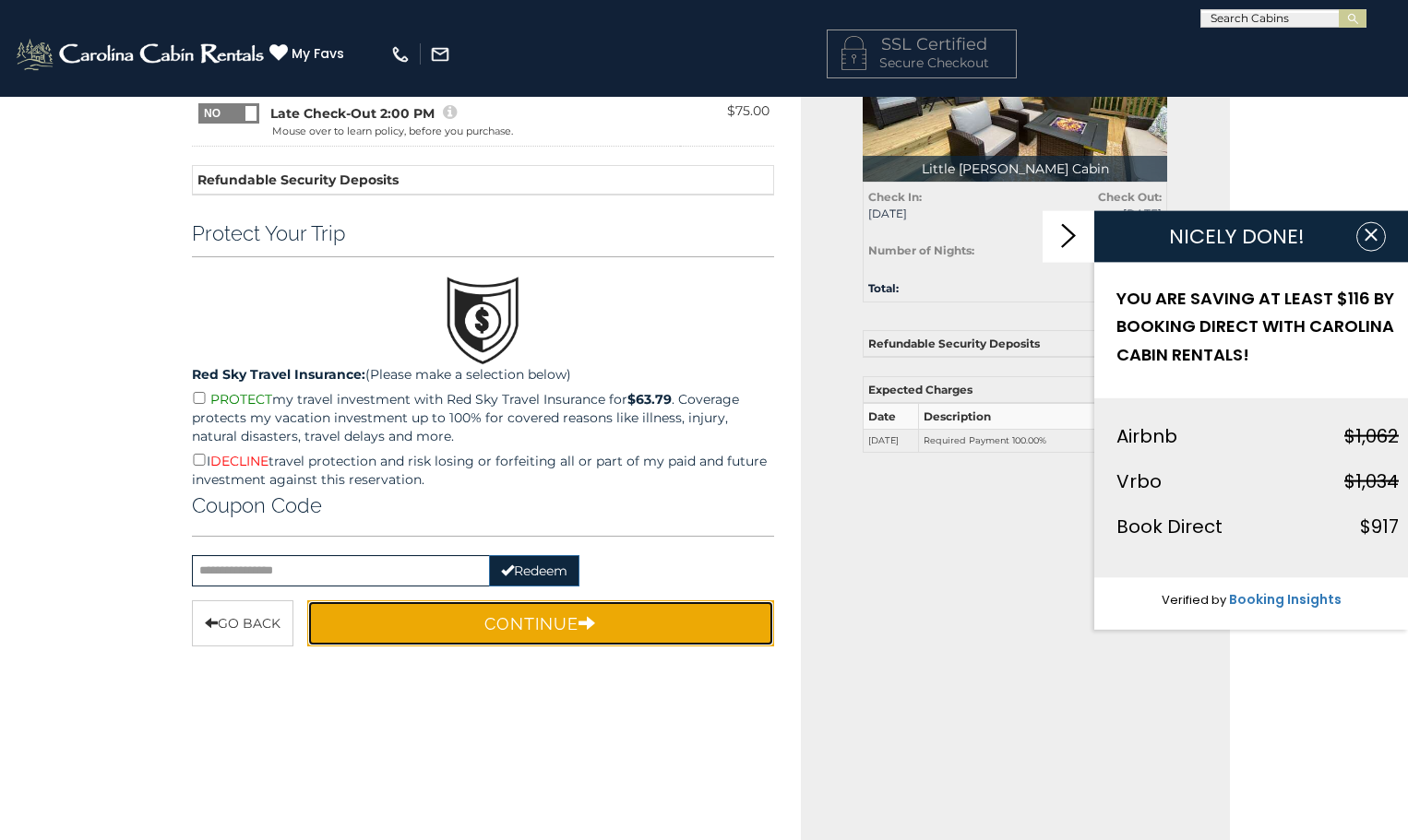
click at [537, 633] on button "Continue" at bounding box center [540, 623] width 467 height 46
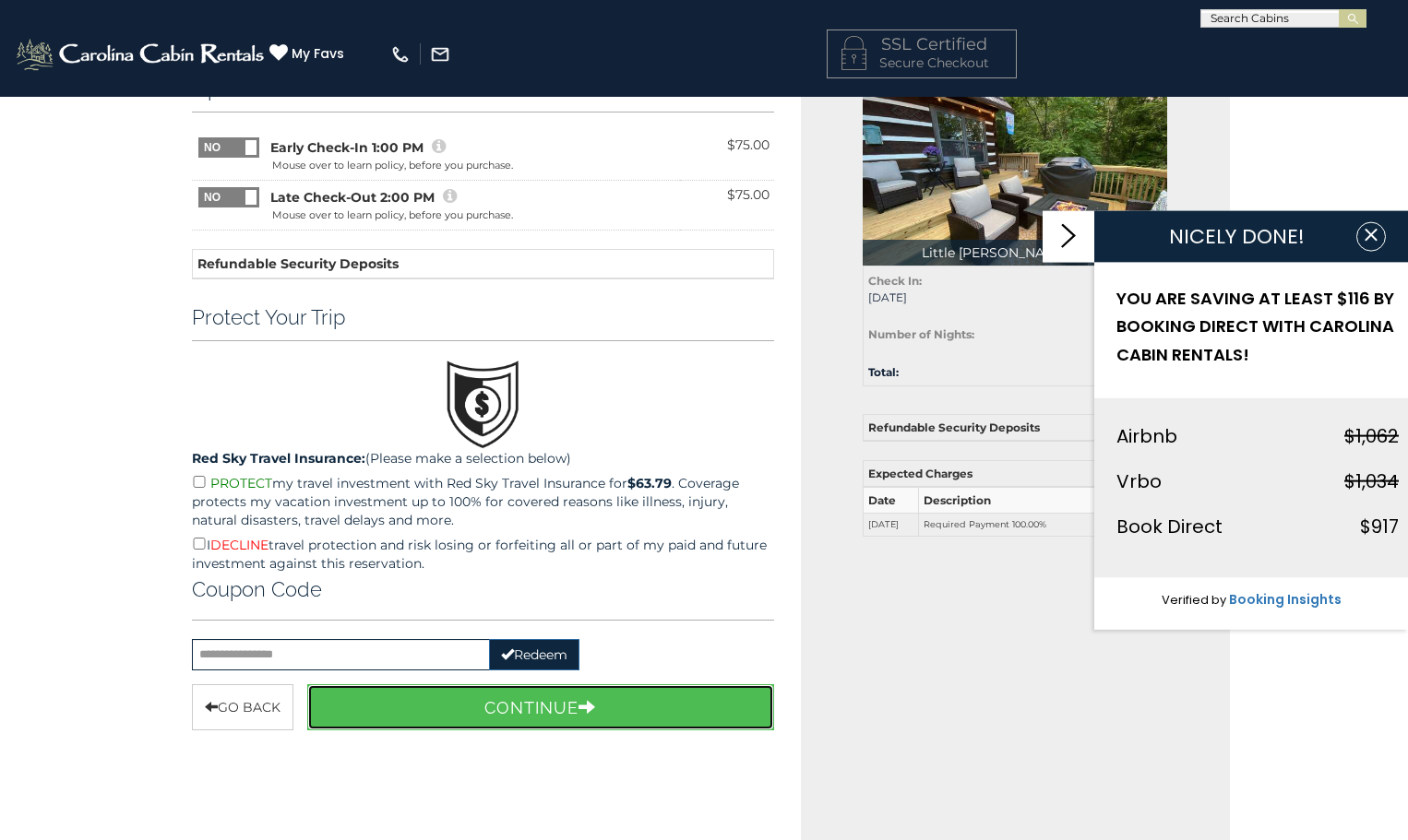
scroll to position [0, 0]
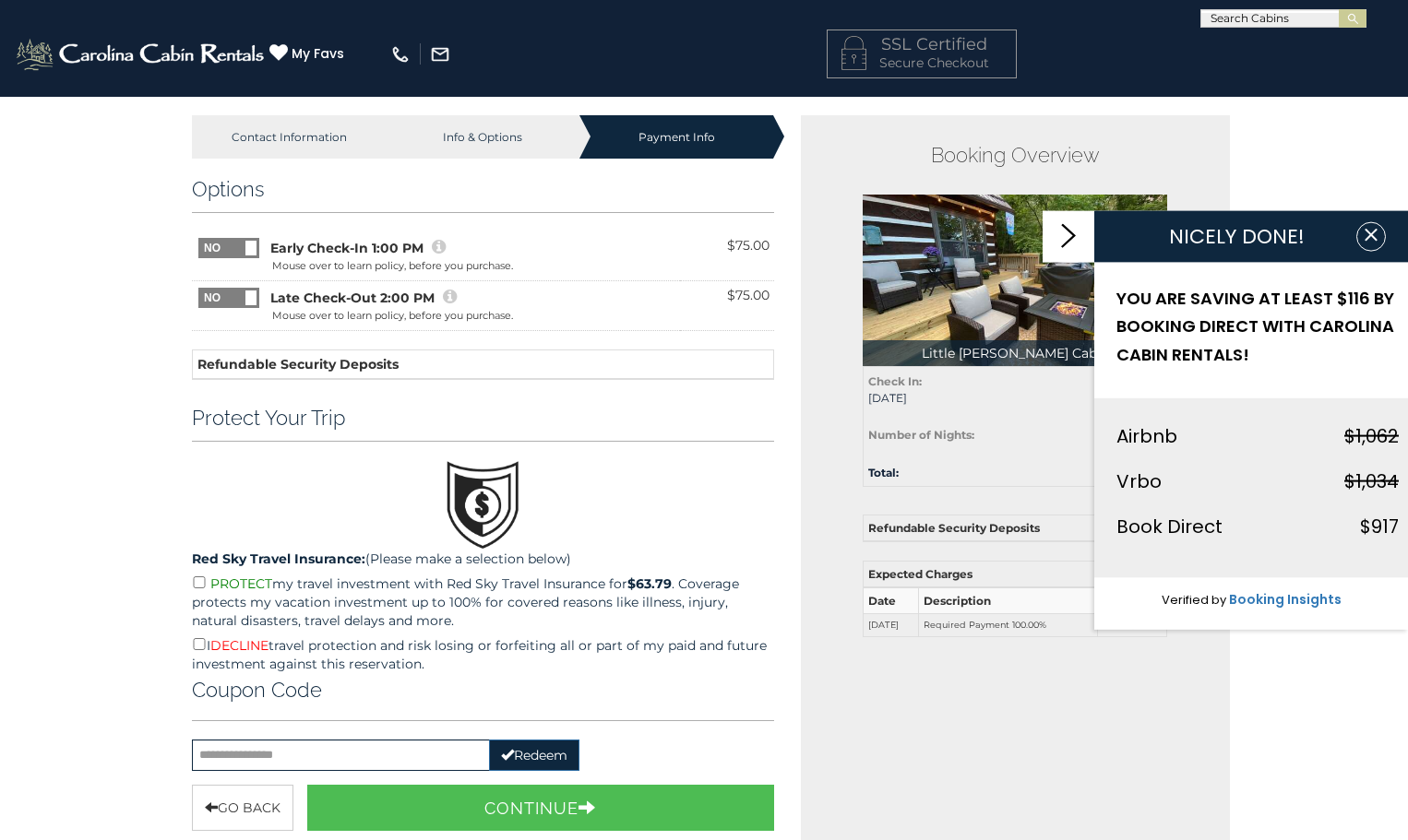
click at [250, 298] on span at bounding box center [250, 297] width 11 height 15
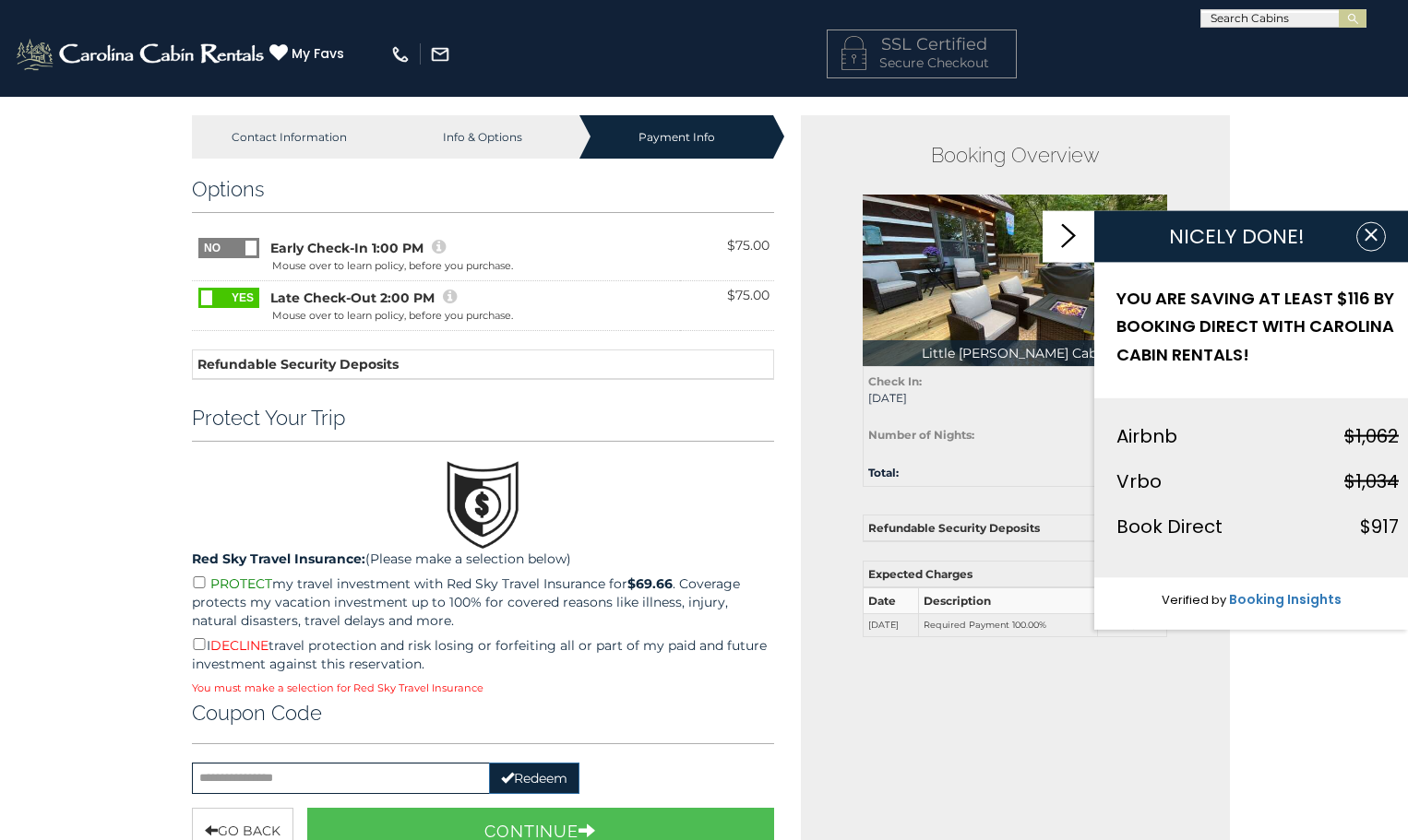
click at [233, 288] on span at bounding box center [198, 288] width 122 height 0
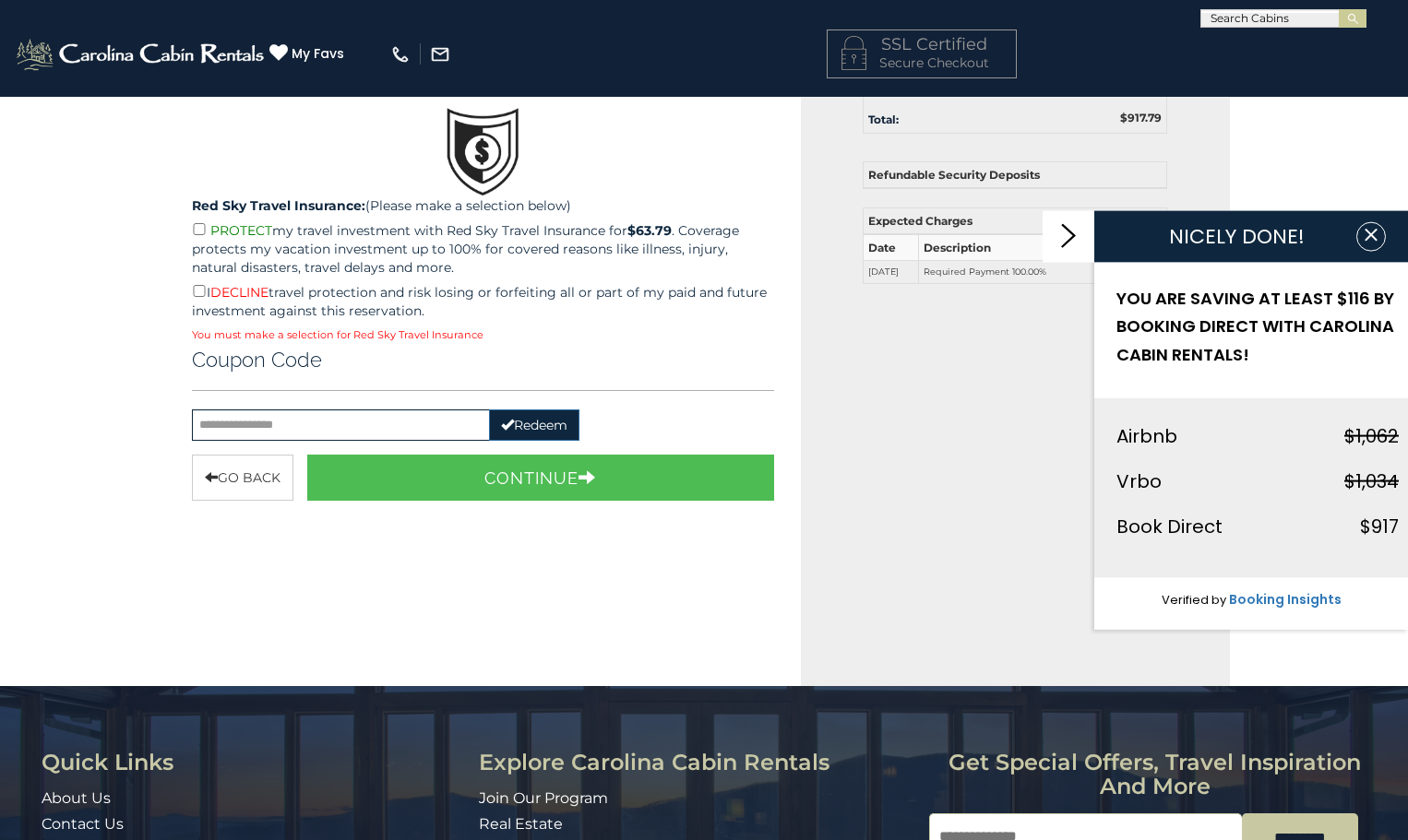
scroll to position [369, 0]
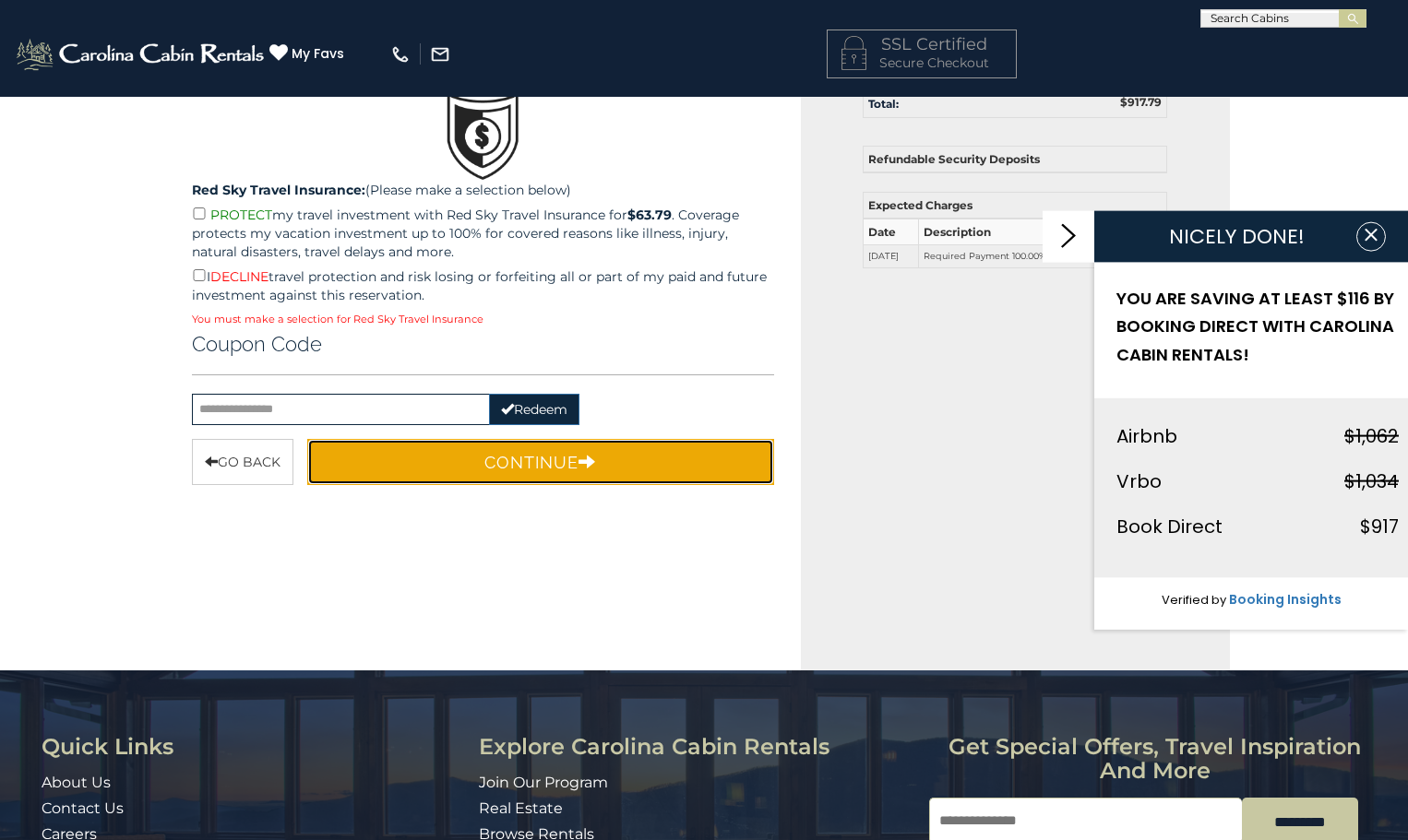
click at [520, 465] on button "Continue" at bounding box center [540, 461] width 467 height 46
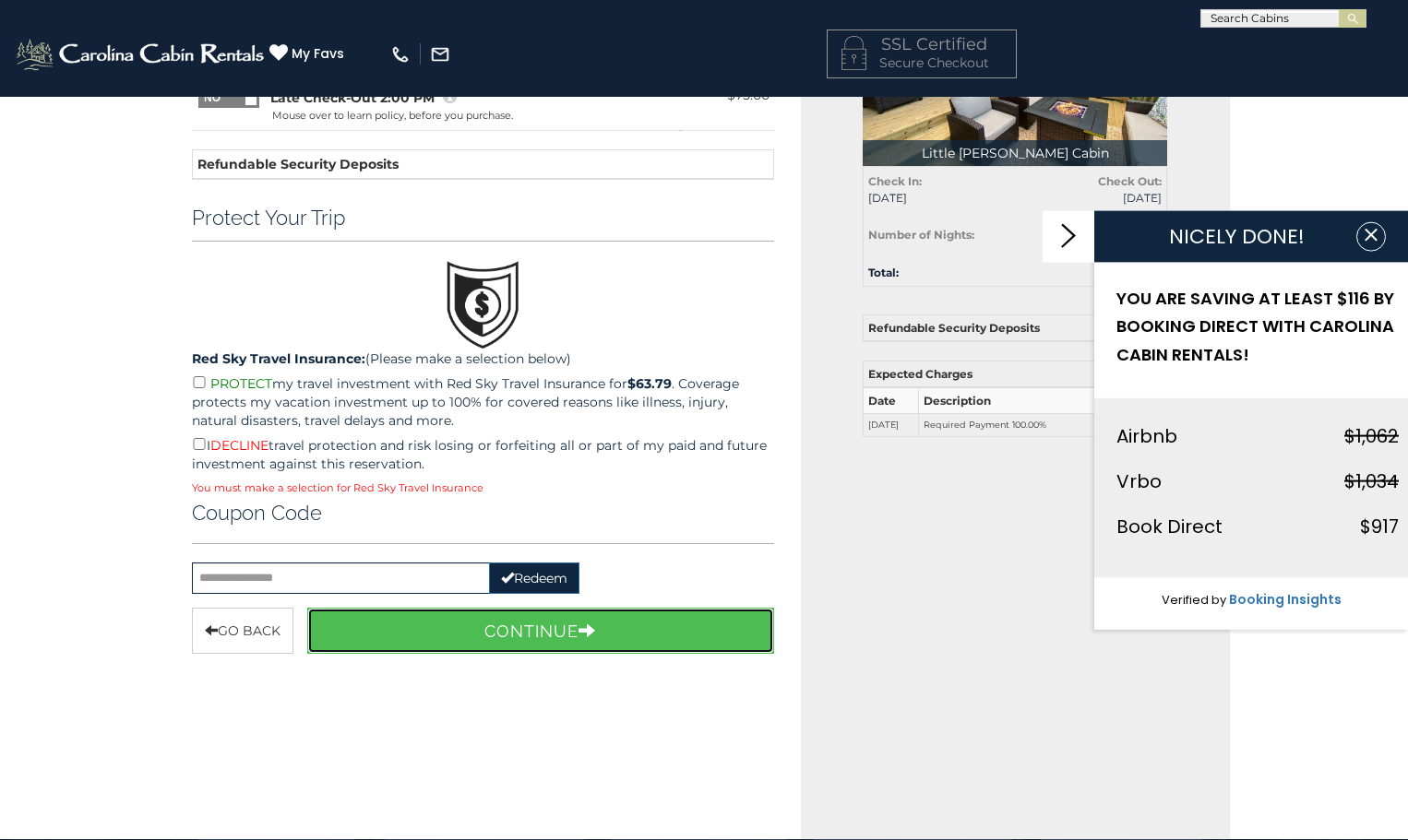
scroll to position [185, 0]
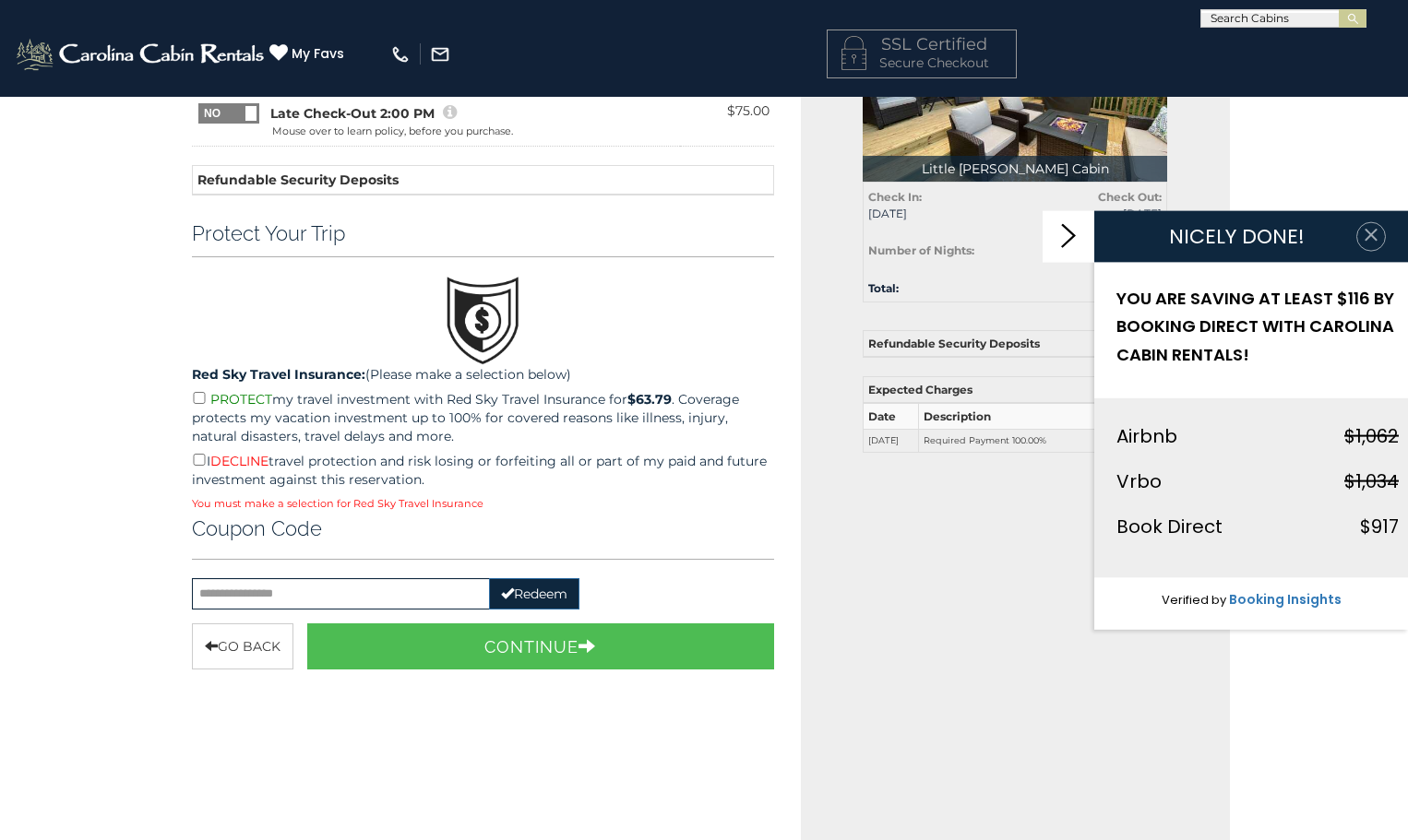
click at [1372, 242] on icon "button" at bounding box center [1370, 233] width 19 height 19
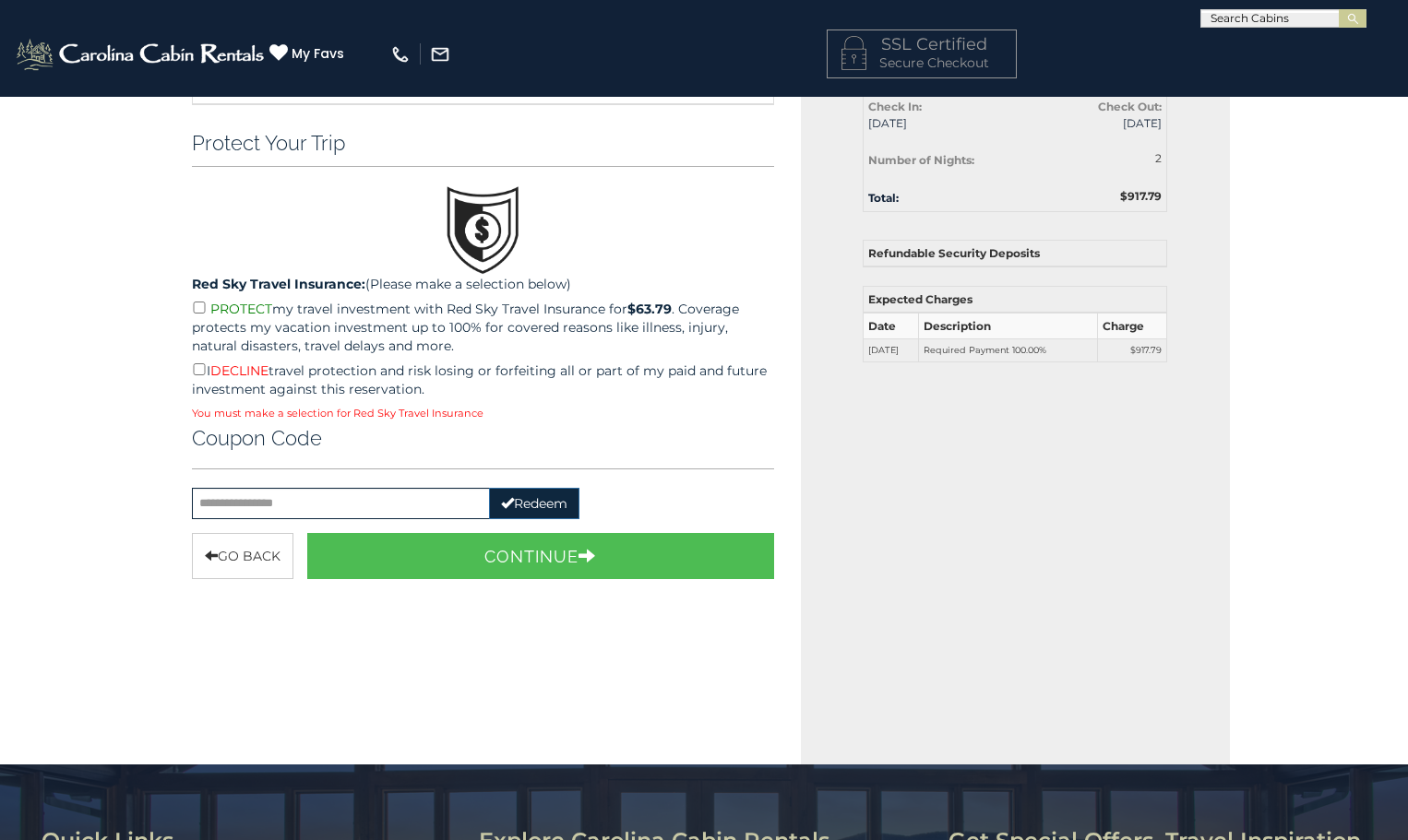
scroll to position [276, 0]
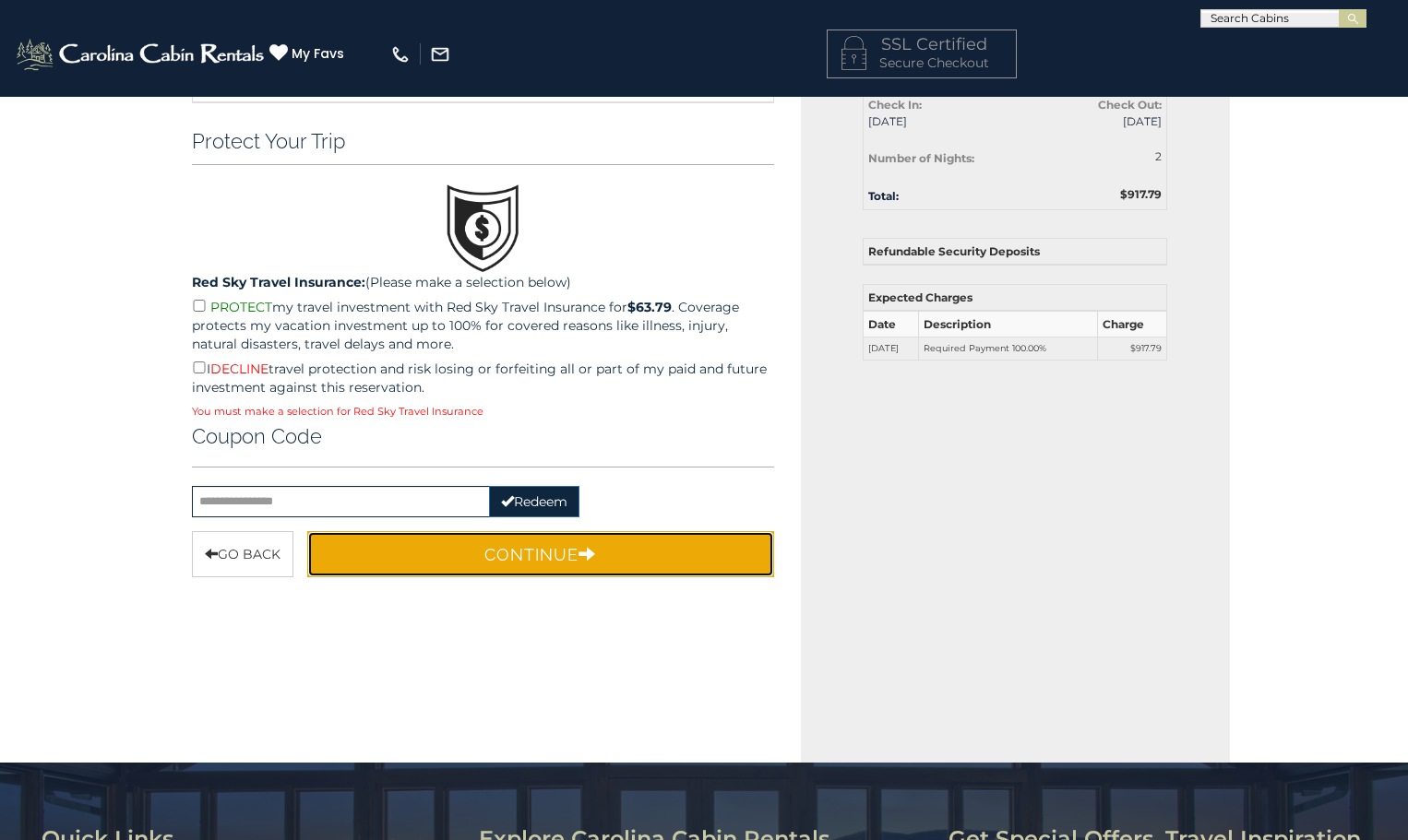
click at [595, 552] on icon "button" at bounding box center [587, 553] width 18 height 17
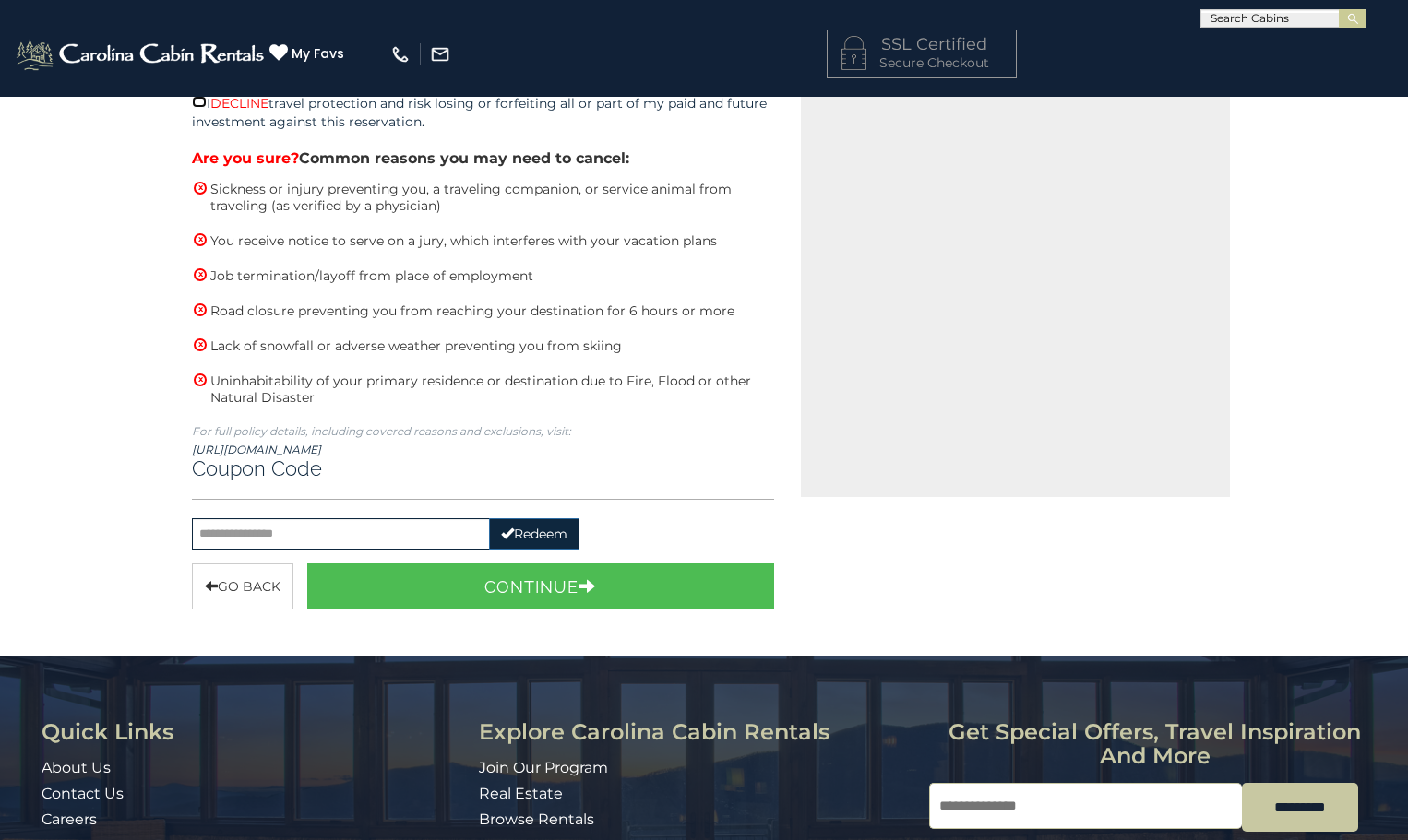
scroll to position [586, 0]
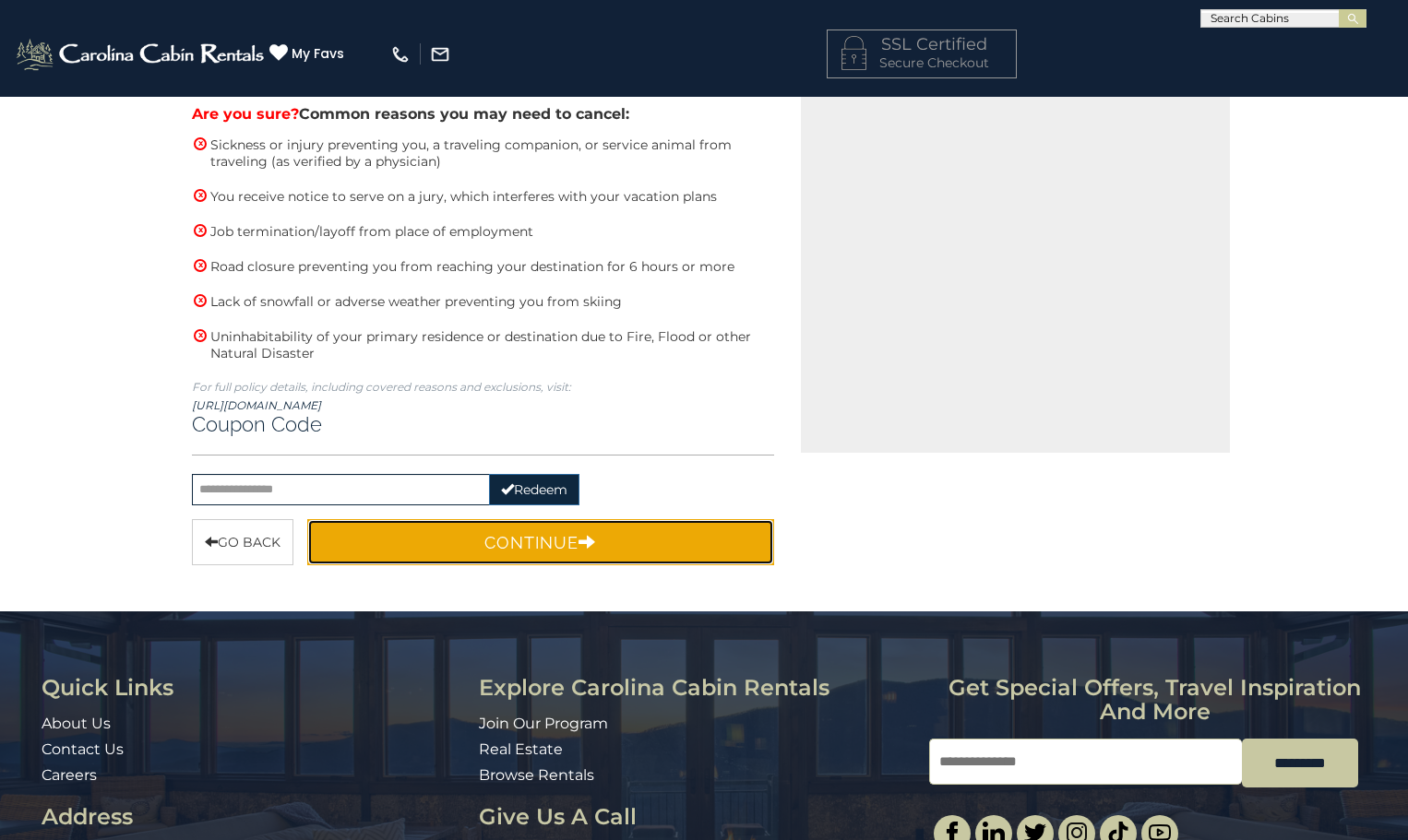
drag, startPoint x: 493, startPoint y: 541, endPoint x: 548, endPoint y: 526, distance: 57.0
click at [494, 540] on button "Continue" at bounding box center [540, 541] width 467 height 46
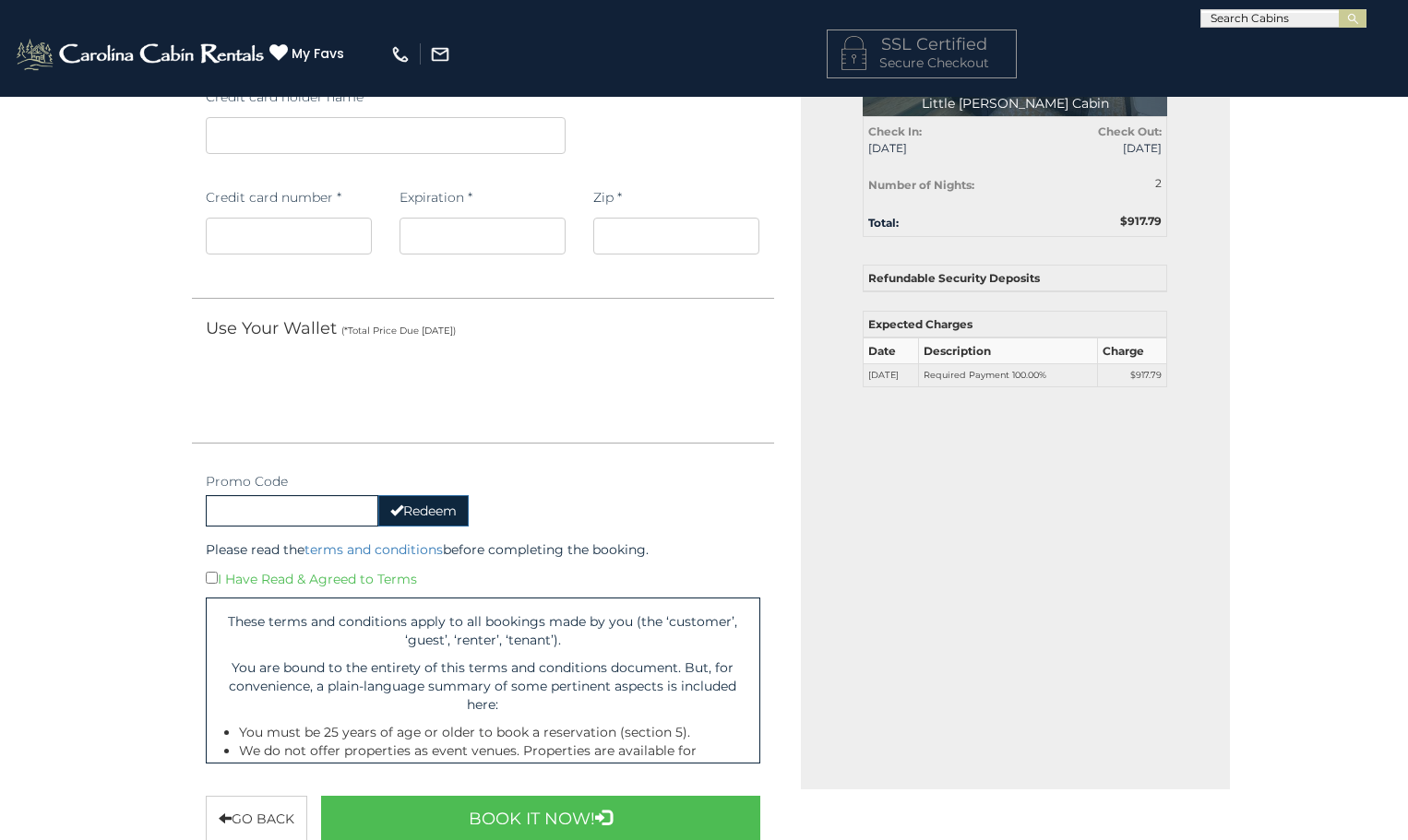
scroll to position [461, 0]
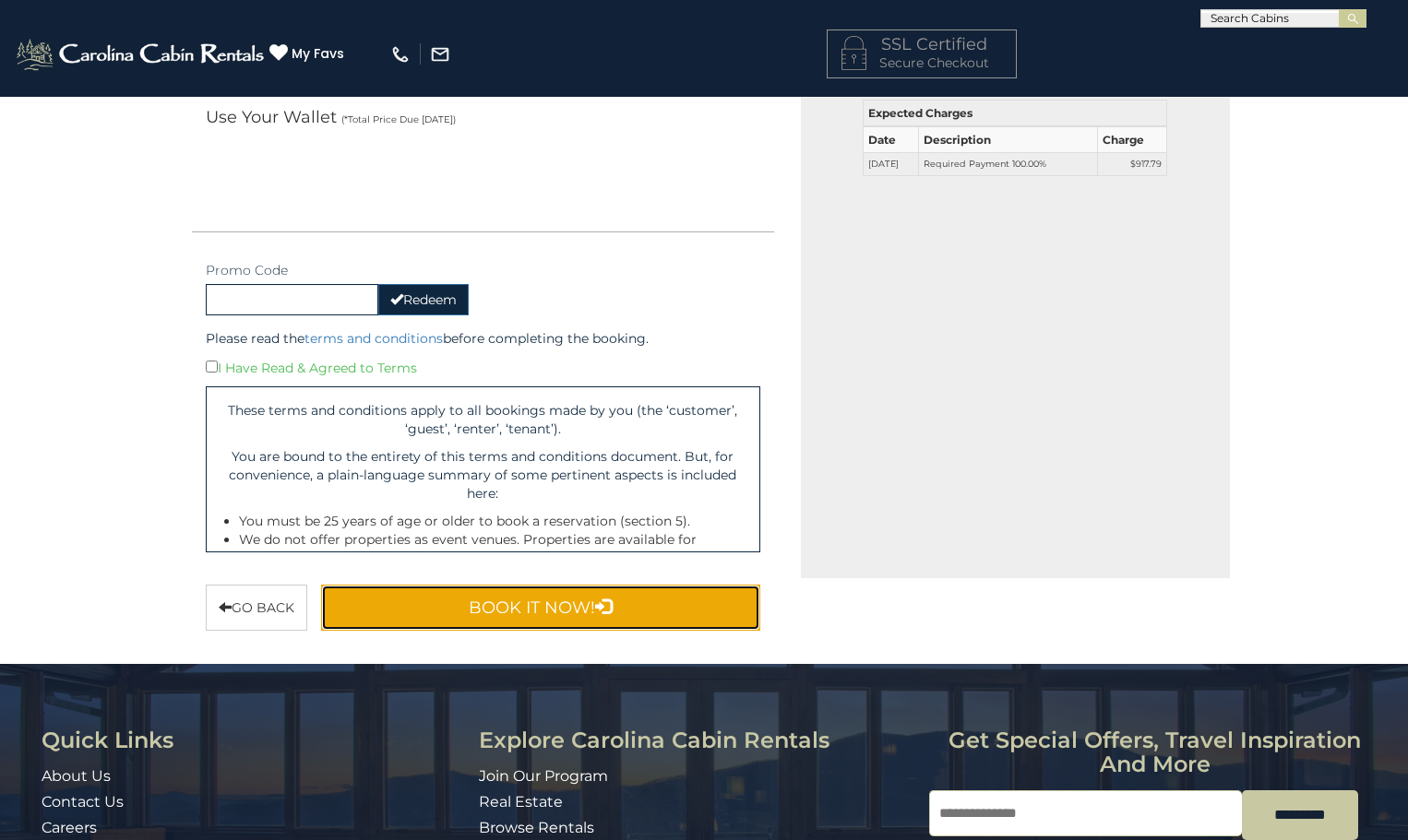
click at [573, 604] on button "Book It Now!" at bounding box center [540, 608] width 439 height 46
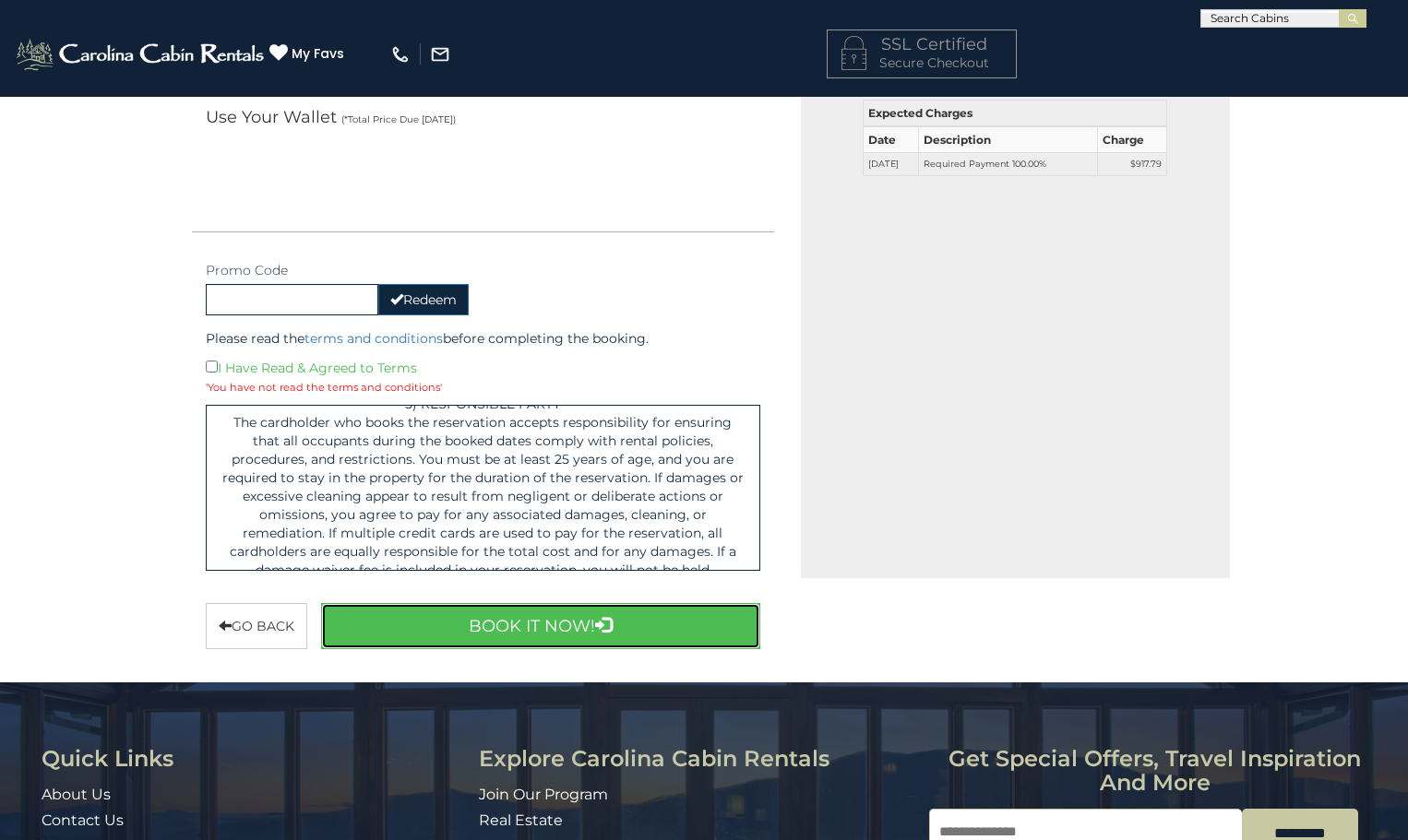
scroll to position [1844, 0]
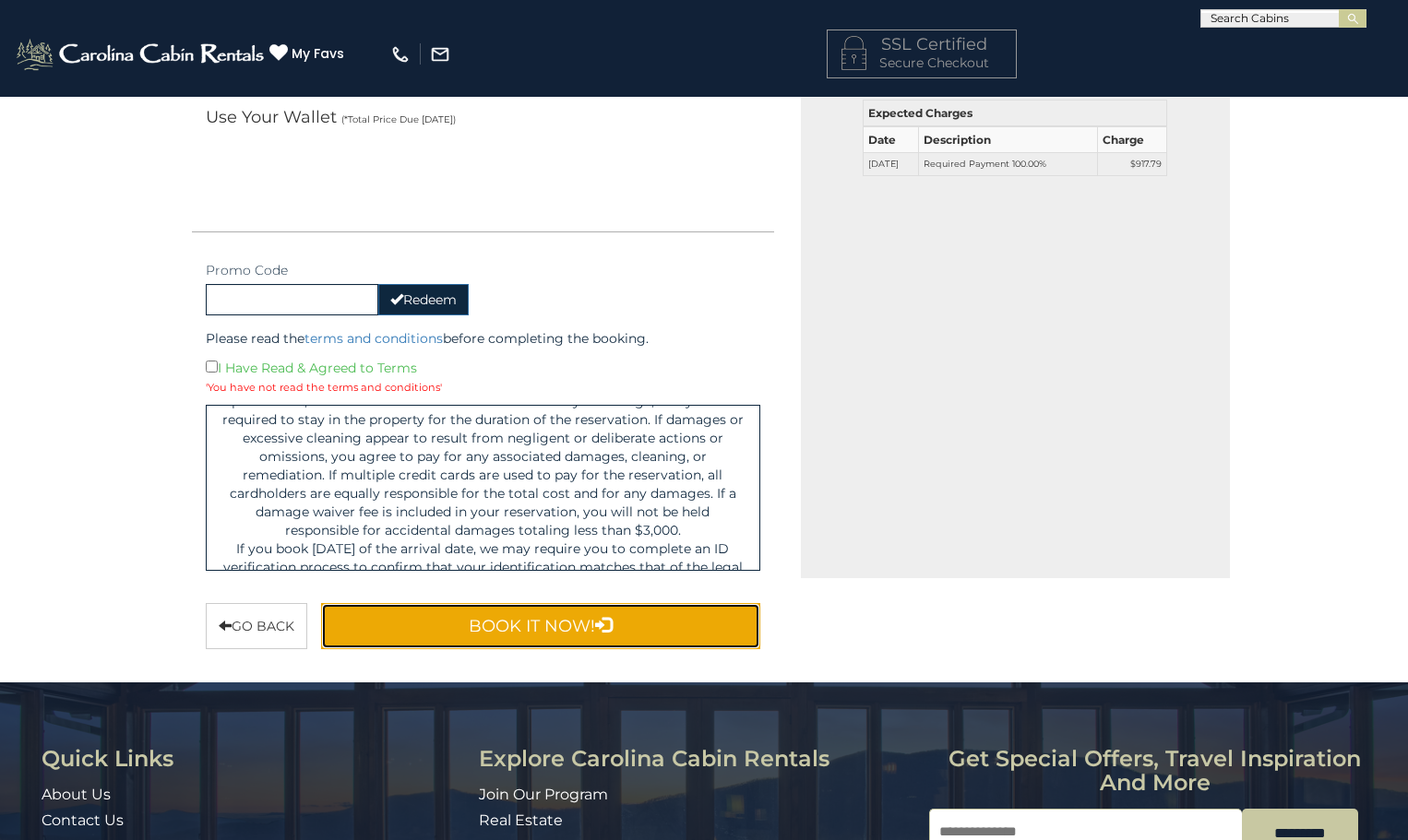
click at [470, 614] on button "Book It Now!" at bounding box center [540, 625] width 439 height 46
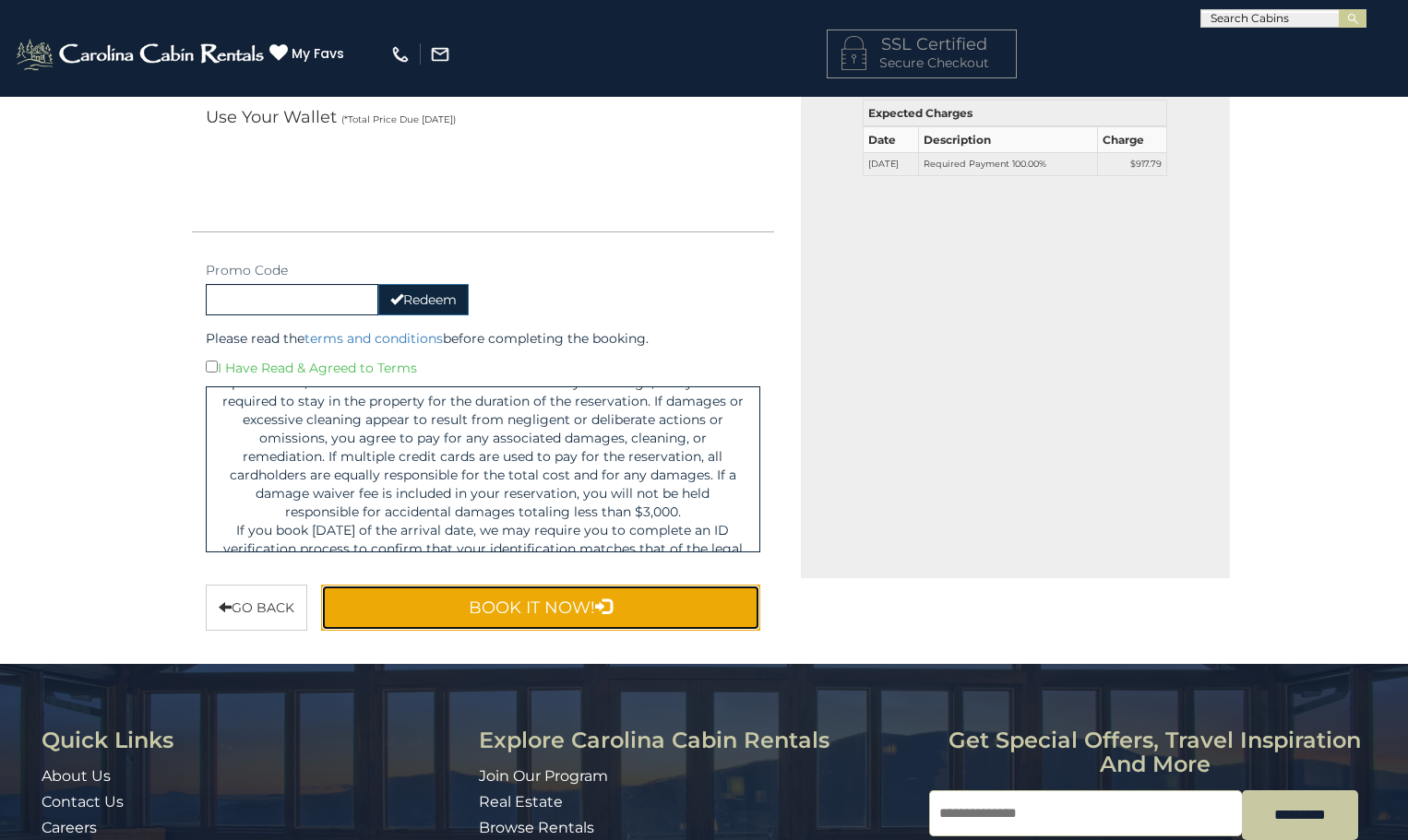
click at [487, 602] on button "Book It Now!" at bounding box center [540, 608] width 439 height 46
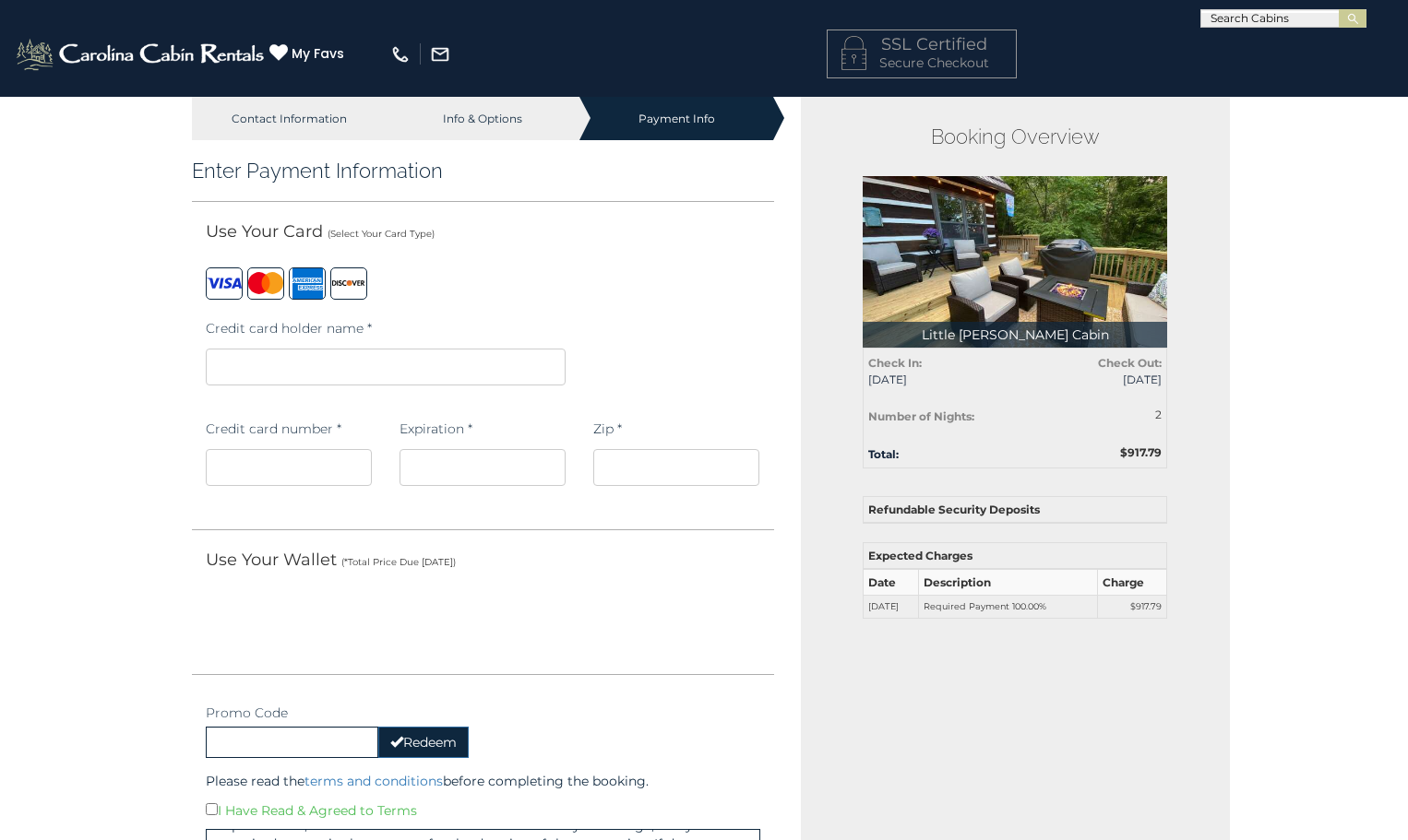
scroll to position [0, 0]
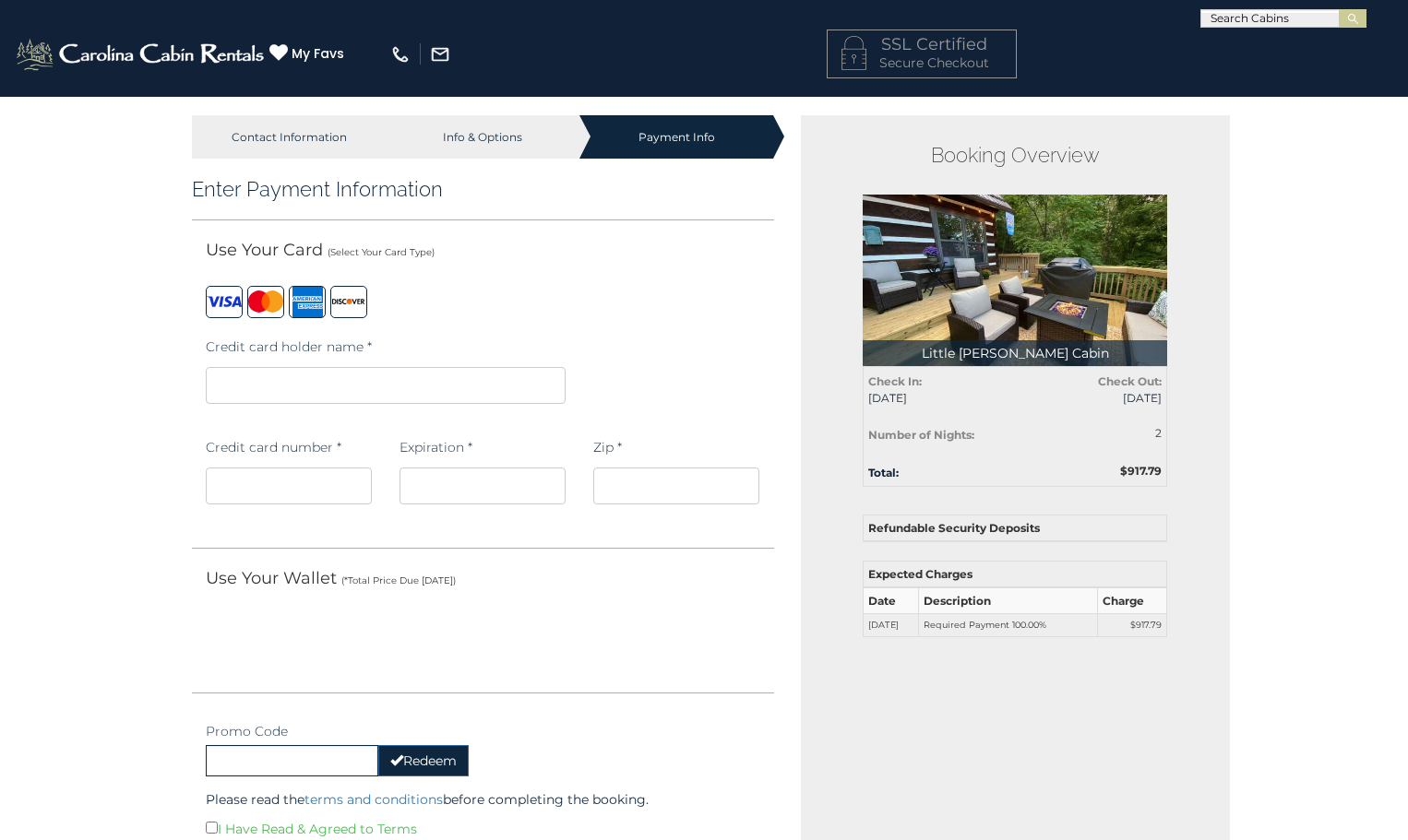
click at [232, 373] on iframe at bounding box center [386, 386] width 360 height 37
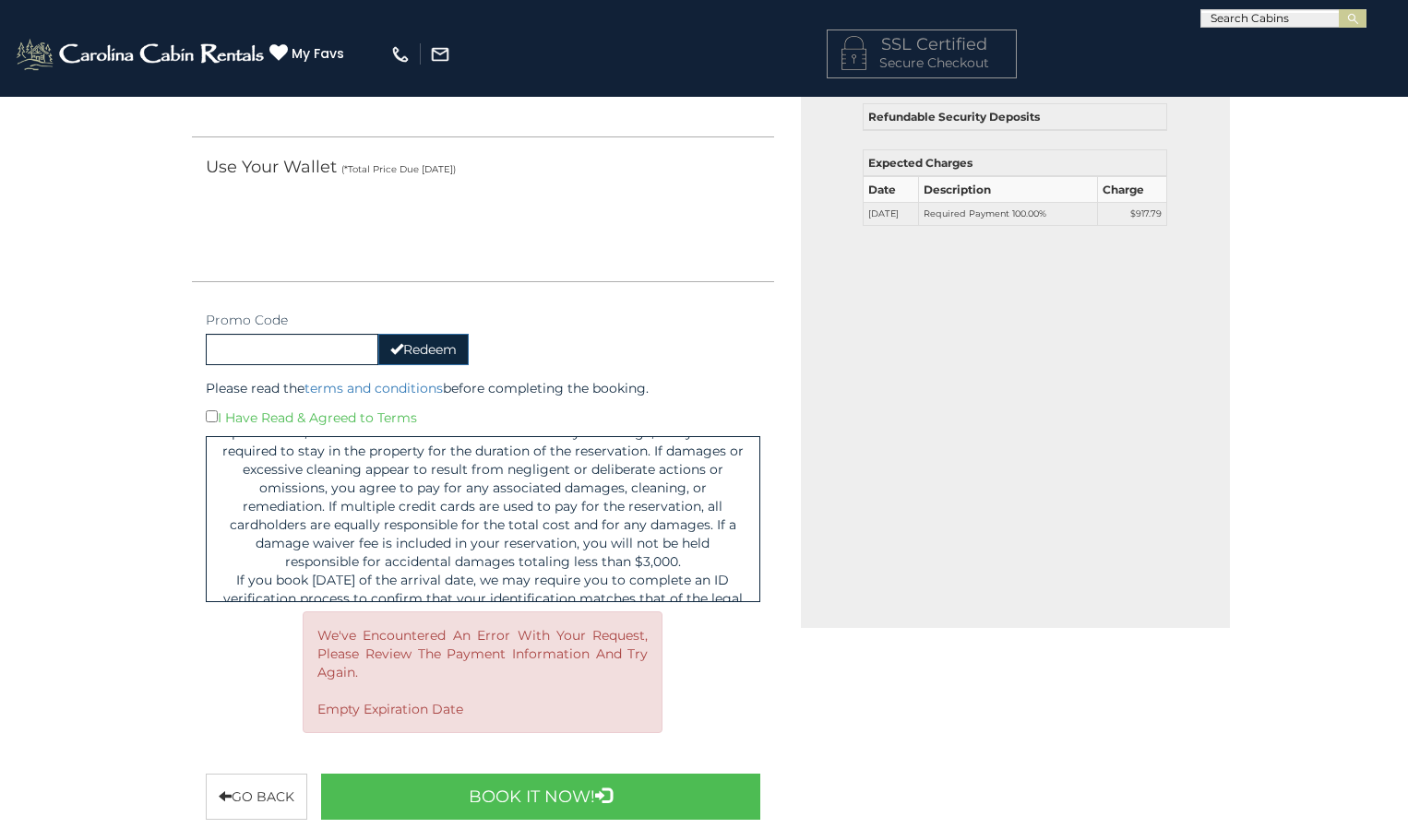
scroll to position [646, 0]
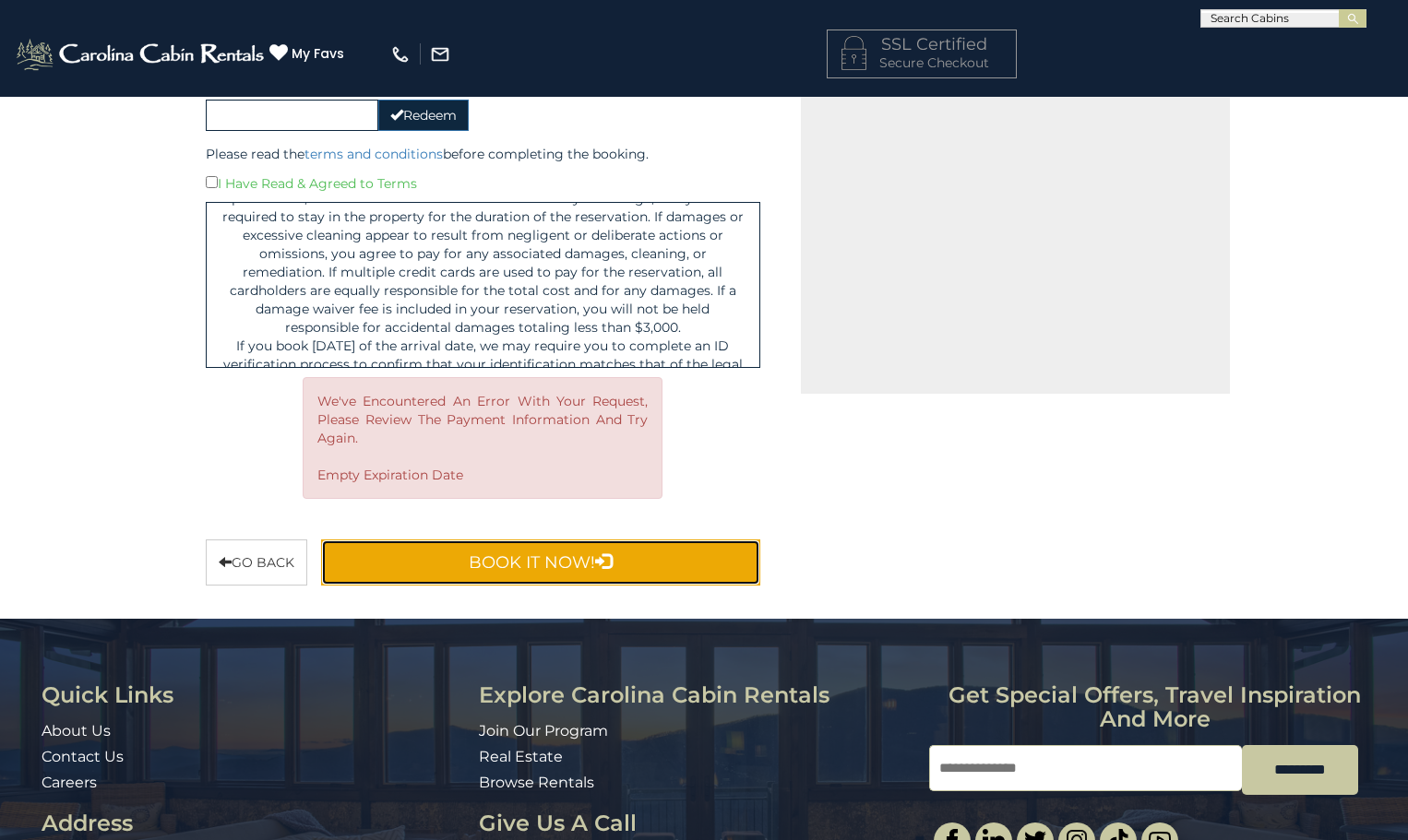
click at [456, 558] on button "Book It Now!" at bounding box center [540, 562] width 439 height 46
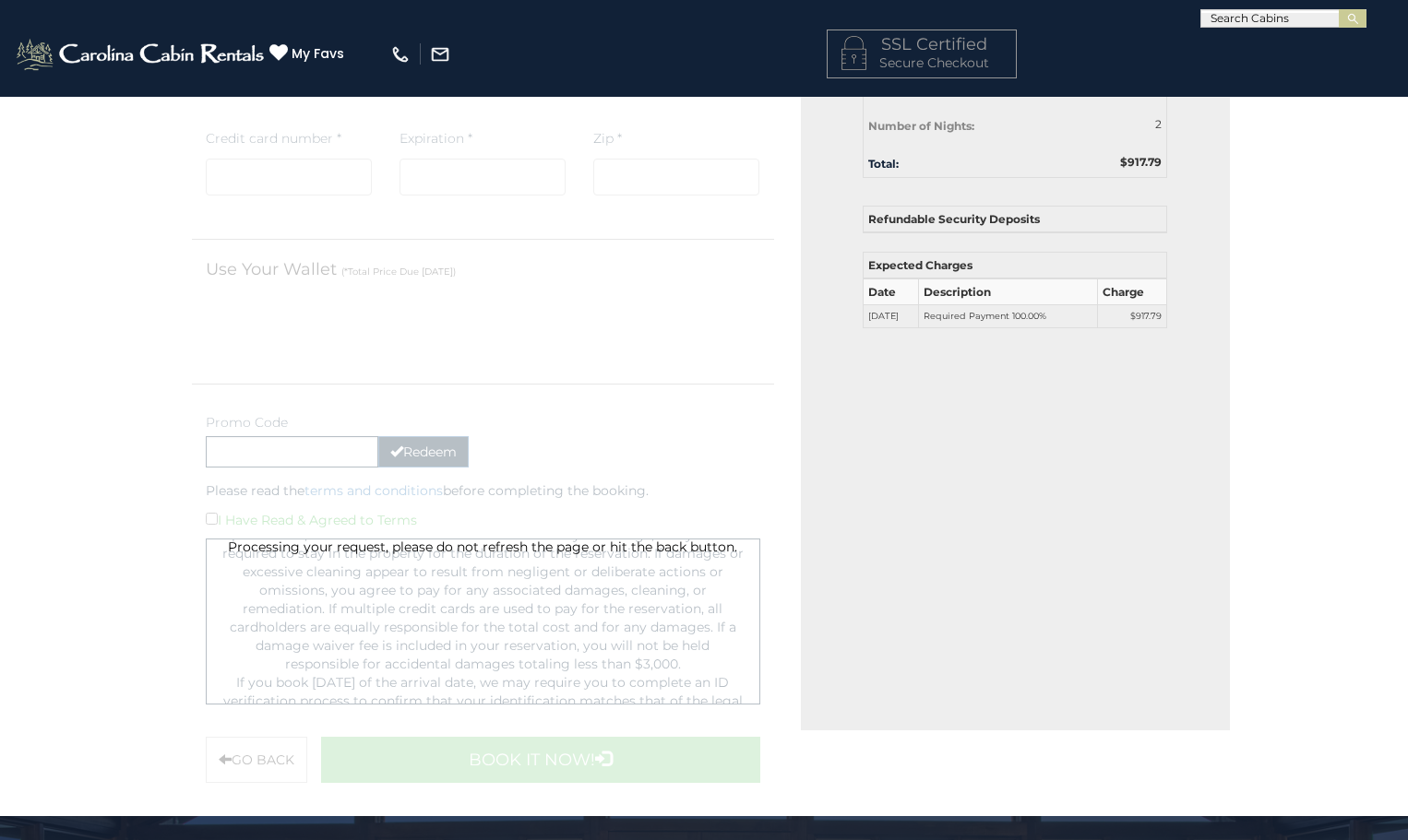
scroll to position [276, 0]
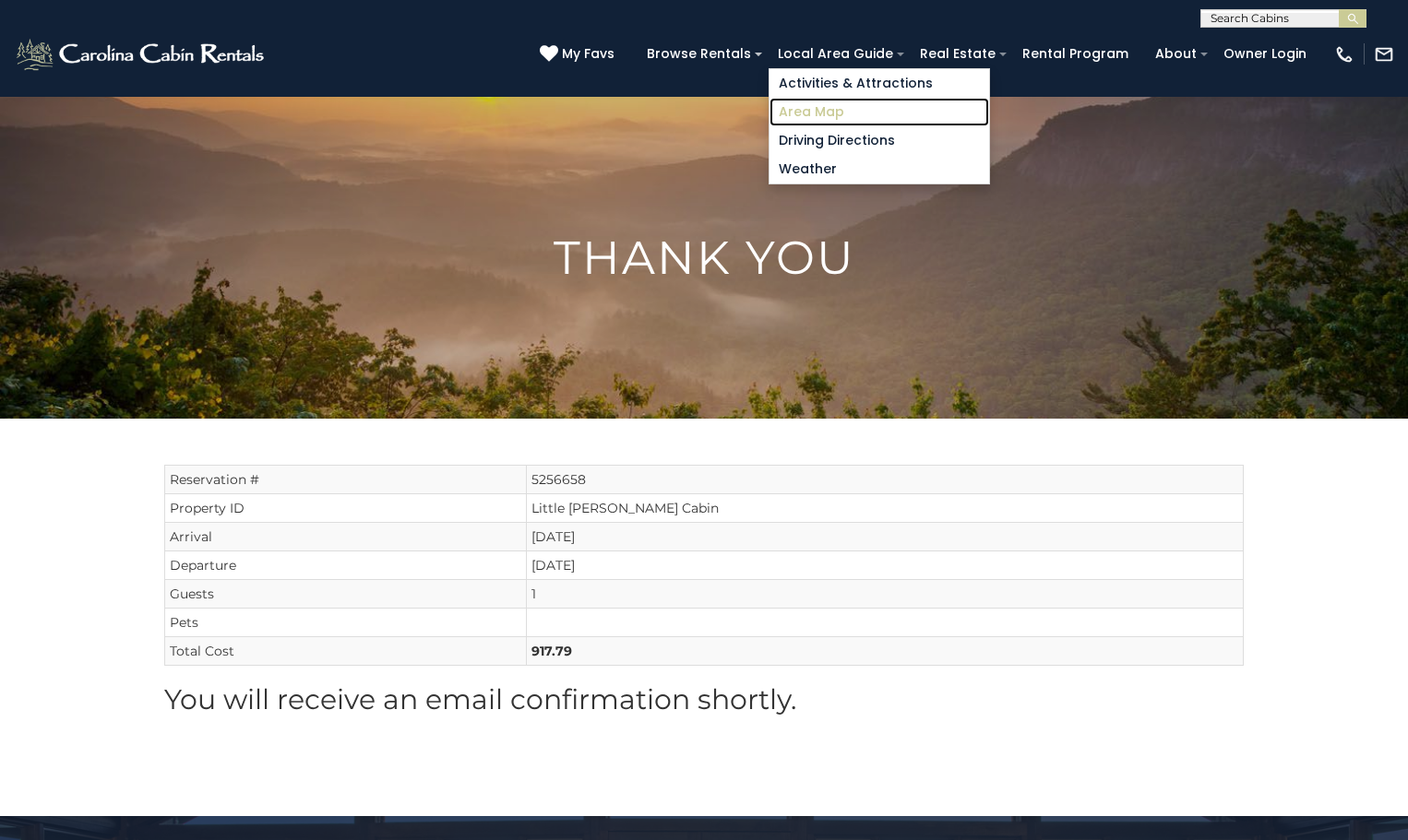
click at [848, 111] on link "Area Map" at bounding box center [878, 111] width 220 height 28
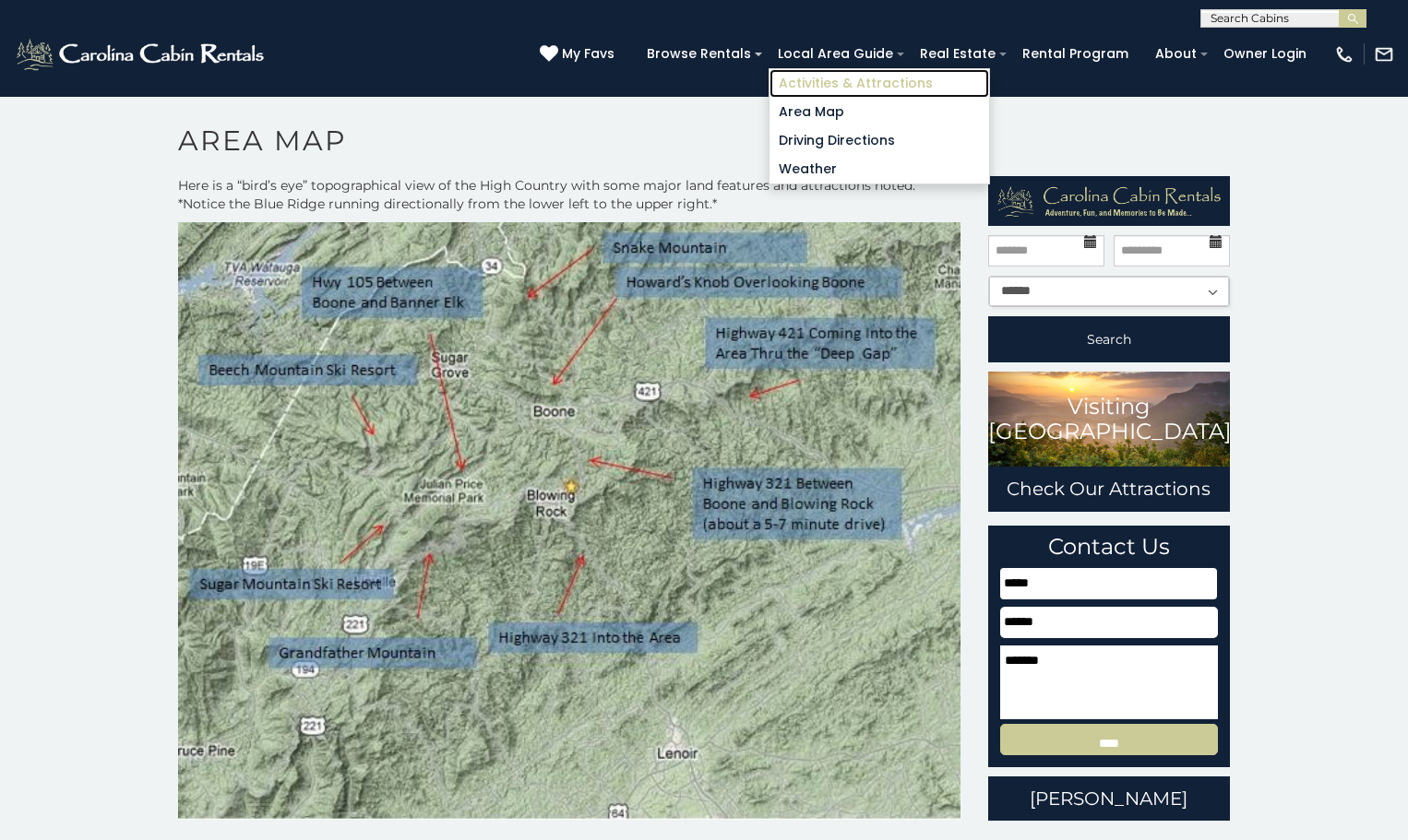
click at [892, 83] on link "Activities & Attractions" at bounding box center [878, 83] width 220 height 28
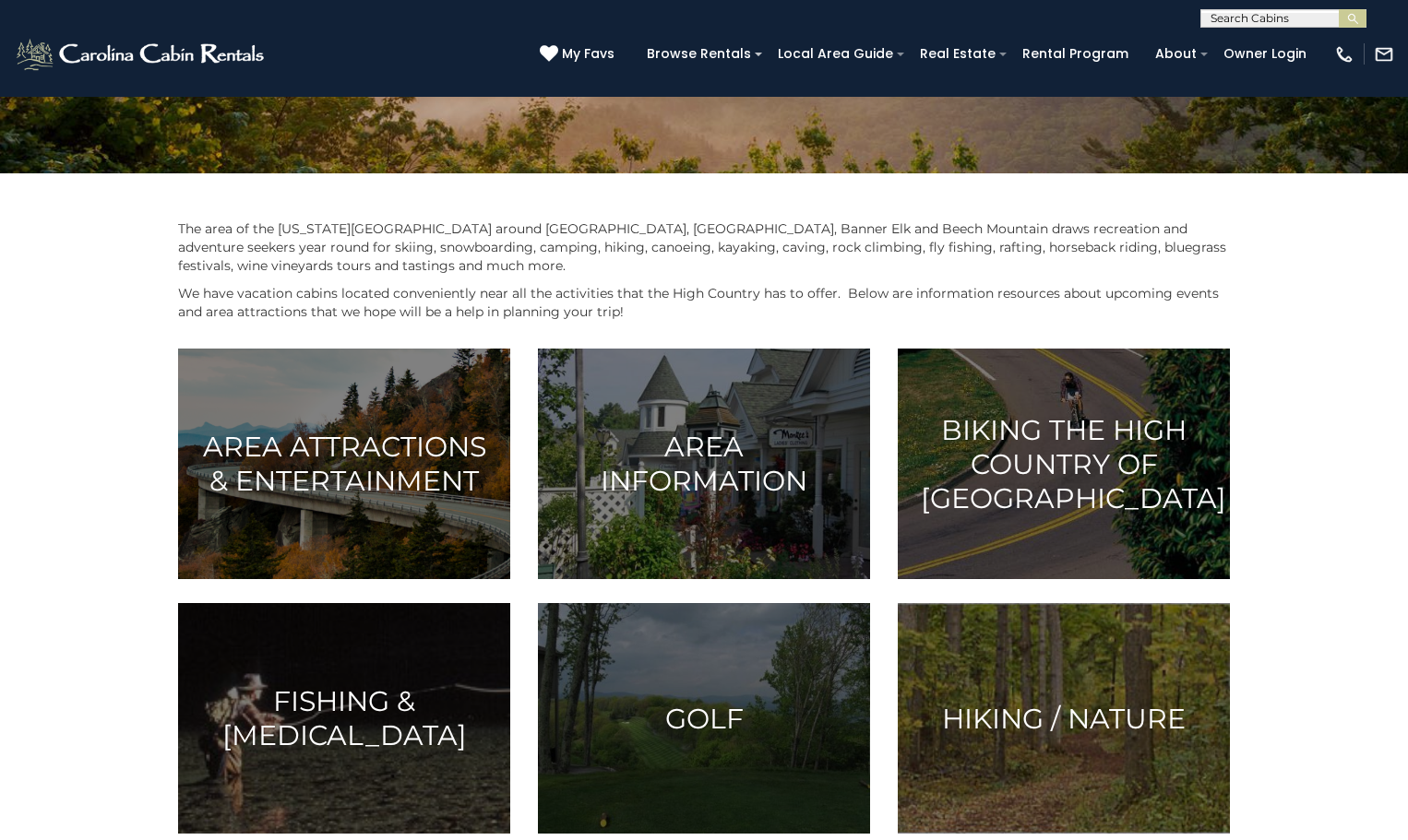
scroll to position [276, 0]
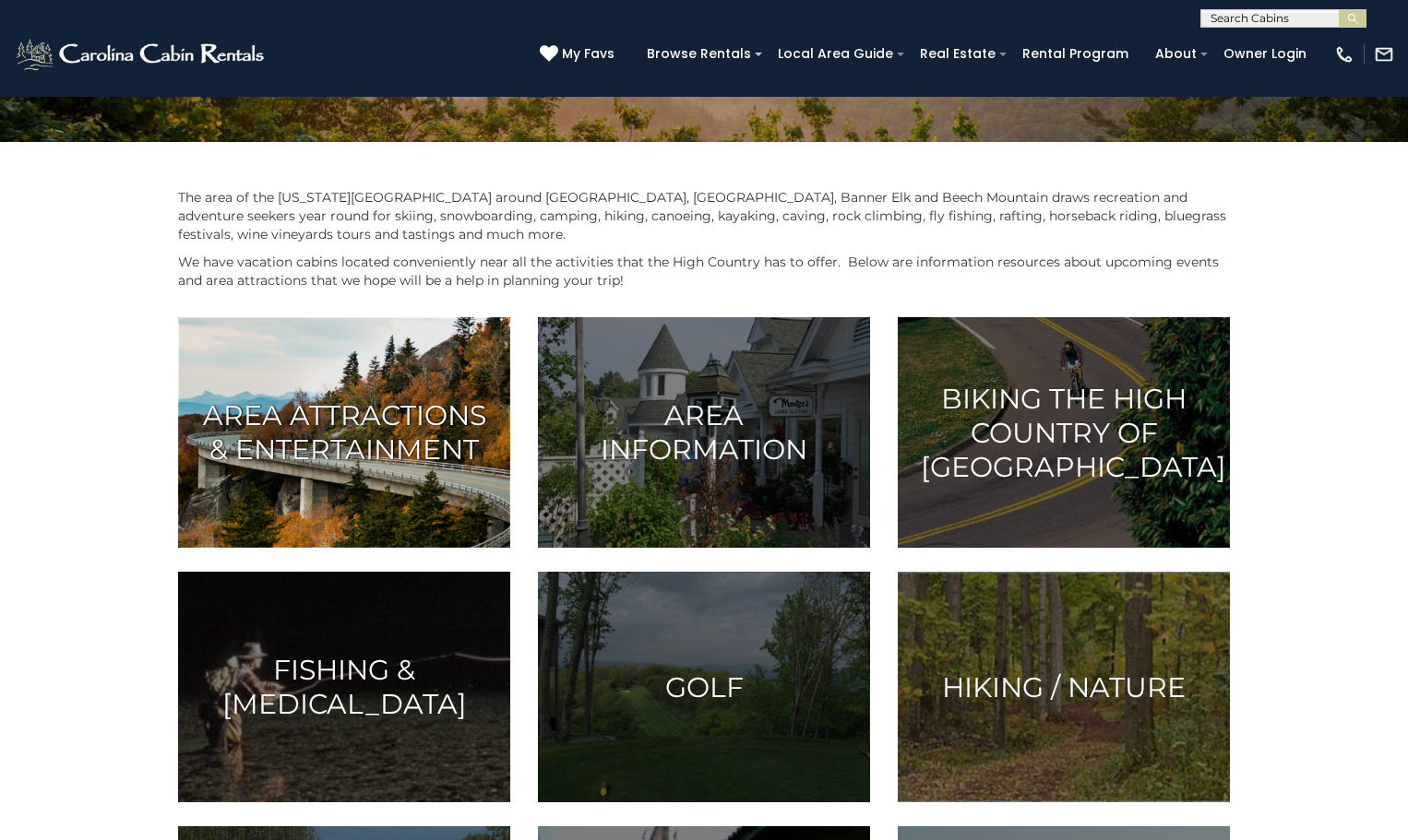
click at [308, 419] on h3 "Area Attractions & Entertainment" at bounding box center [344, 433] width 286 height 68
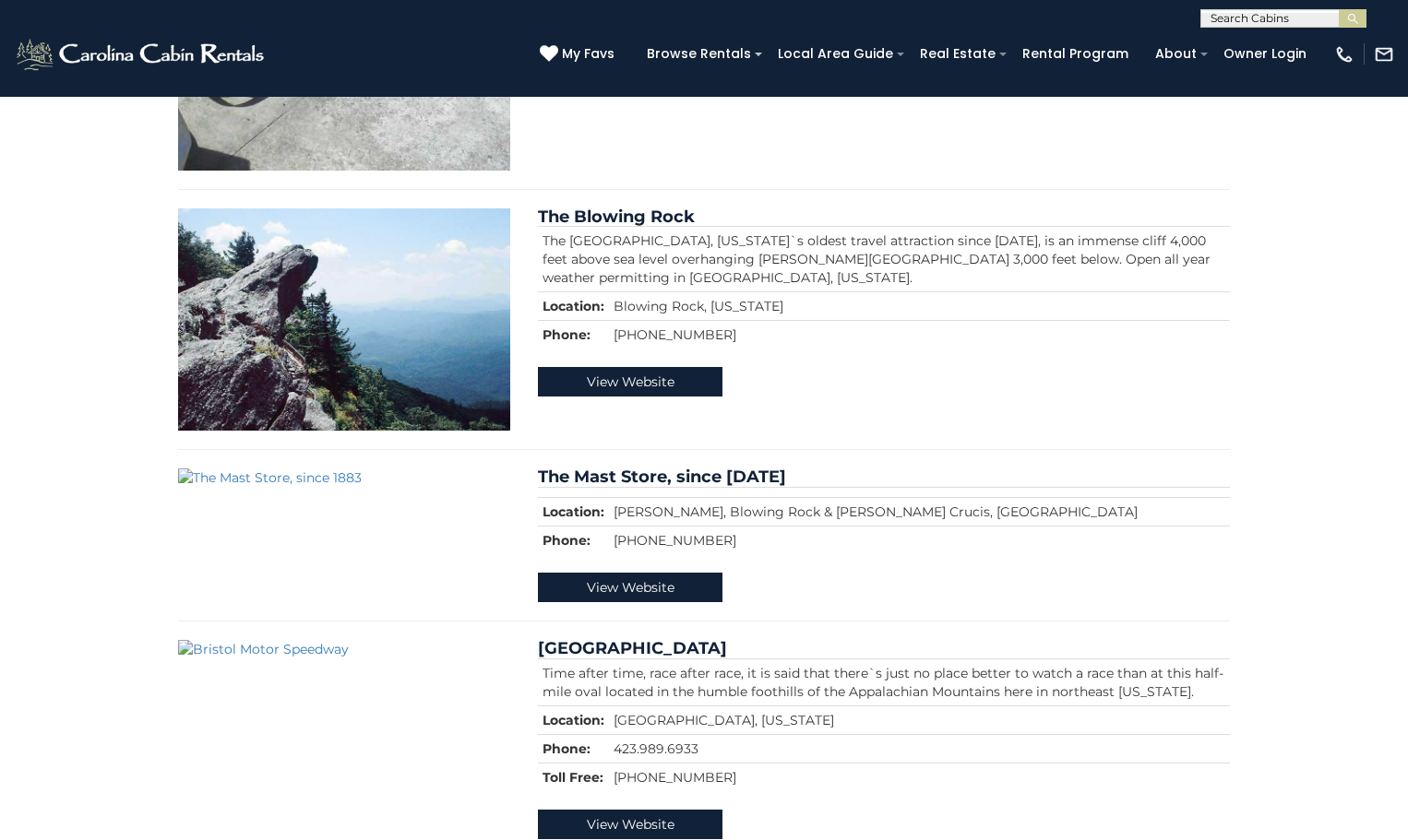
scroll to position [3412, 0]
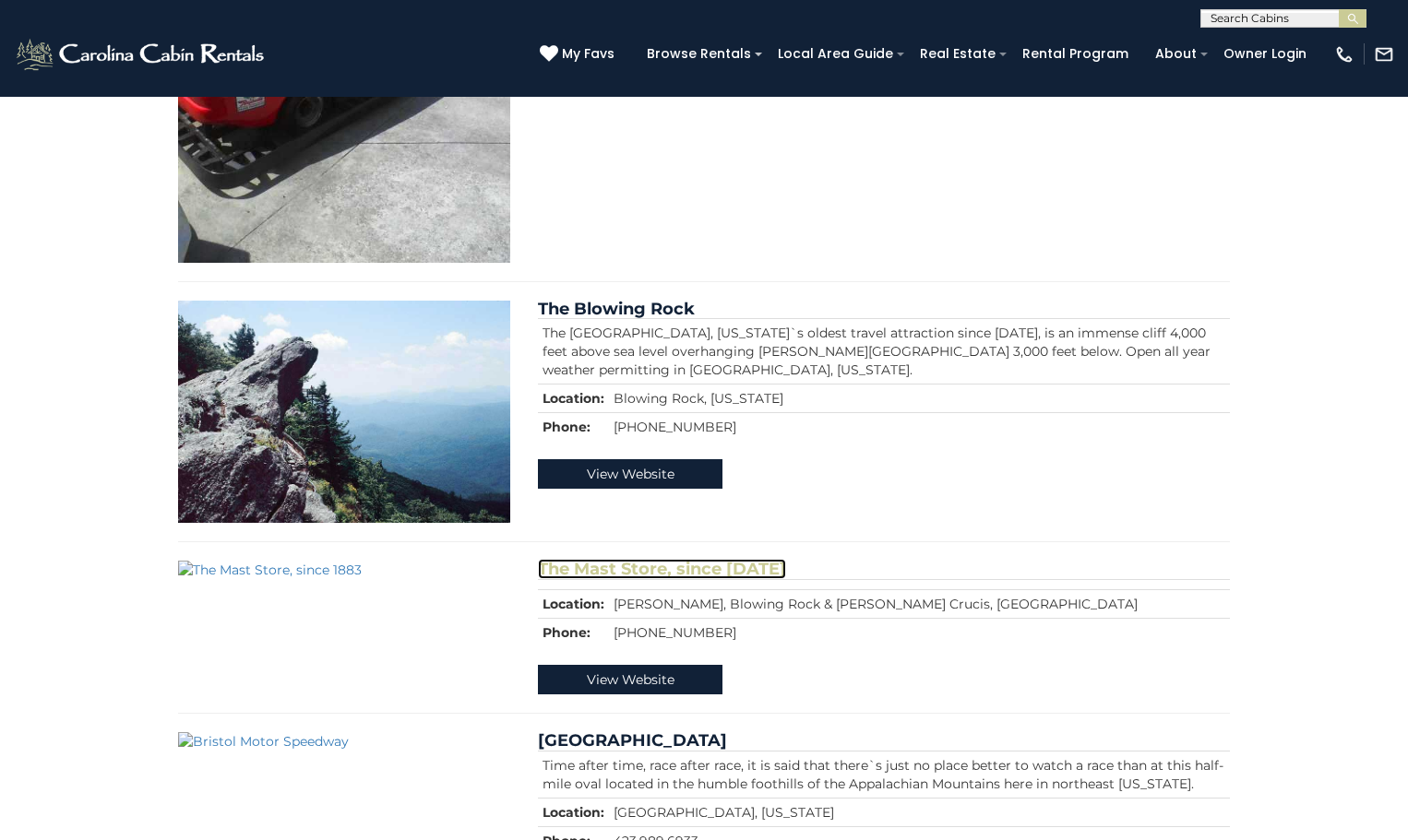
click at [660, 559] on link "The Mast Store, since [DATE]" at bounding box center [661, 568] width 248 height 21
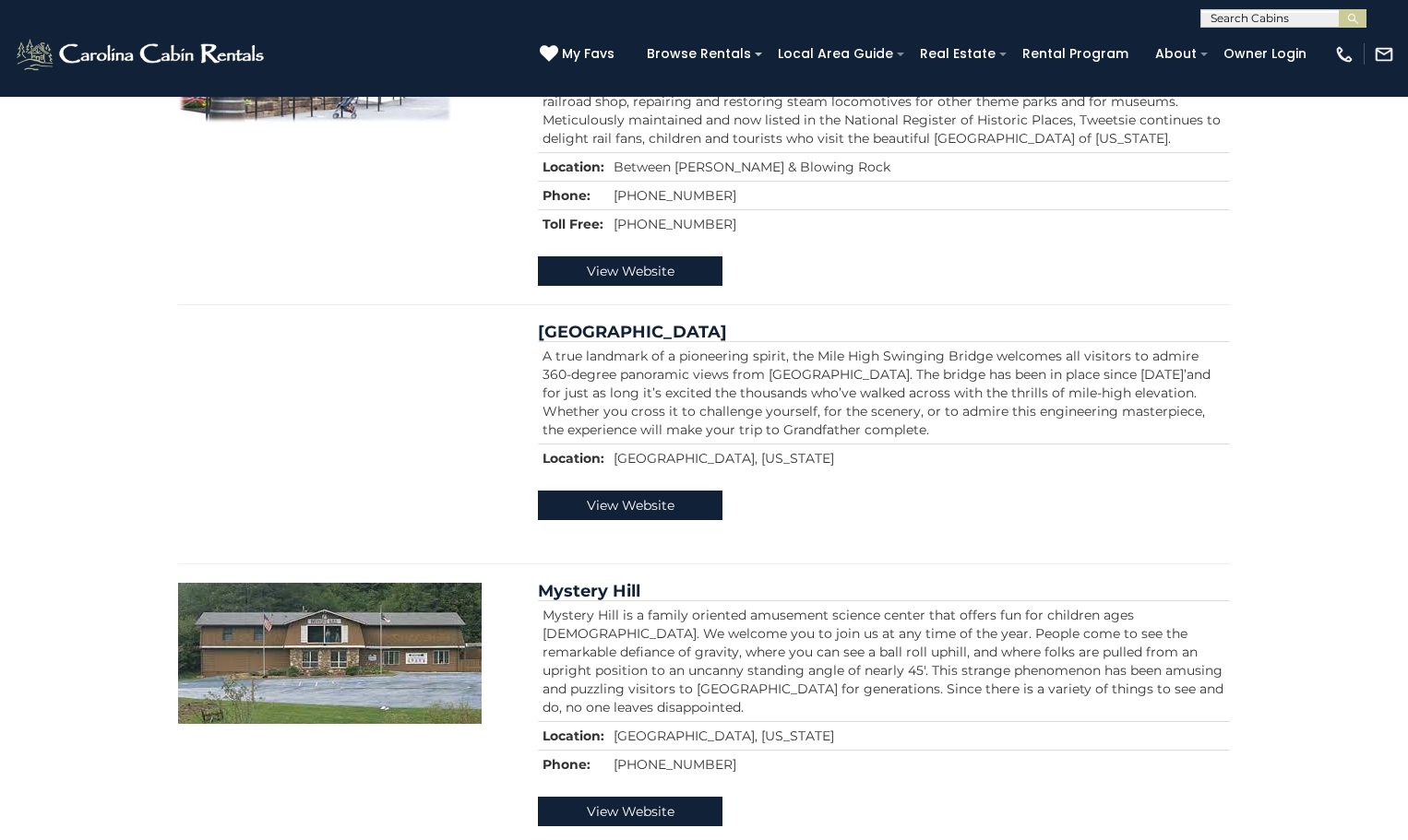
scroll to position [922, 0]
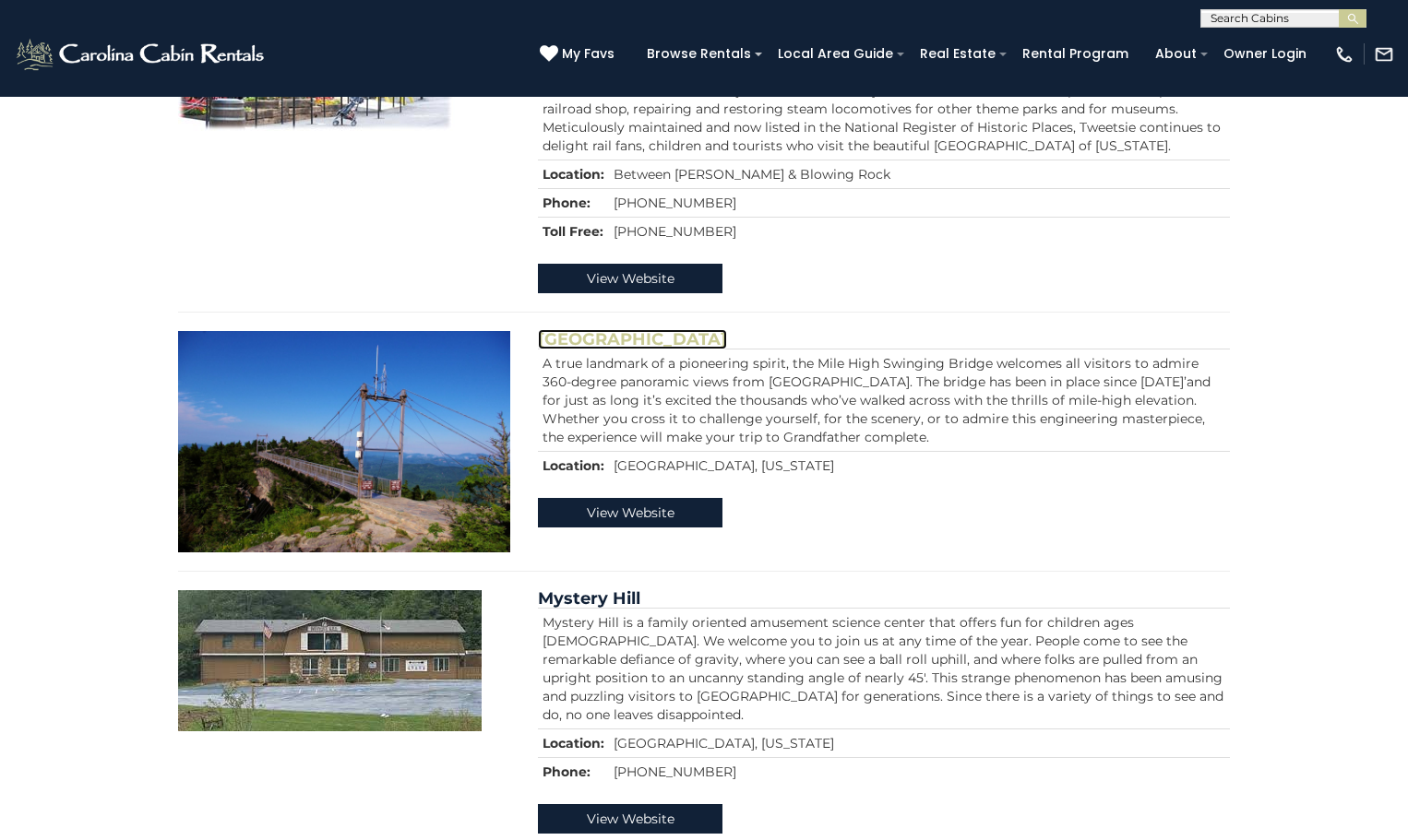
click at [679, 329] on link "[GEOGRAPHIC_DATA]" at bounding box center [632, 339] width 190 height 21
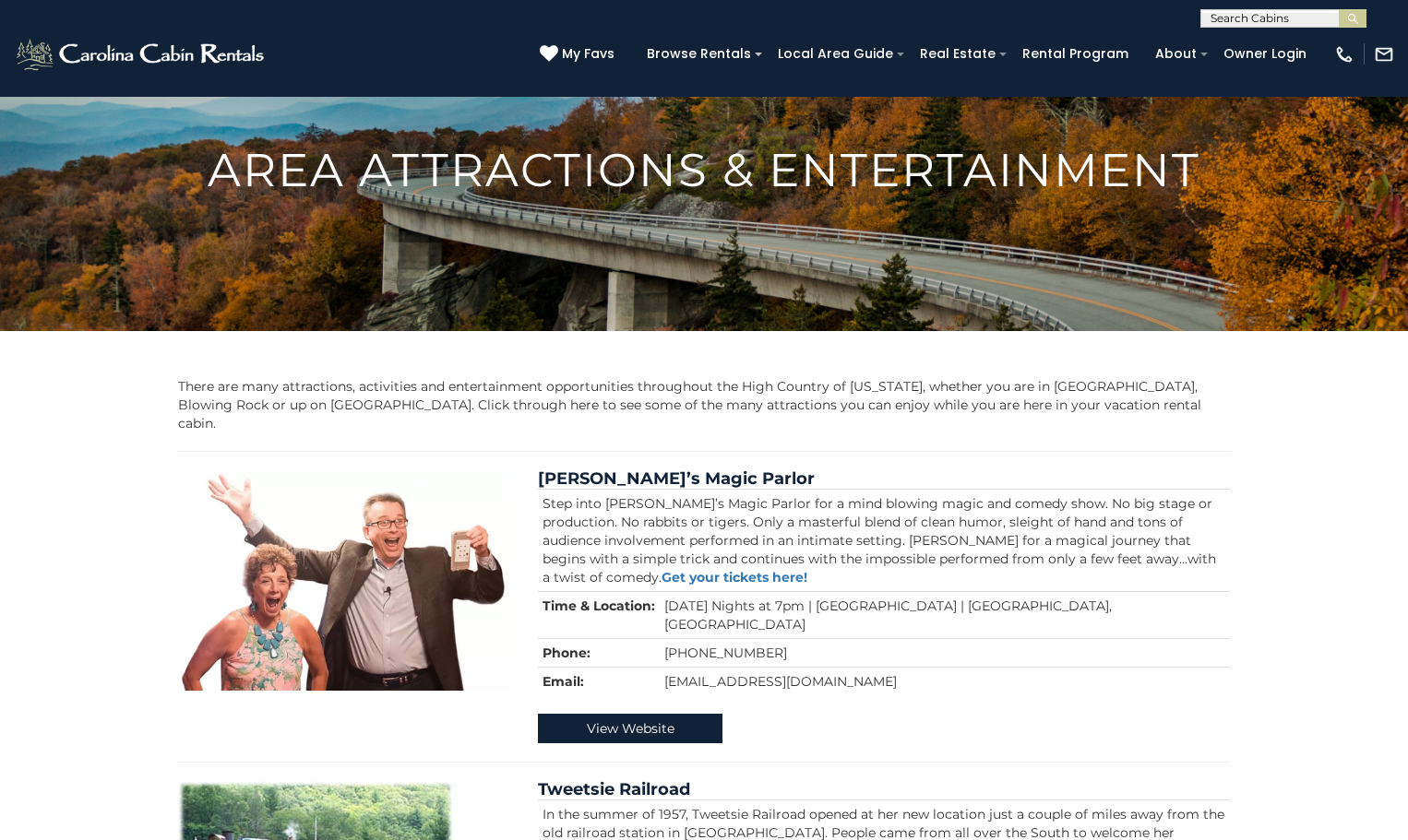
scroll to position [0, 0]
